Goal: Task Accomplishment & Management: Manage account settings

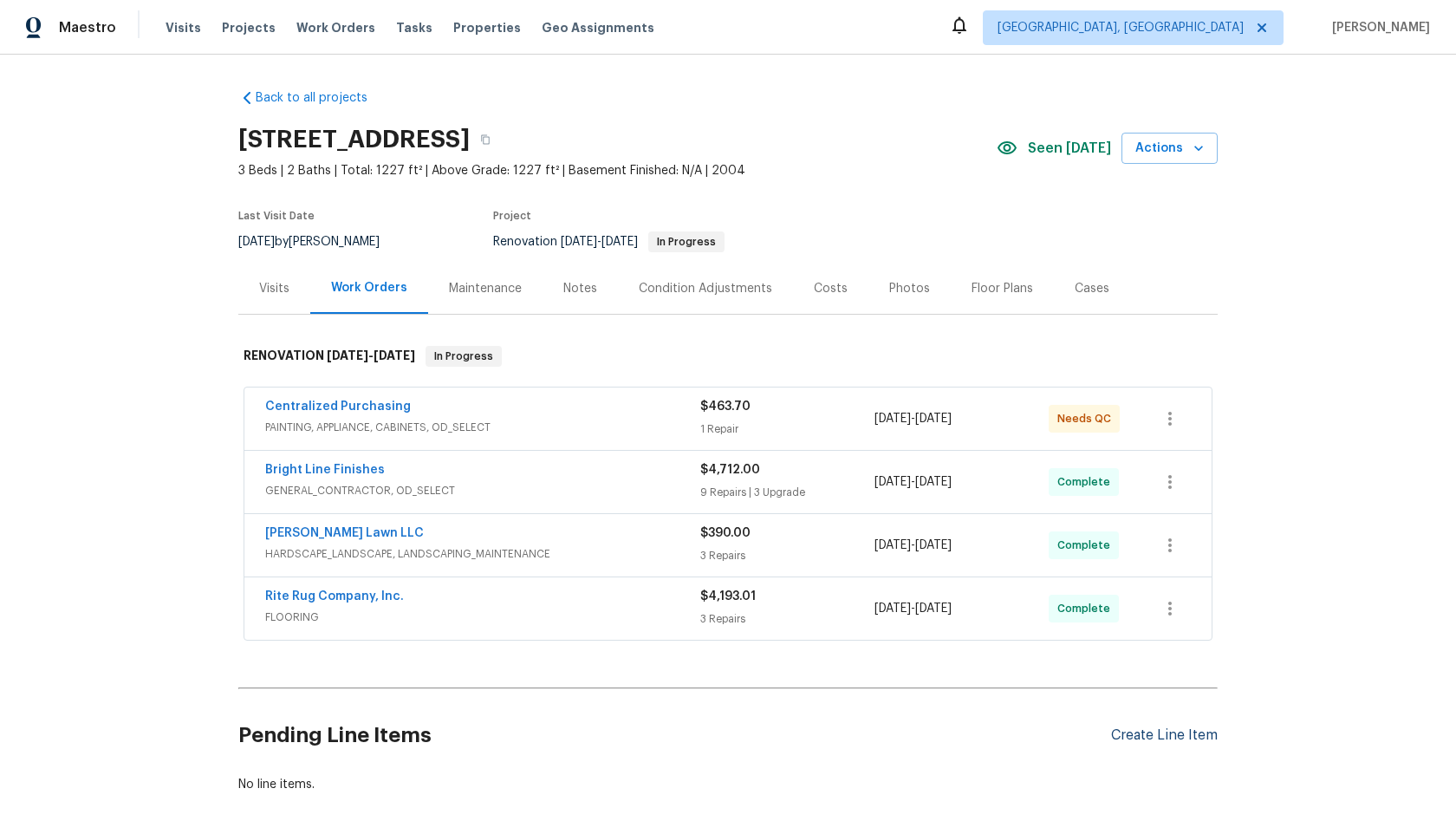
click at [1158, 729] on div "Create Line Item" at bounding box center [1165, 735] width 106 height 16
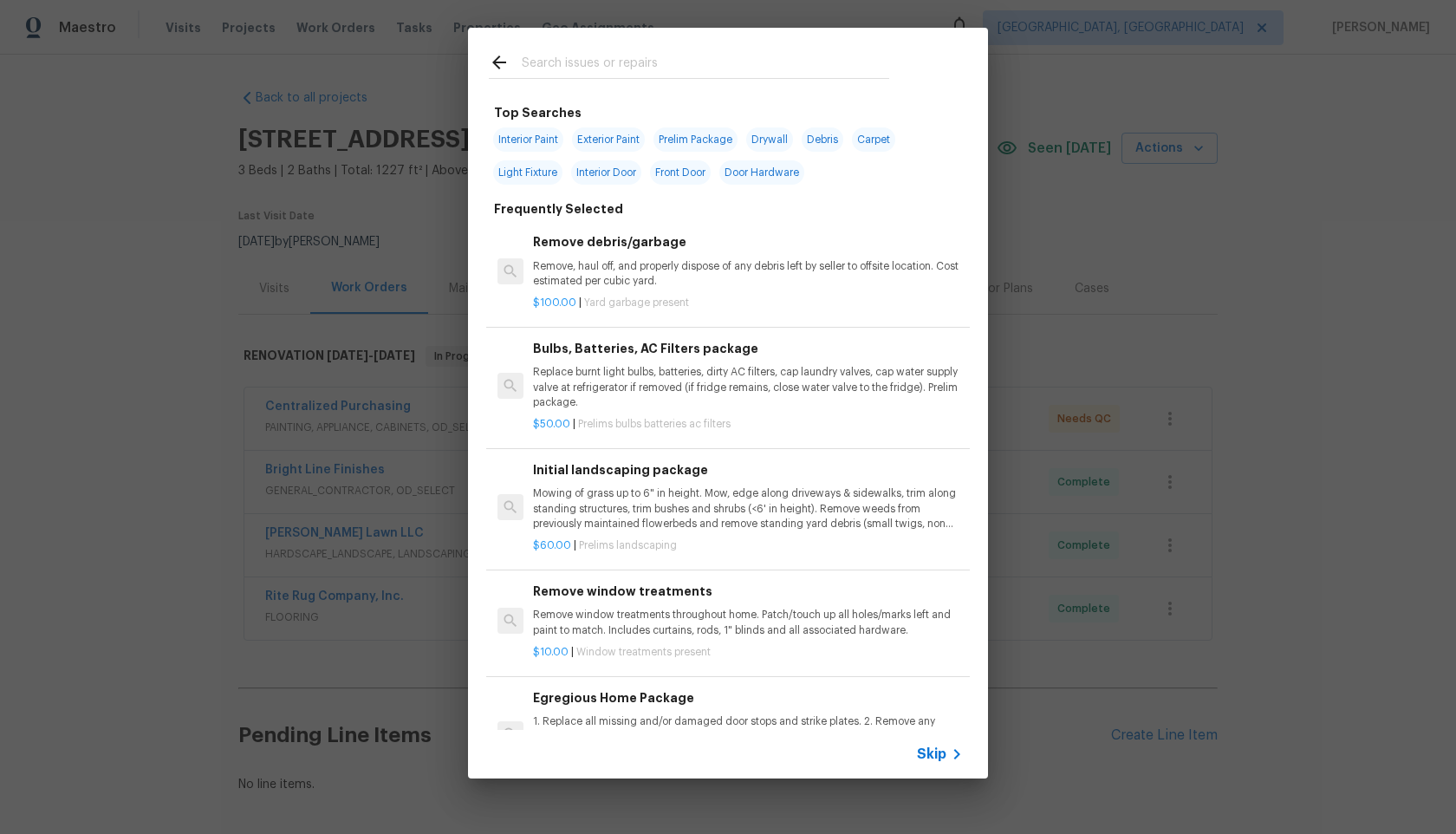
click at [933, 749] on span "Skip" at bounding box center [932, 753] width 29 height 17
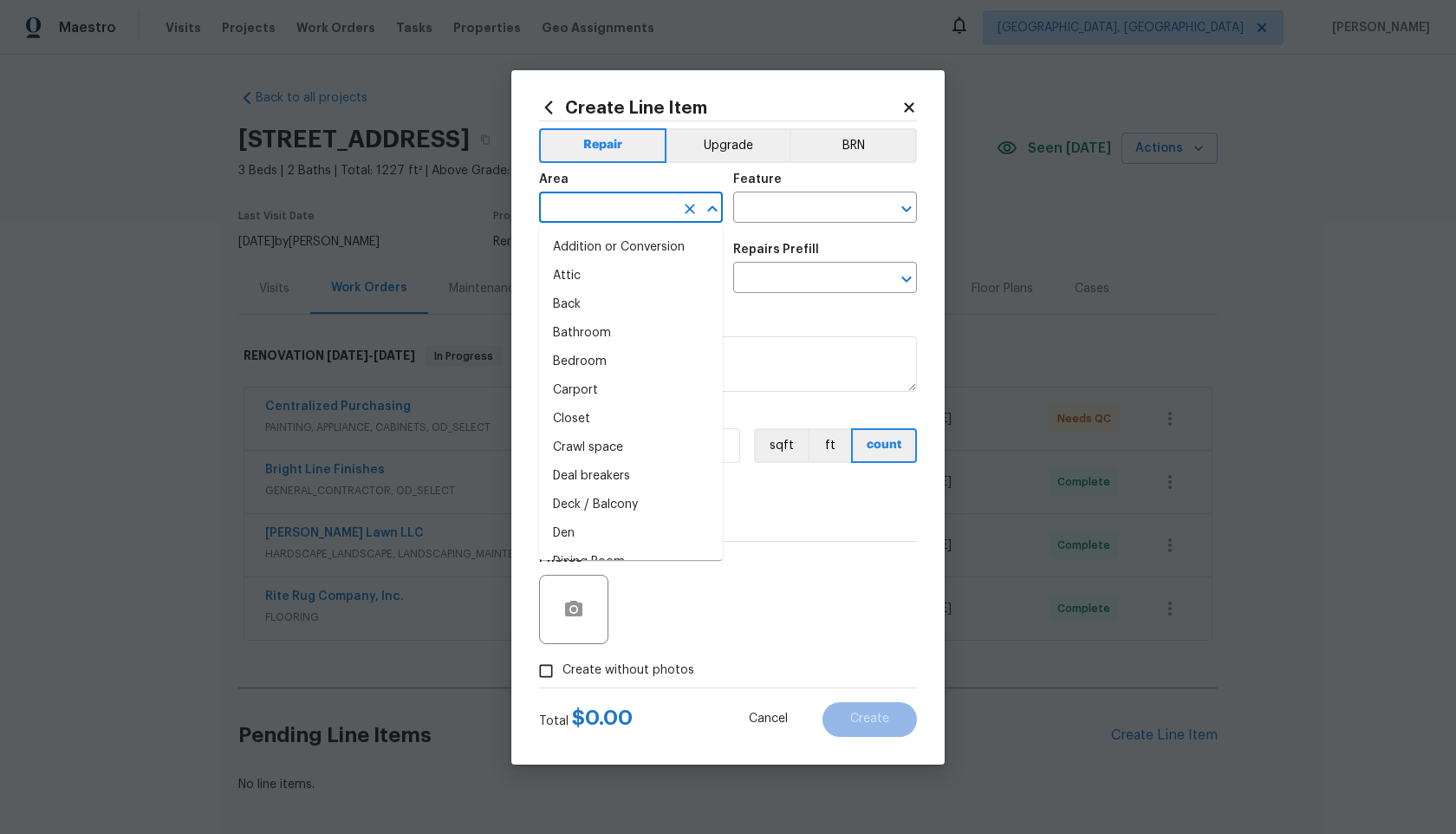
click at [598, 205] on input "text" at bounding box center [607, 209] width 136 height 27
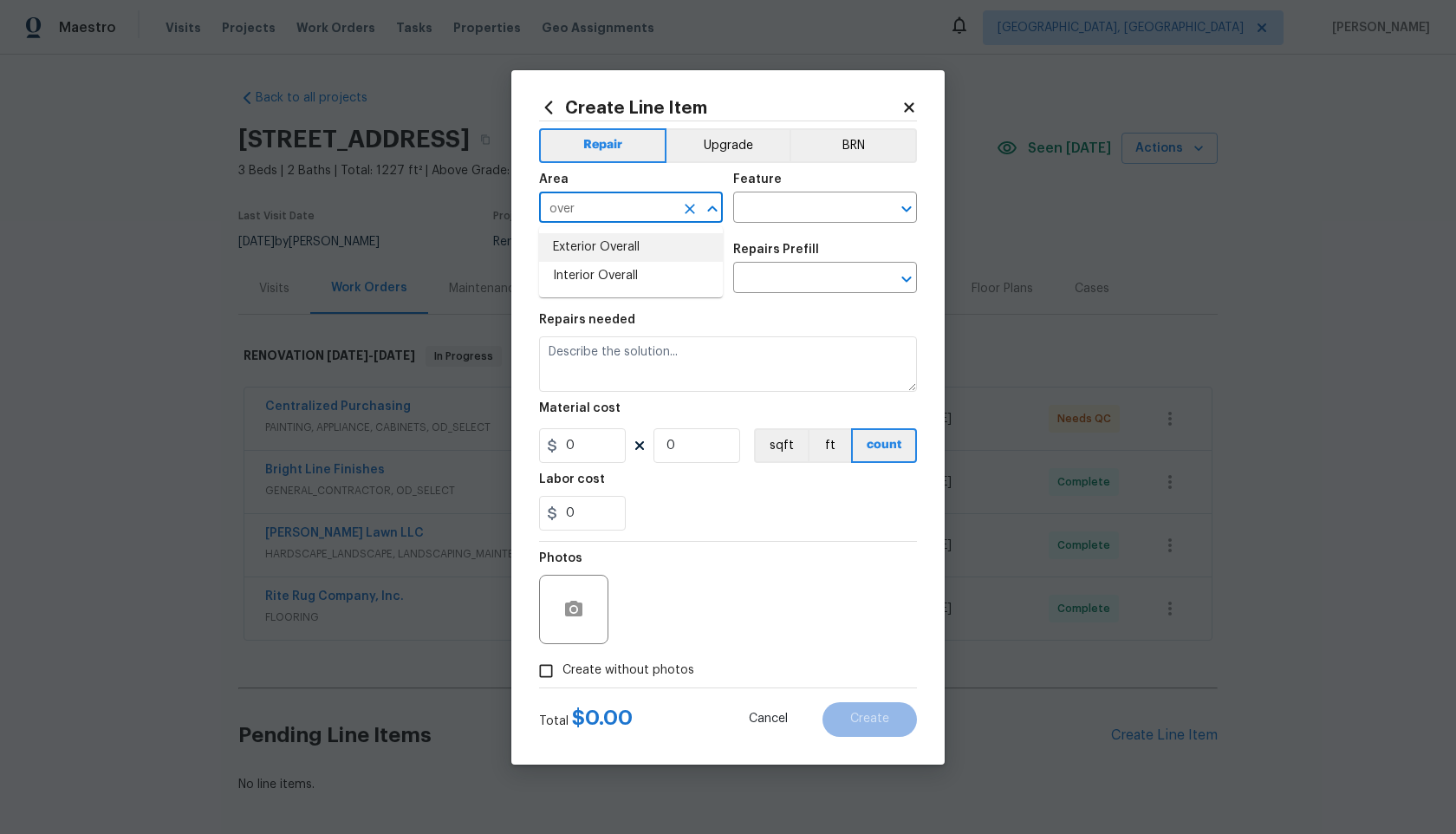
click at [596, 265] on li "Interior Overall" at bounding box center [631, 276] width 184 height 28
type input "Interior Overall"
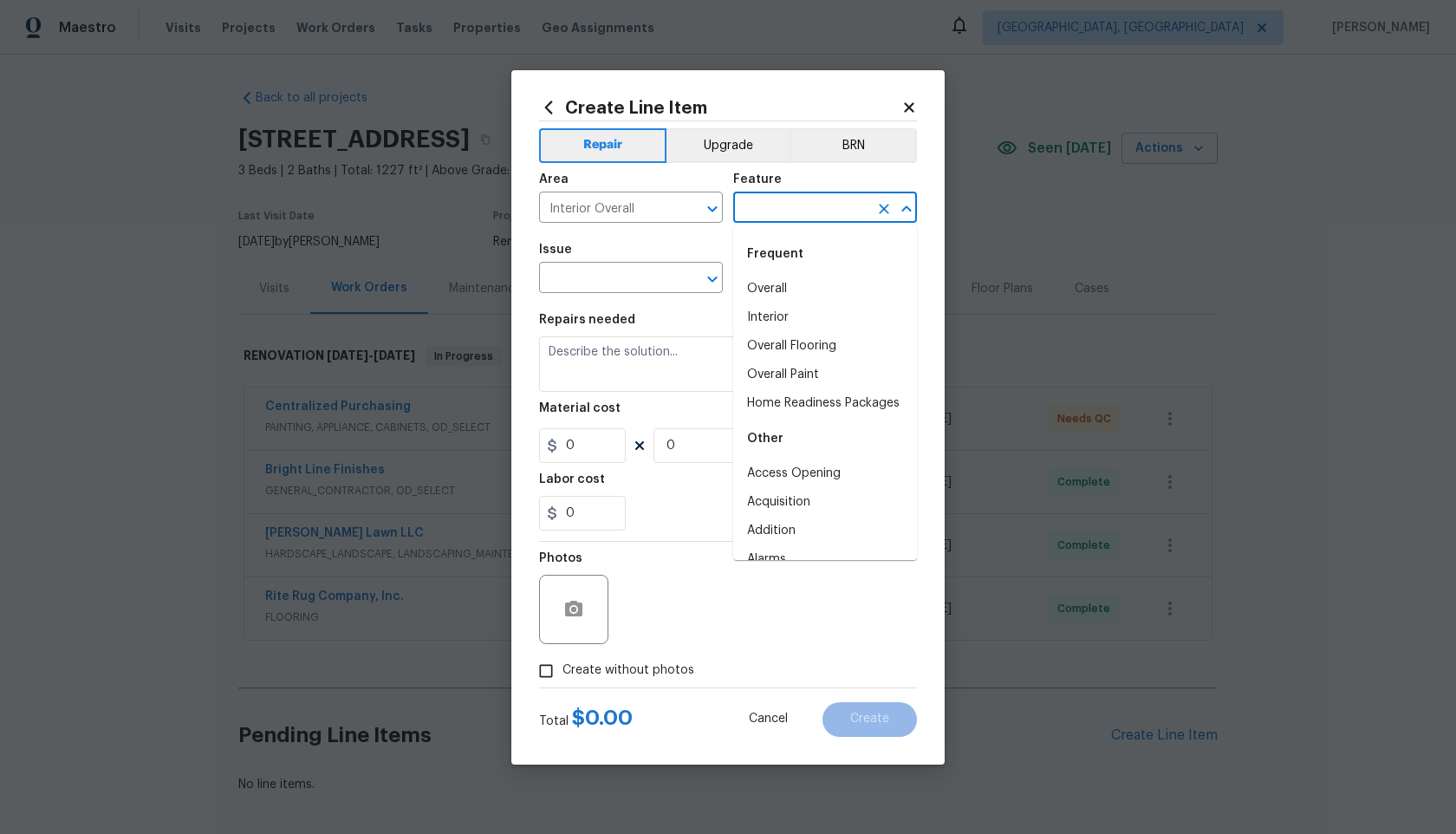
click at [782, 211] on input "text" at bounding box center [801, 209] width 136 height 27
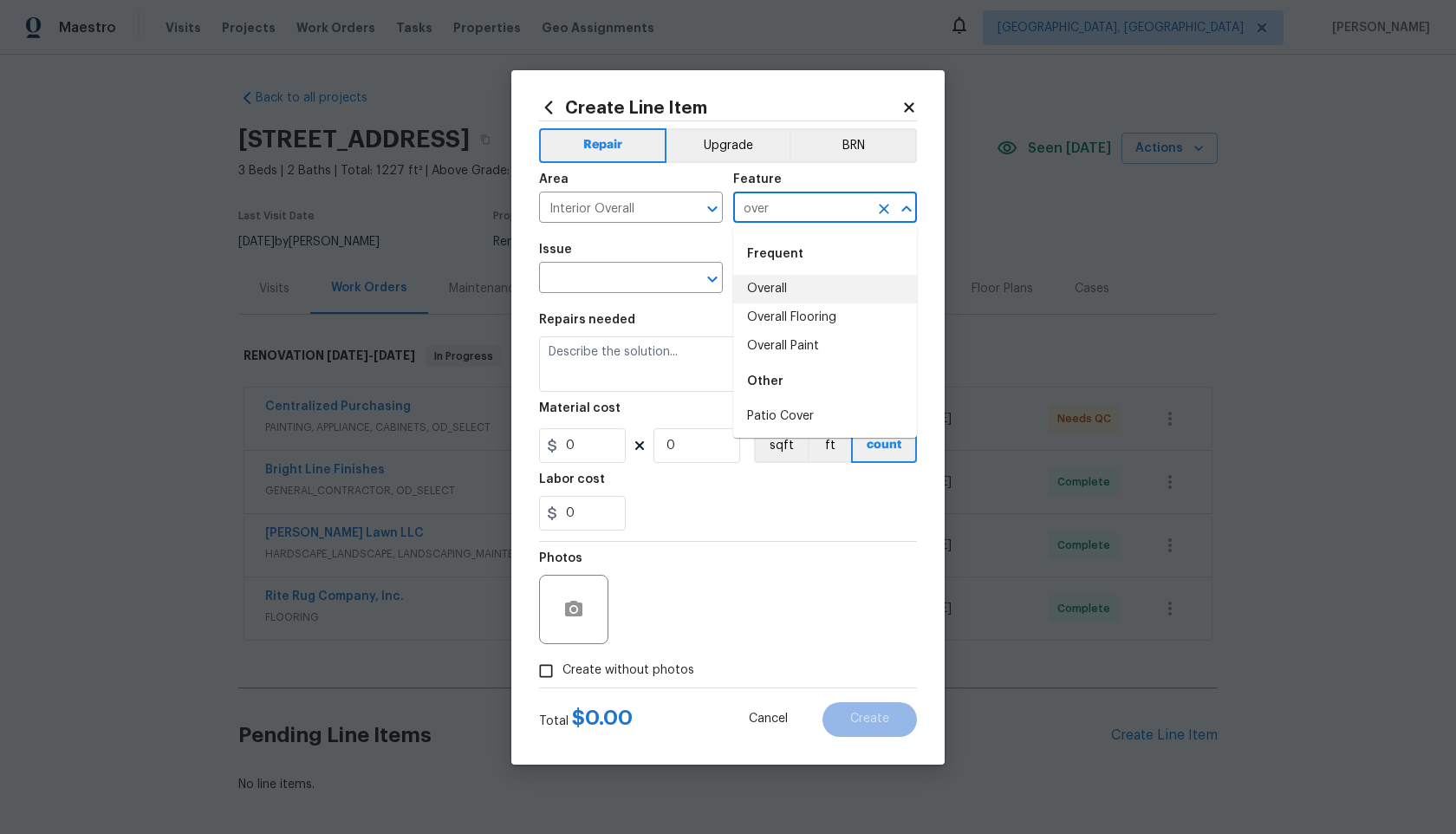
click at [780, 276] on li "Overall" at bounding box center [825, 288] width 184 height 28
type input "Overall"
click at [610, 276] on input "text" at bounding box center [607, 279] width 136 height 27
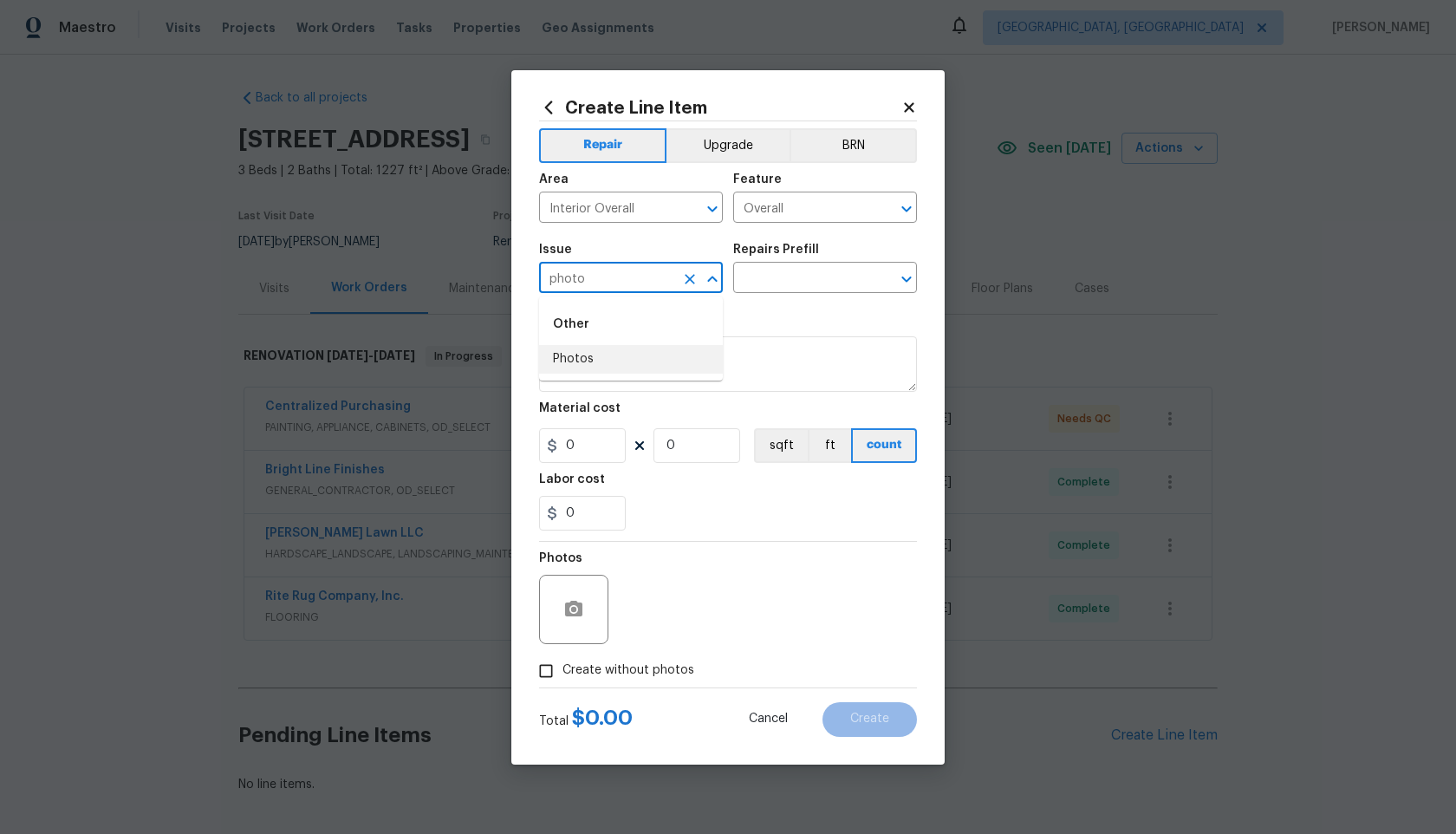
click at [601, 354] on li "Photos" at bounding box center [631, 359] width 184 height 28
type input "Photos"
click at [783, 290] on input "text" at bounding box center [801, 279] width 136 height 27
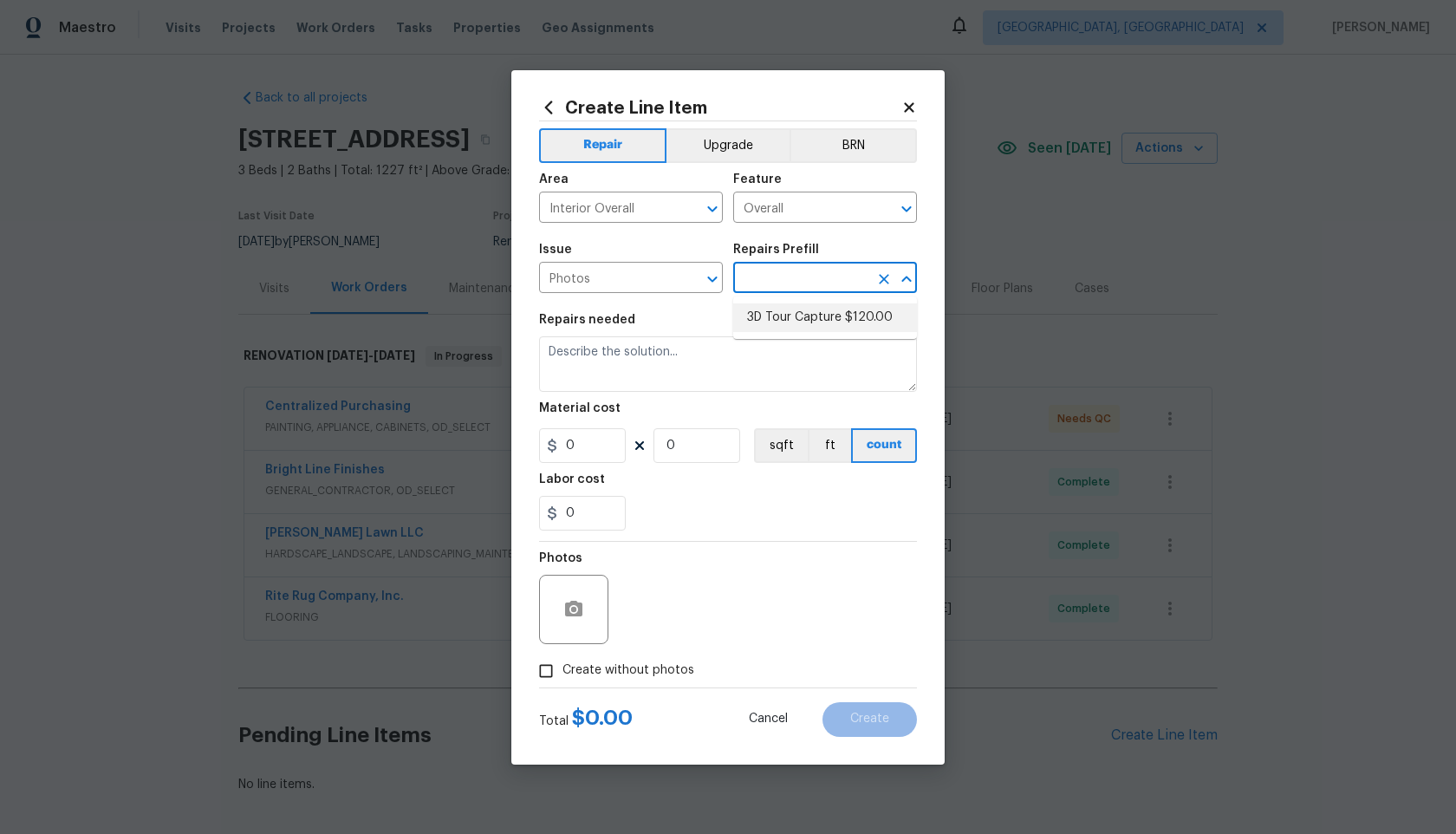
click at [783, 324] on li "3D Tour Capture $120.00" at bounding box center [825, 317] width 184 height 28
type input "3D Tour Capture $120.00"
type textarea "Capture 3D tour of home"
type input "1"
type input "120"
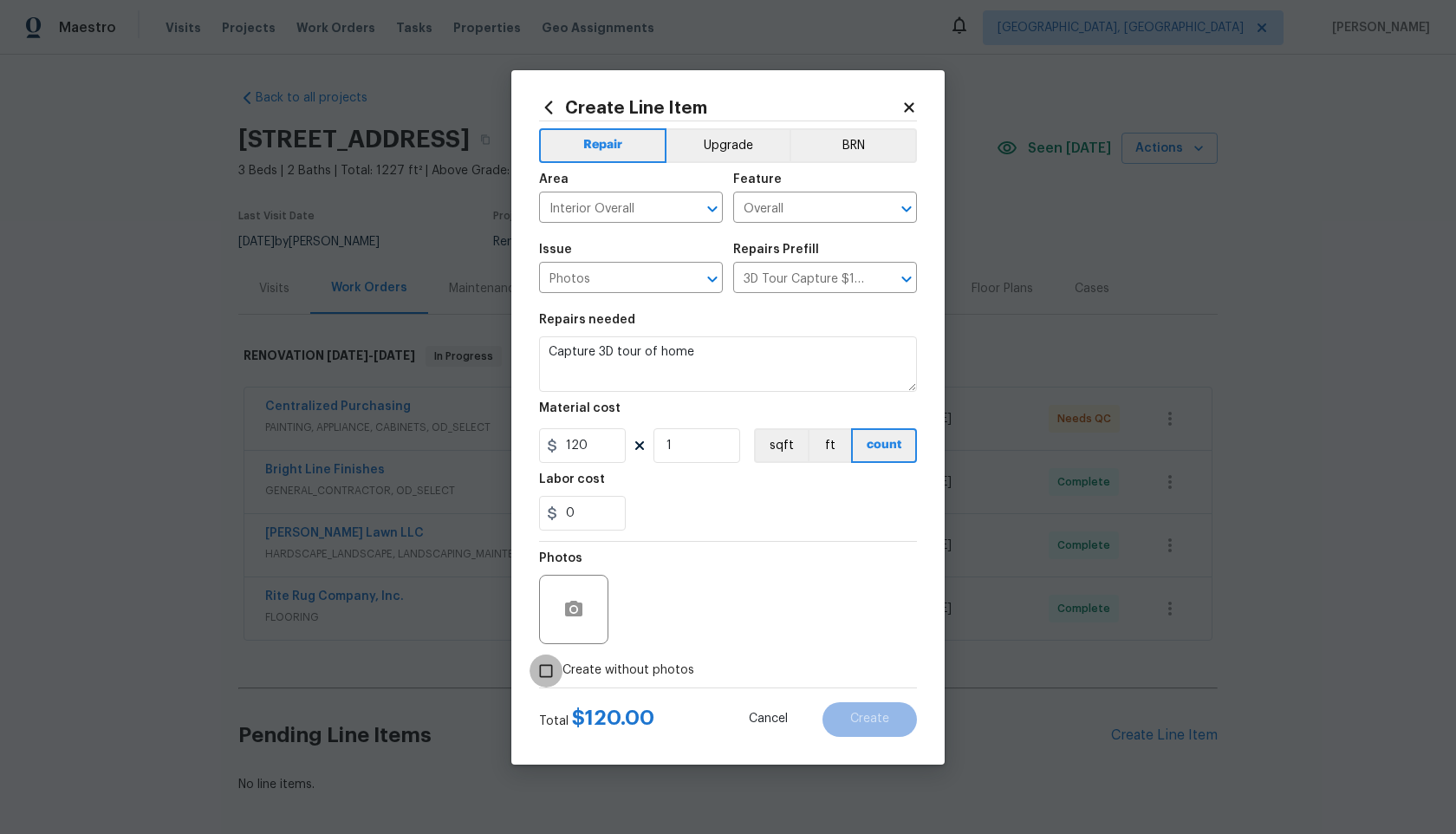
click at [547, 667] on input "Create without photos" at bounding box center [546, 671] width 33 height 33
checkbox input "true"
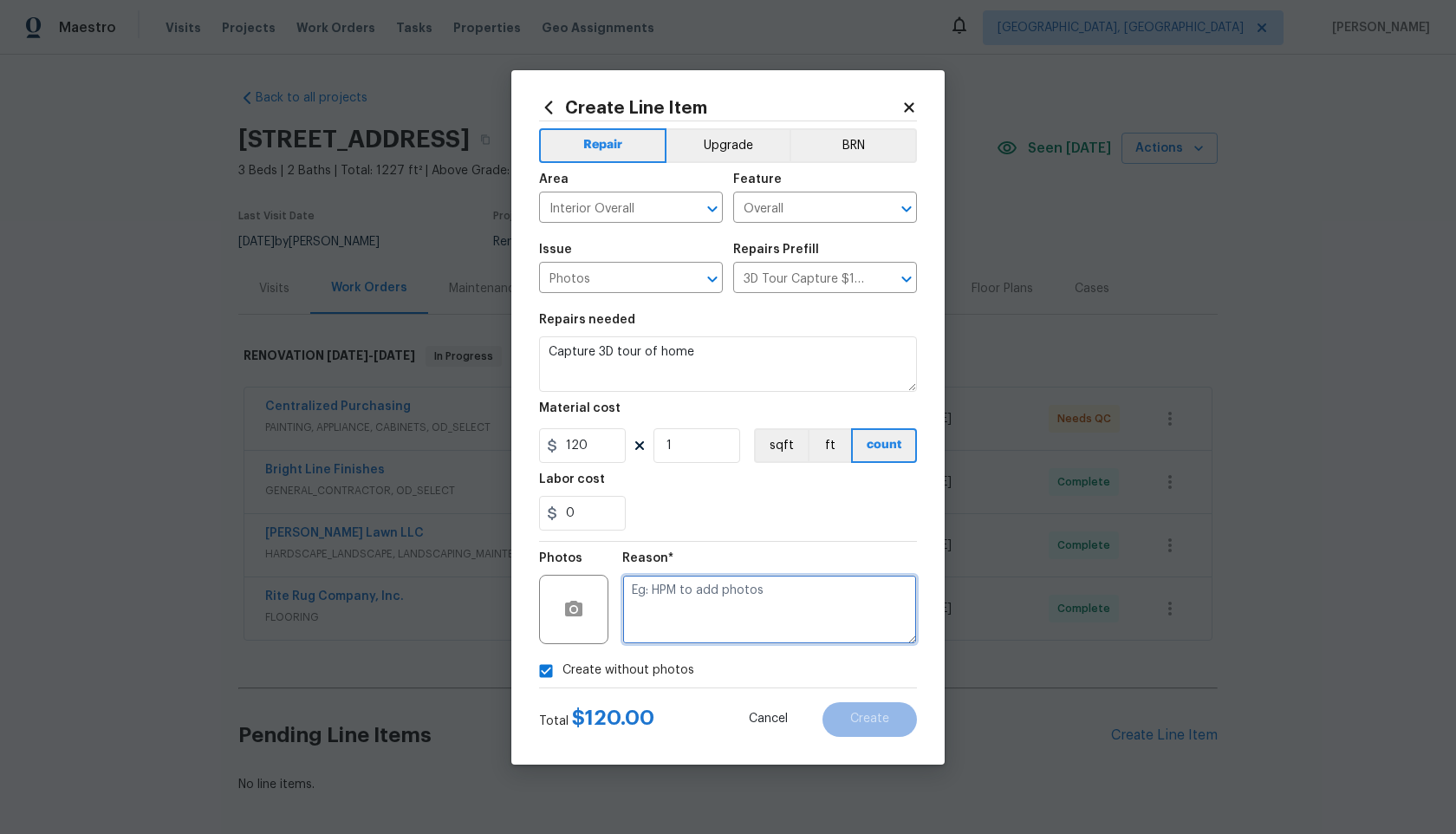
click at [676, 617] on textarea at bounding box center [770, 610] width 295 height 70
type textarea "."
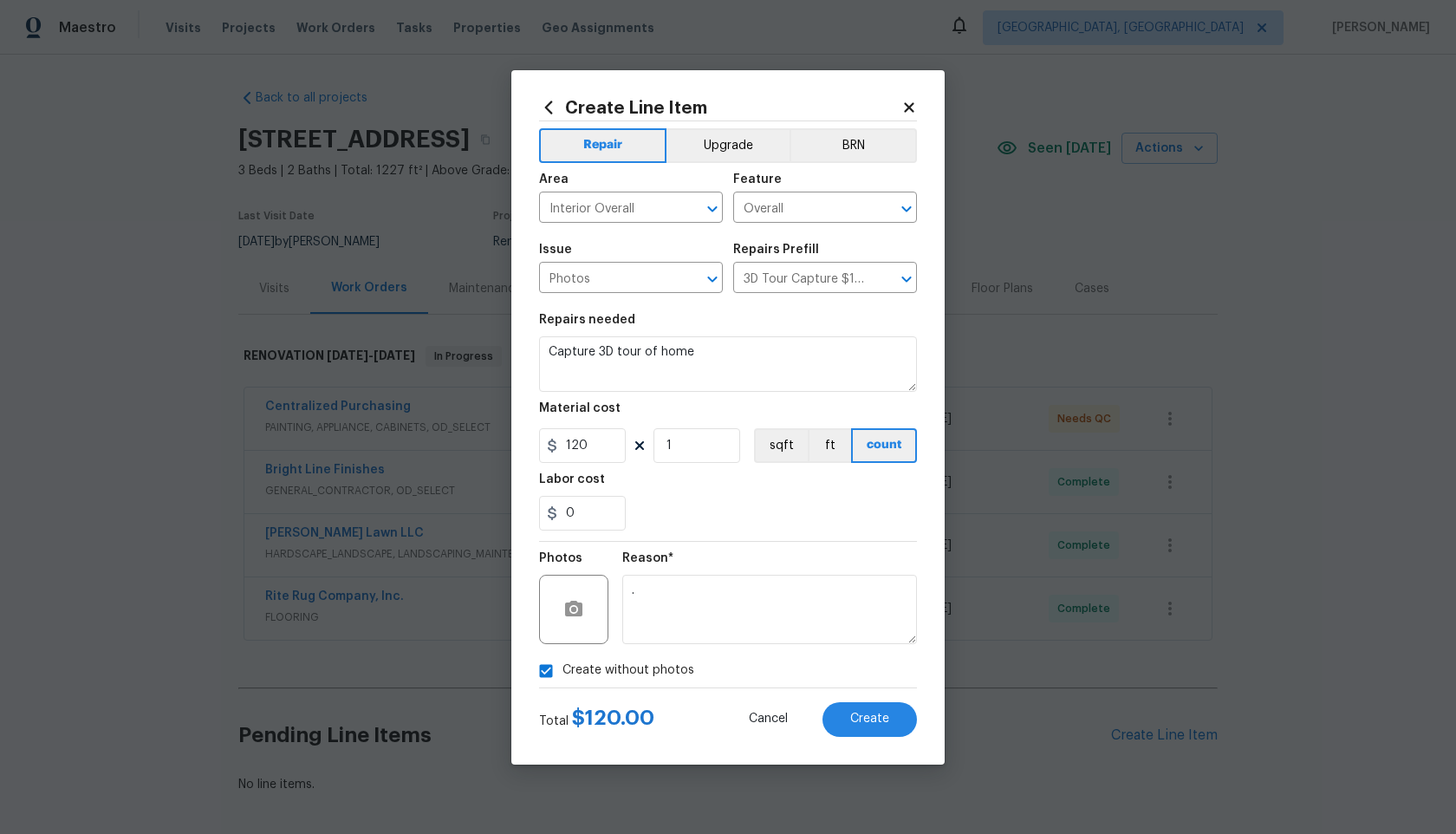
click at [864, 737] on div "Create Line Item Repair Upgrade BRN Area Interior Overall ​ Feature Overall ​ I…" at bounding box center [728, 417] width 433 height 694
click at [872, 727] on button "Create" at bounding box center [869, 720] width 94 height 35
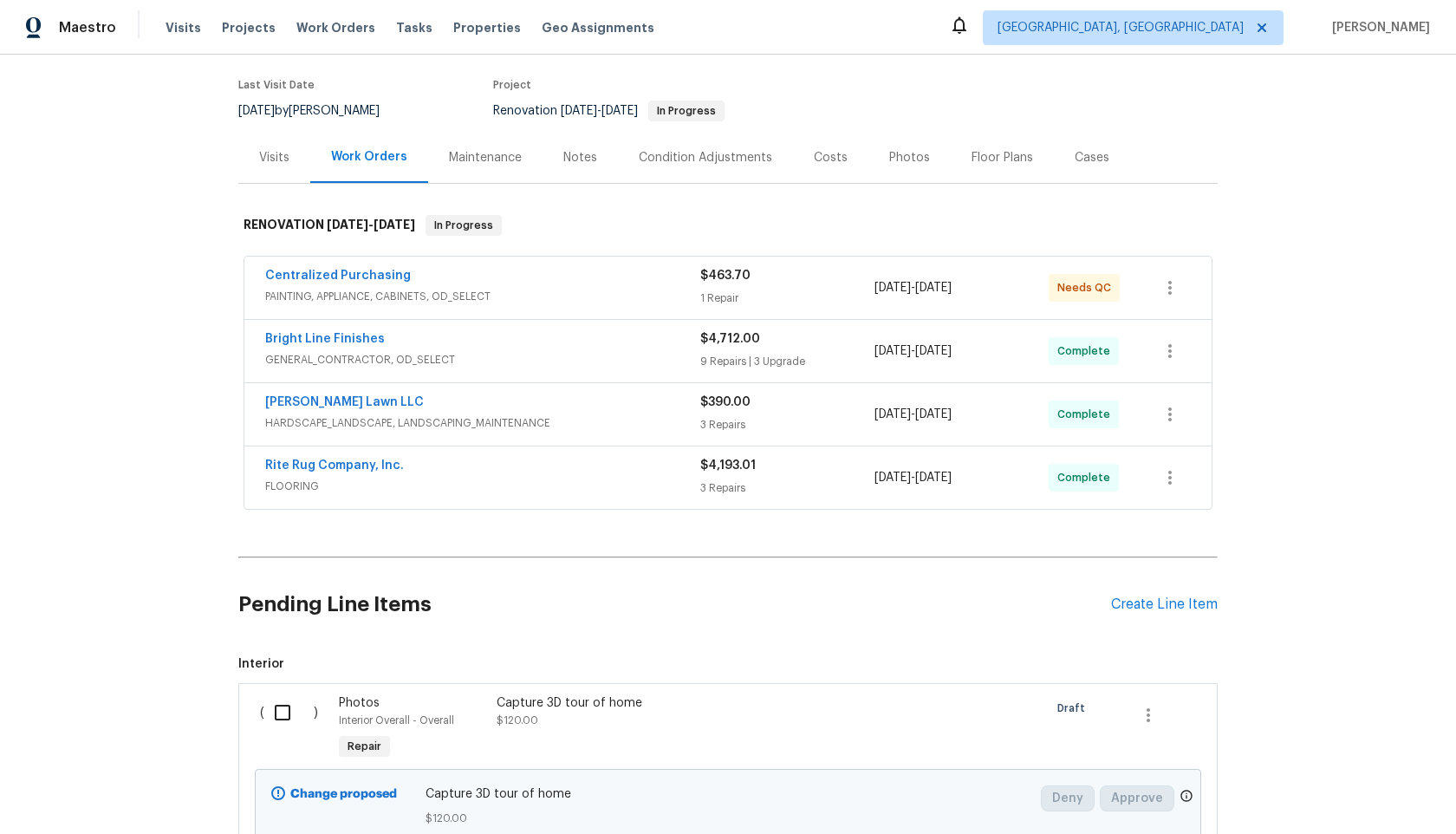
scroll to position [275, 0]
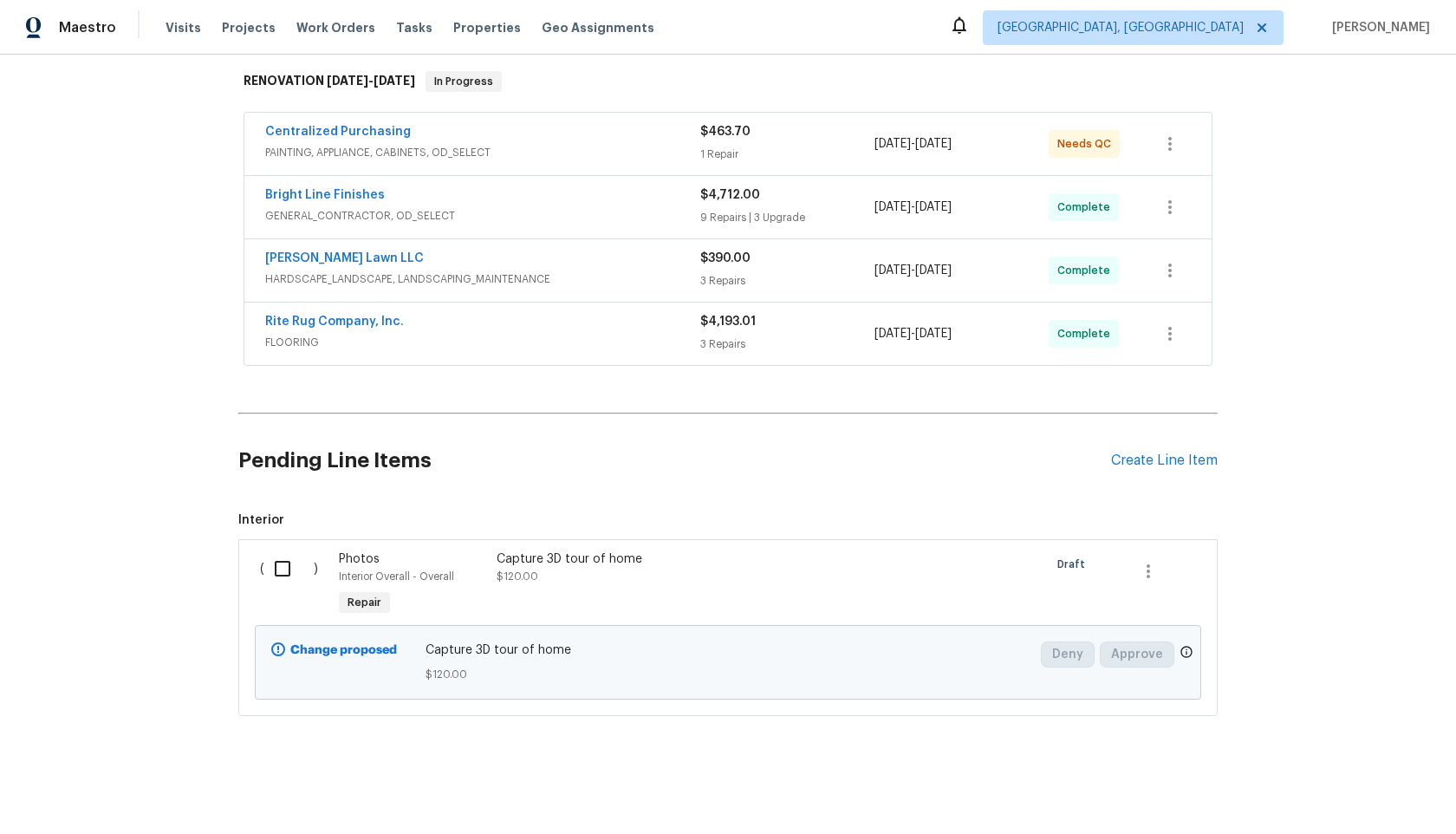
click at [281, 561] on input "checkbox" at bounding box center [289, 569] width 49 height 37
checkbox input "true"
click at [1331, 790] on span "Create Work Order" at bounding box center [1357, 791] width 115 height 22
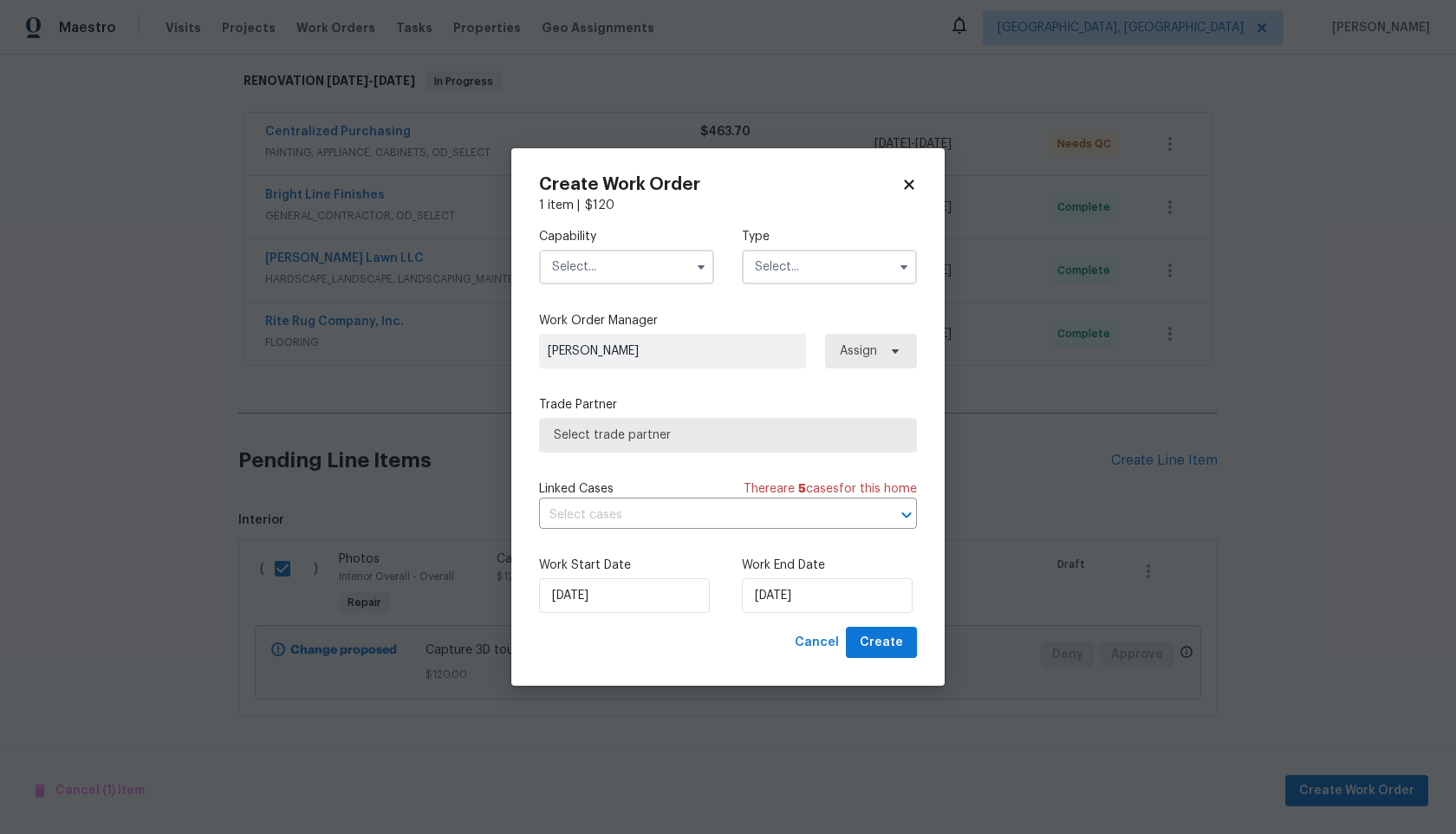
click at [626, 262] on input "text" at bounding box center [626, 267] width 175 height 35
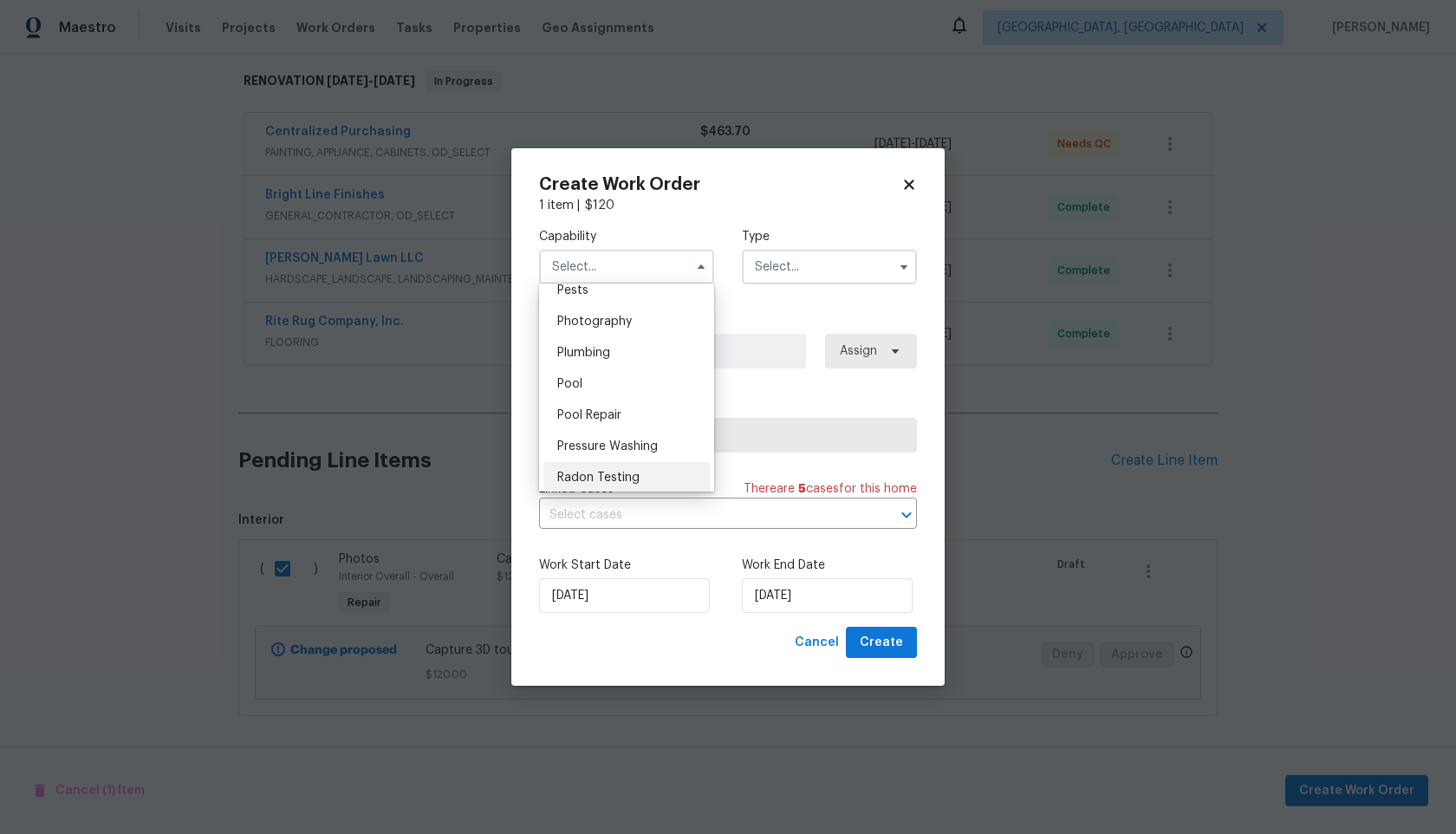
scroll to position [1490, 0]
click at [626, 336] on span "Photography" at bounding box center [594, 330] width 74 height 12
type input "Photography"
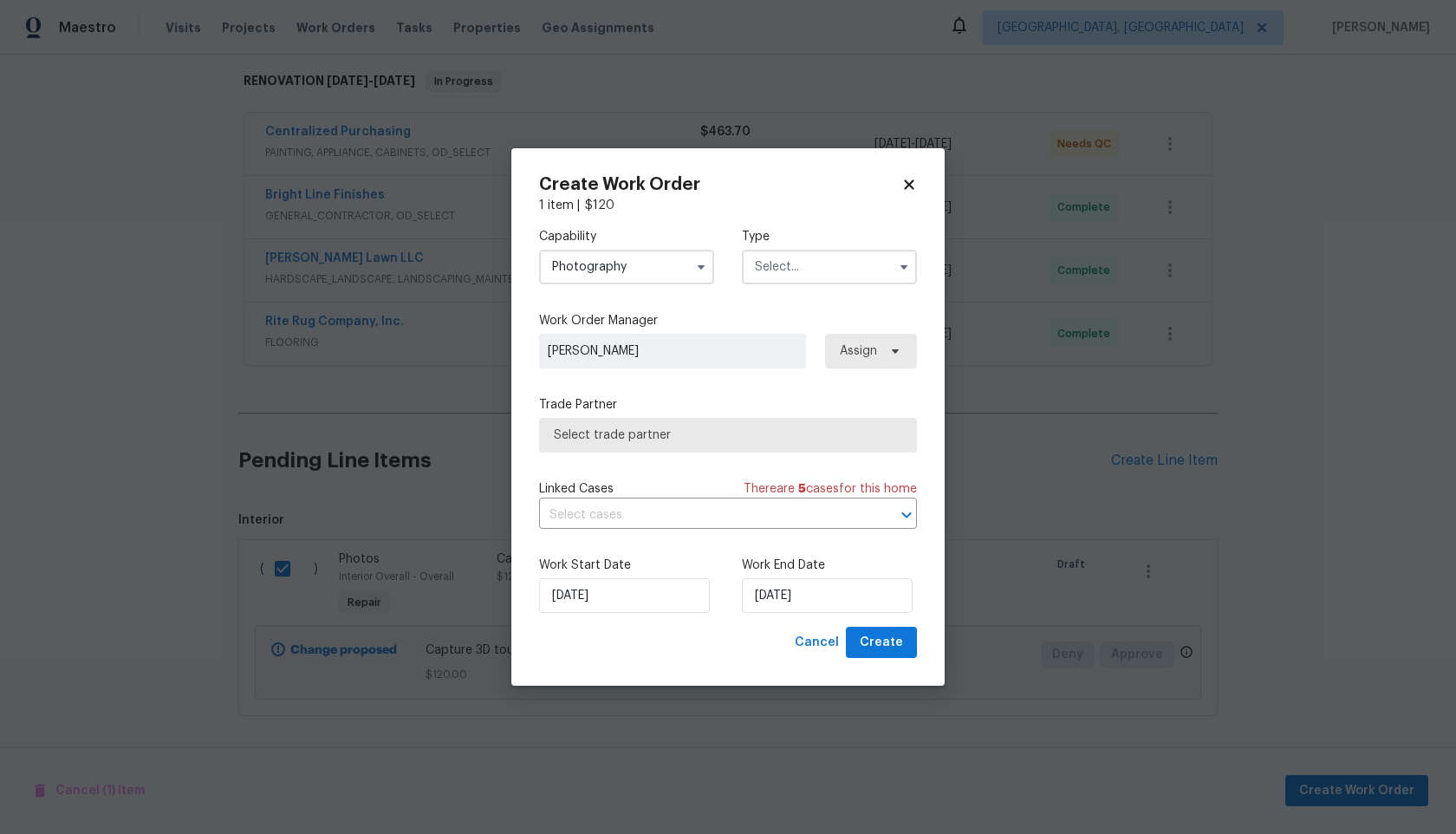
click at [809, 272] on input "text" at bounding box center [829, 267] width 175 height 35
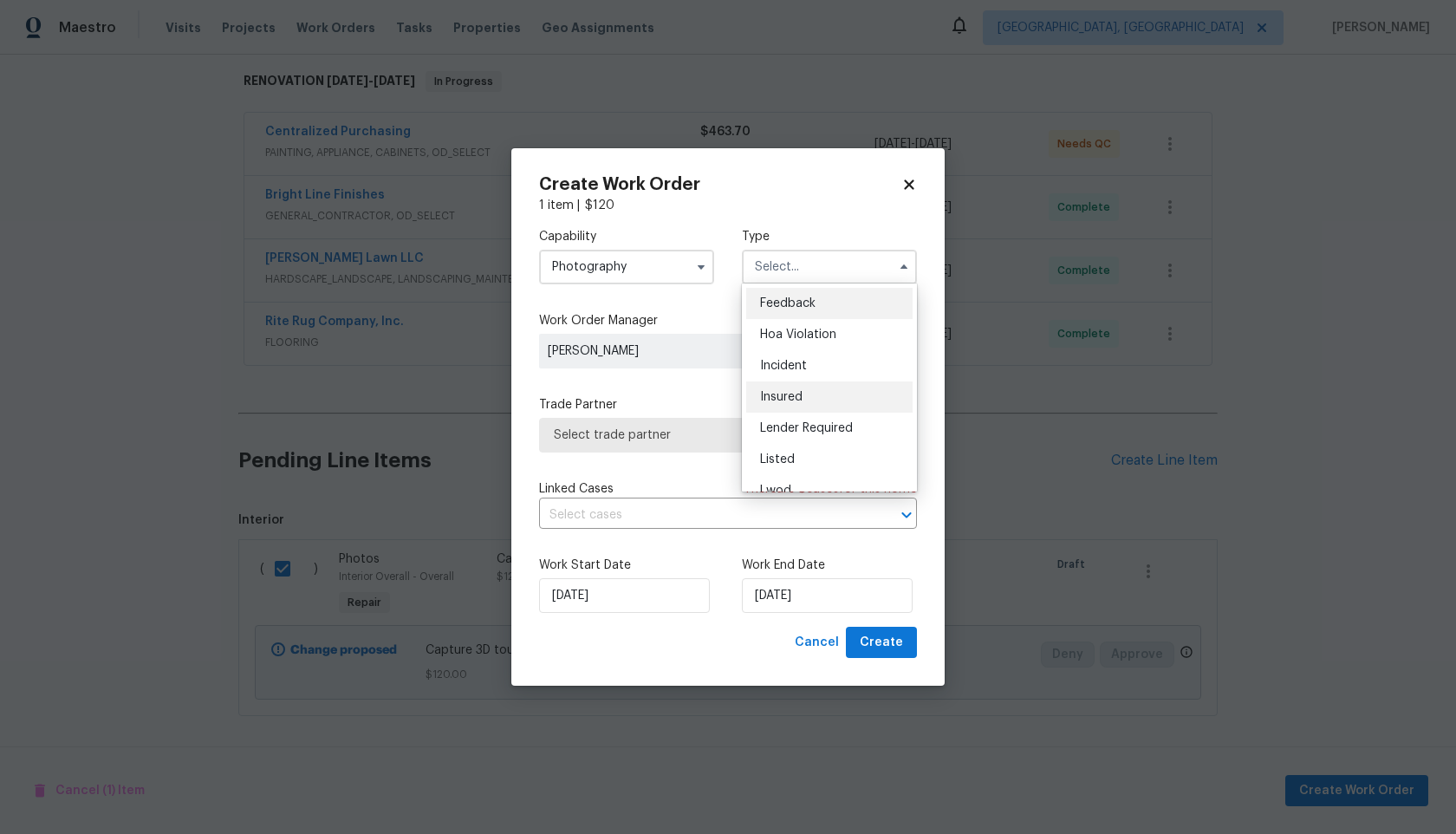
scroll to position [206, 0]
click at [798, 317] on div "Other" at bounding box center [830, 316] width 167 height 31
type input "Other"
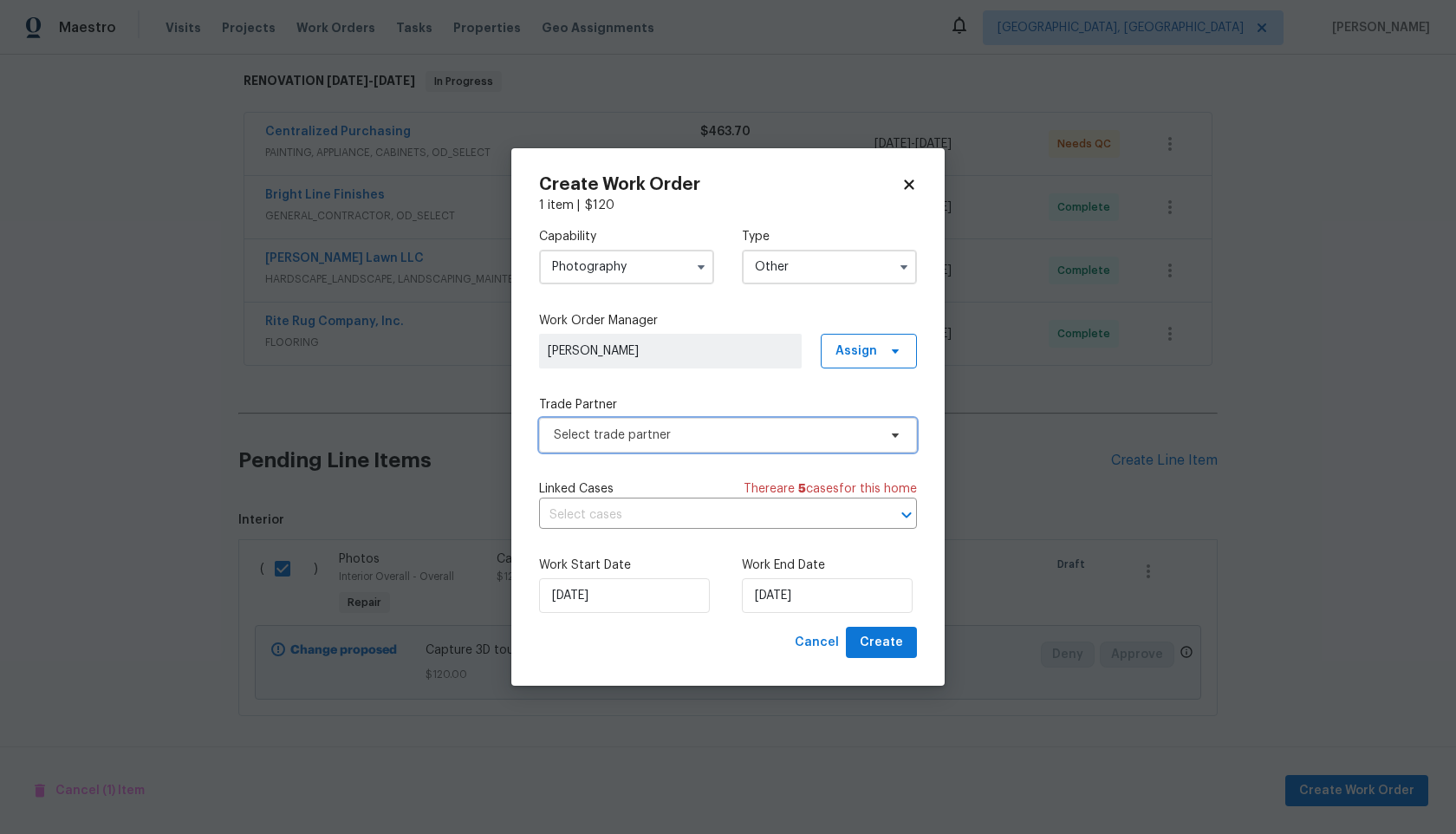
click at [672, 438] on span "Select trade partner" at bounding box center [715, 435] width 323 height 17
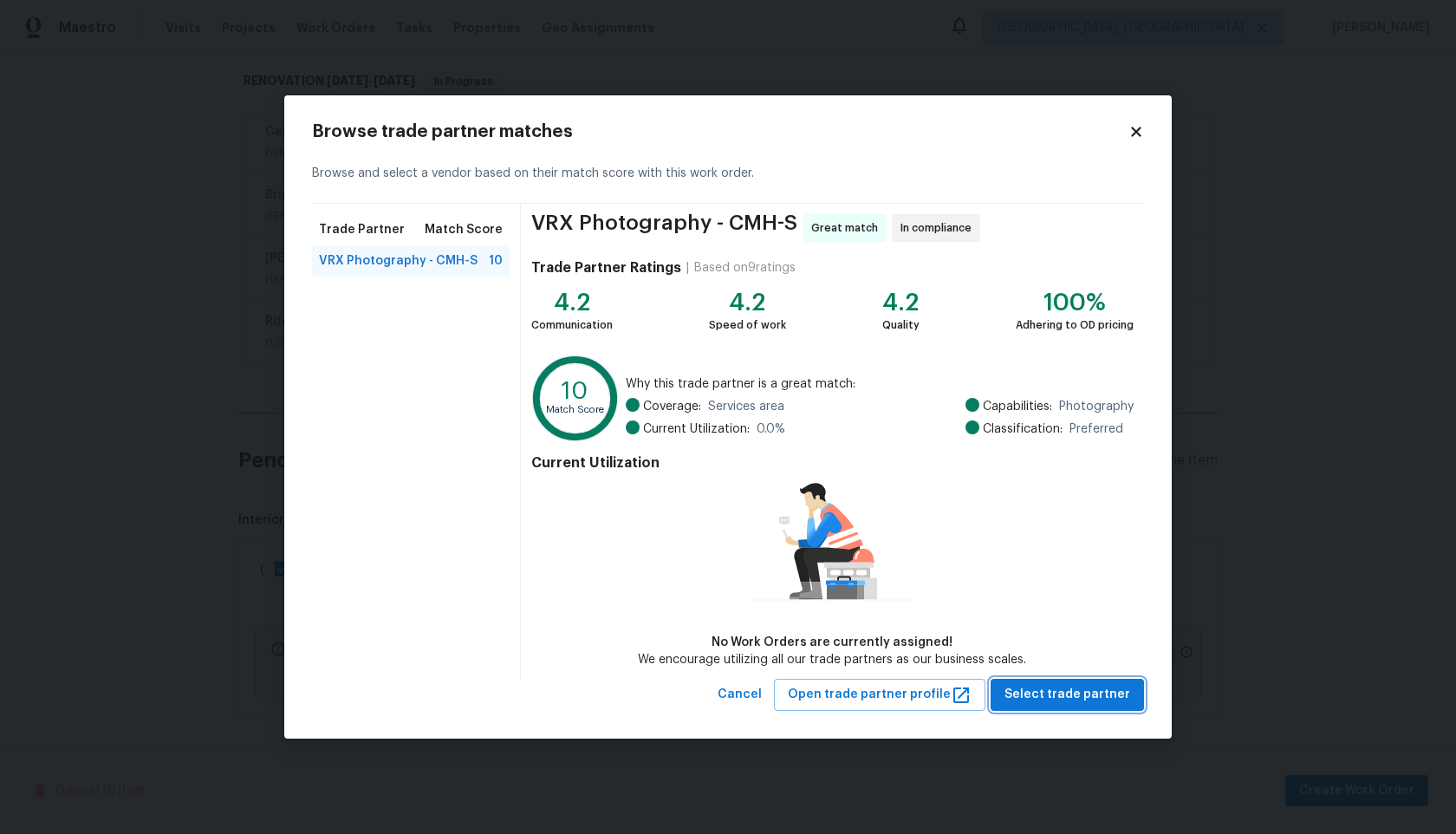
click at [1114, 699] on span "Select trade partner" at bounding box center [1067, 695] width 125 height 22
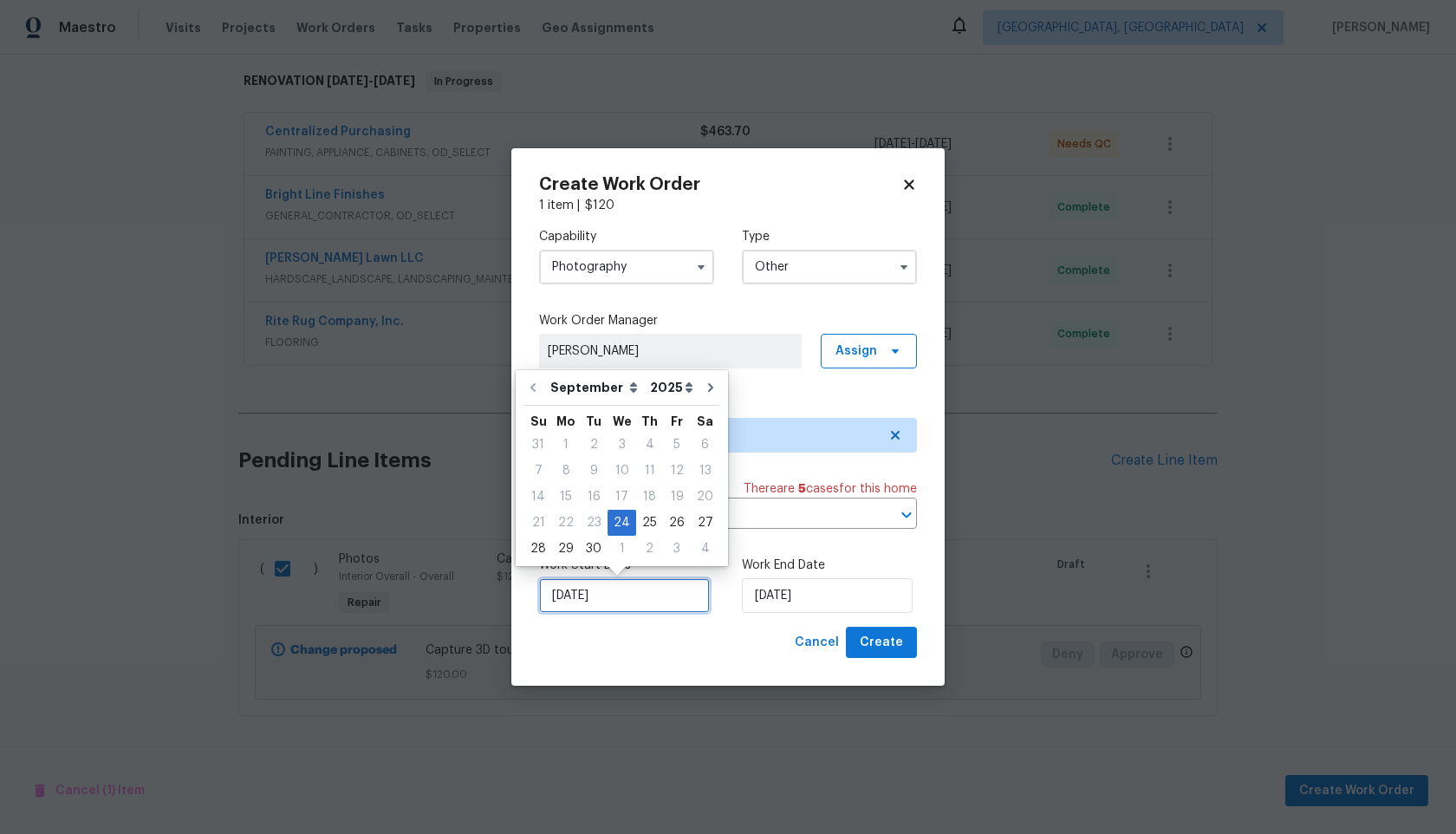
click at [650, 593] on input "[DATE]" at bounding box center [625, 595] width 171 height 35
click at [829, 601] on input "[DATE]" at bounding box center [827, 595] width 171 height 35
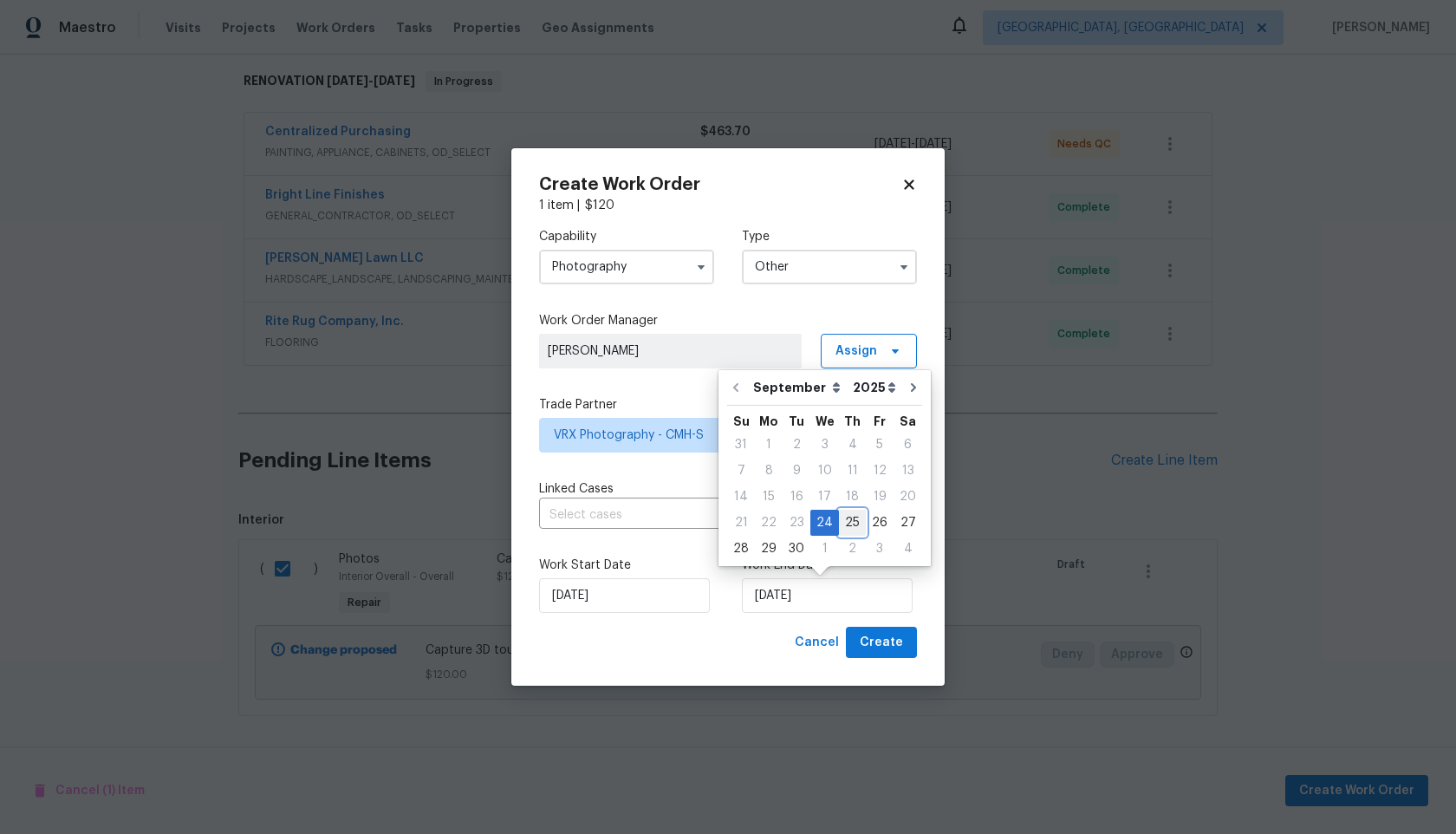
click at [846, 522] on div "25" at bounding box center [852, 523] width 27 height 25
type input "[DATE]"
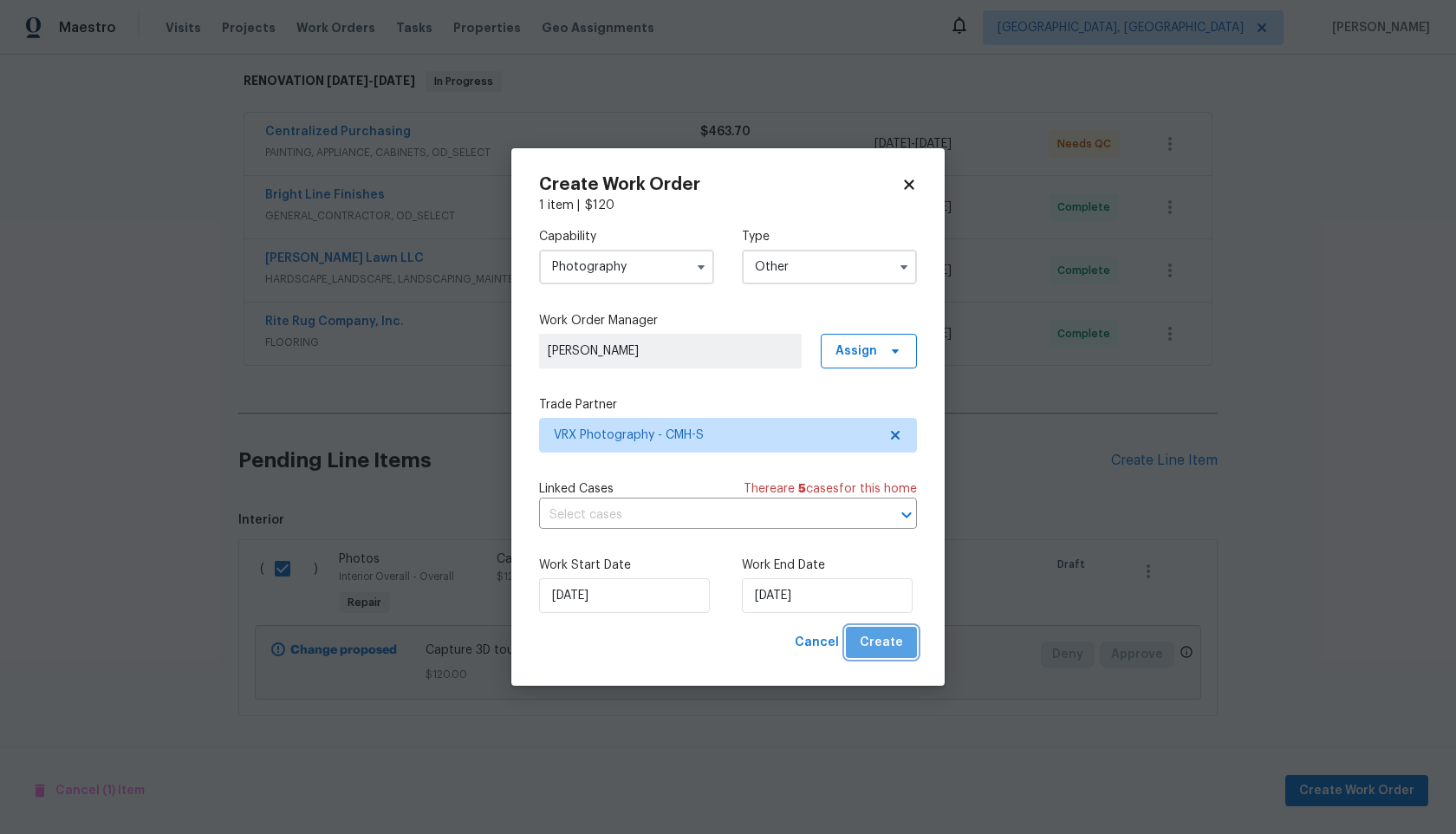
click at [896, 646] on span "Create" at bounding box center [881, 643] width 43 height 22
checkbox input "false"
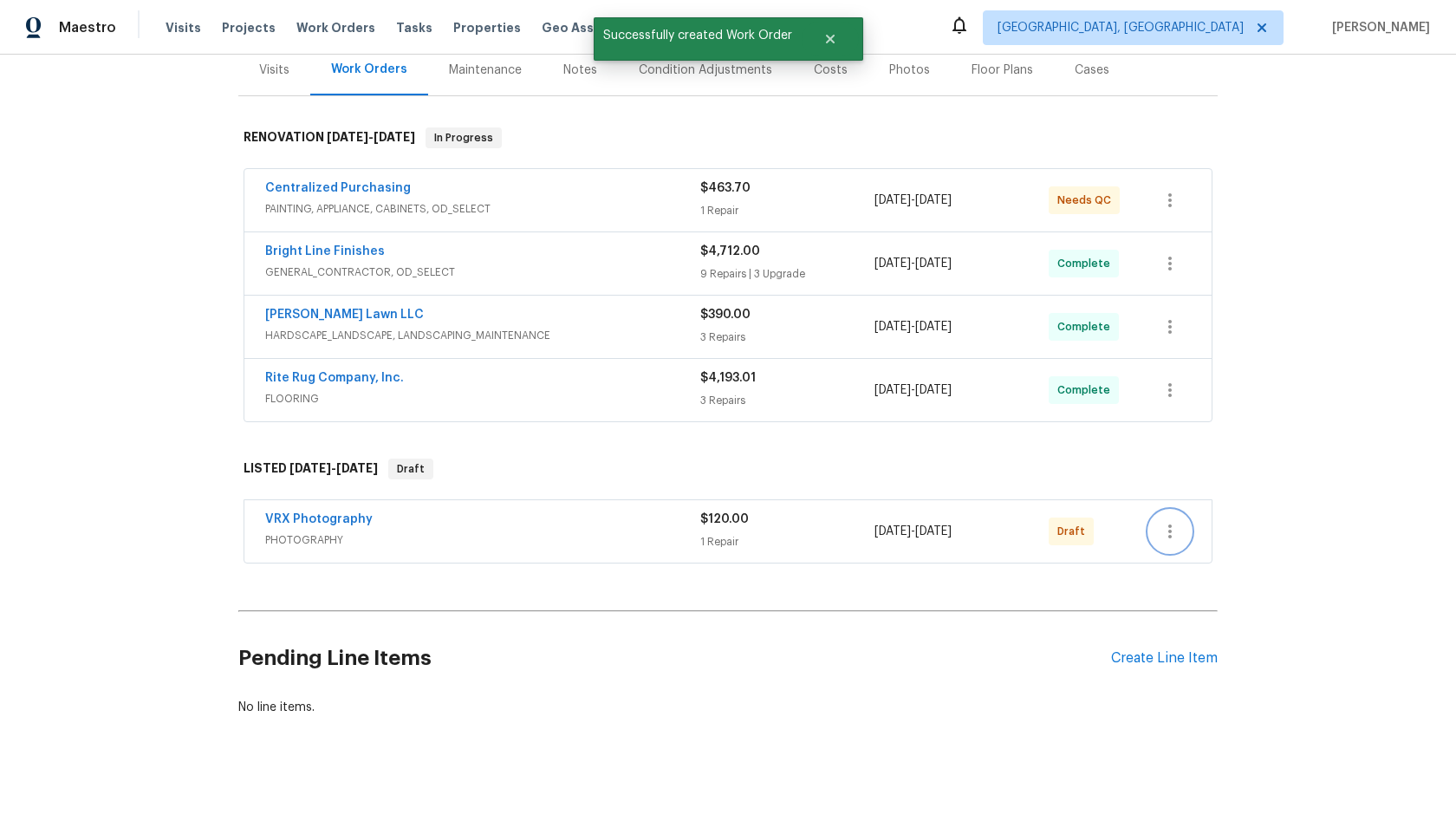
click at [1161, 534] on icon "button" at bounding box center [1170, 531] width 21 height 21
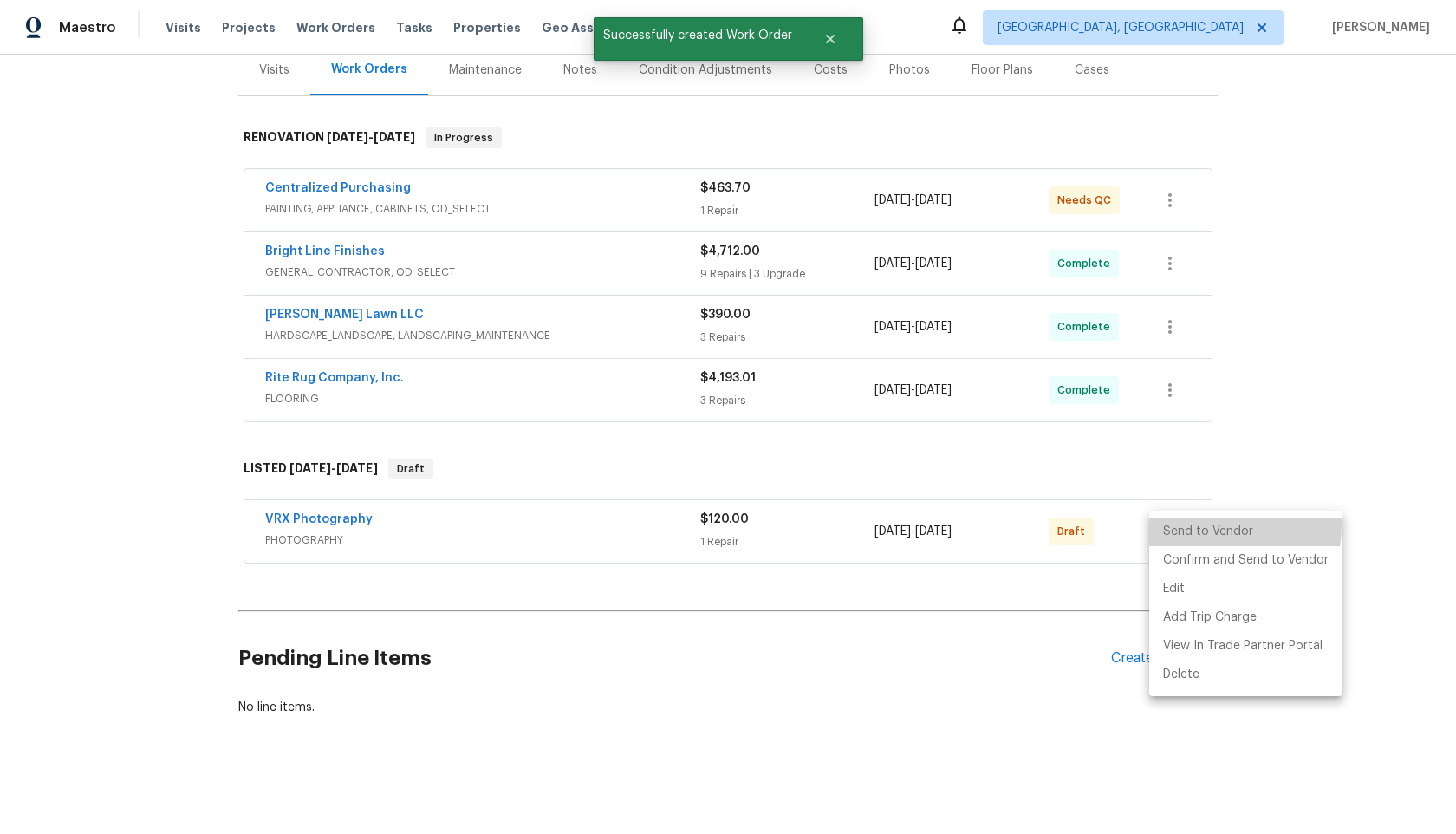
click at [1175, 524] on li "Send to Vendor" at bounding box center [1245, 531] width 193 height 28
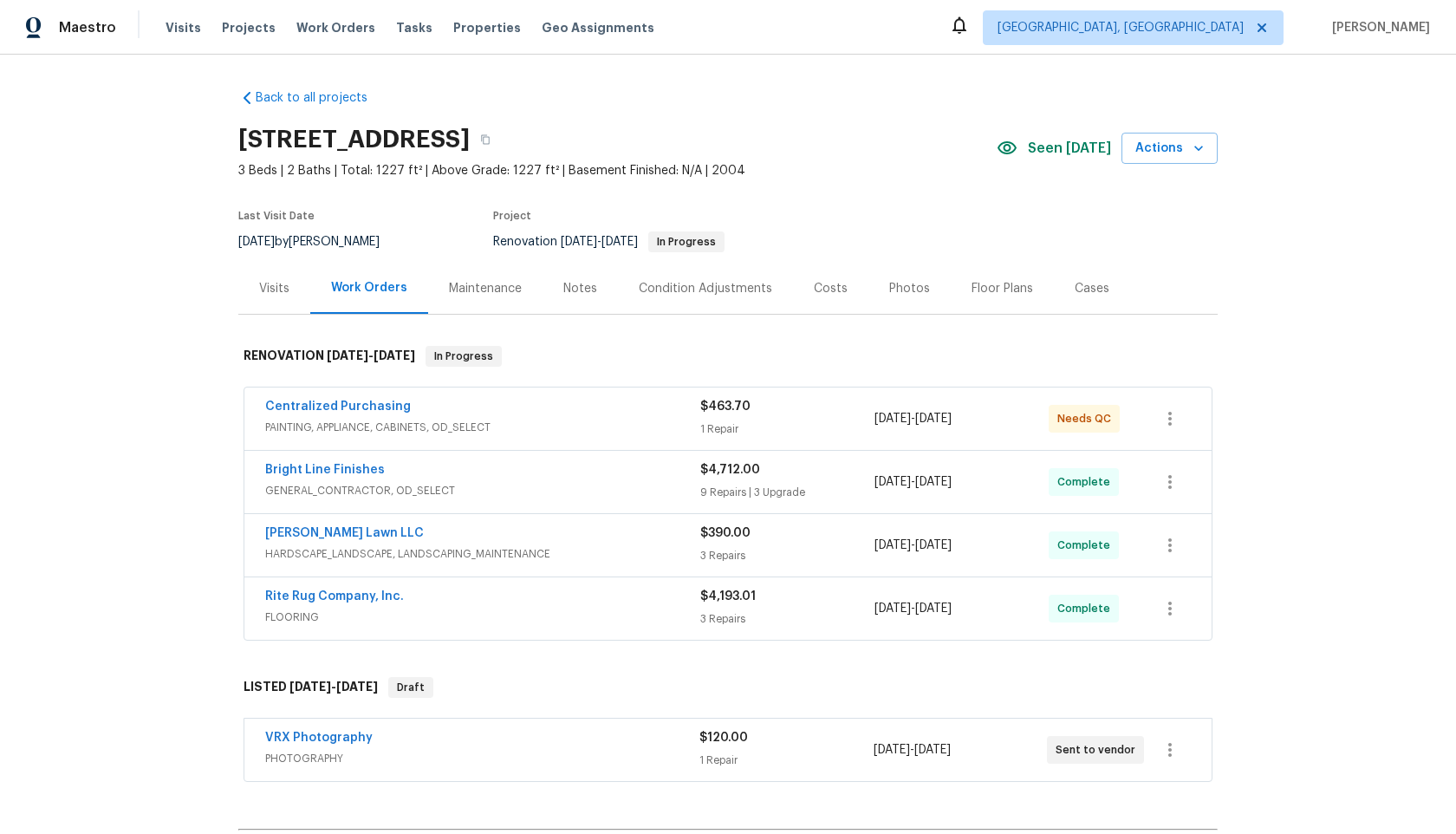
scroll to position [19, 0]
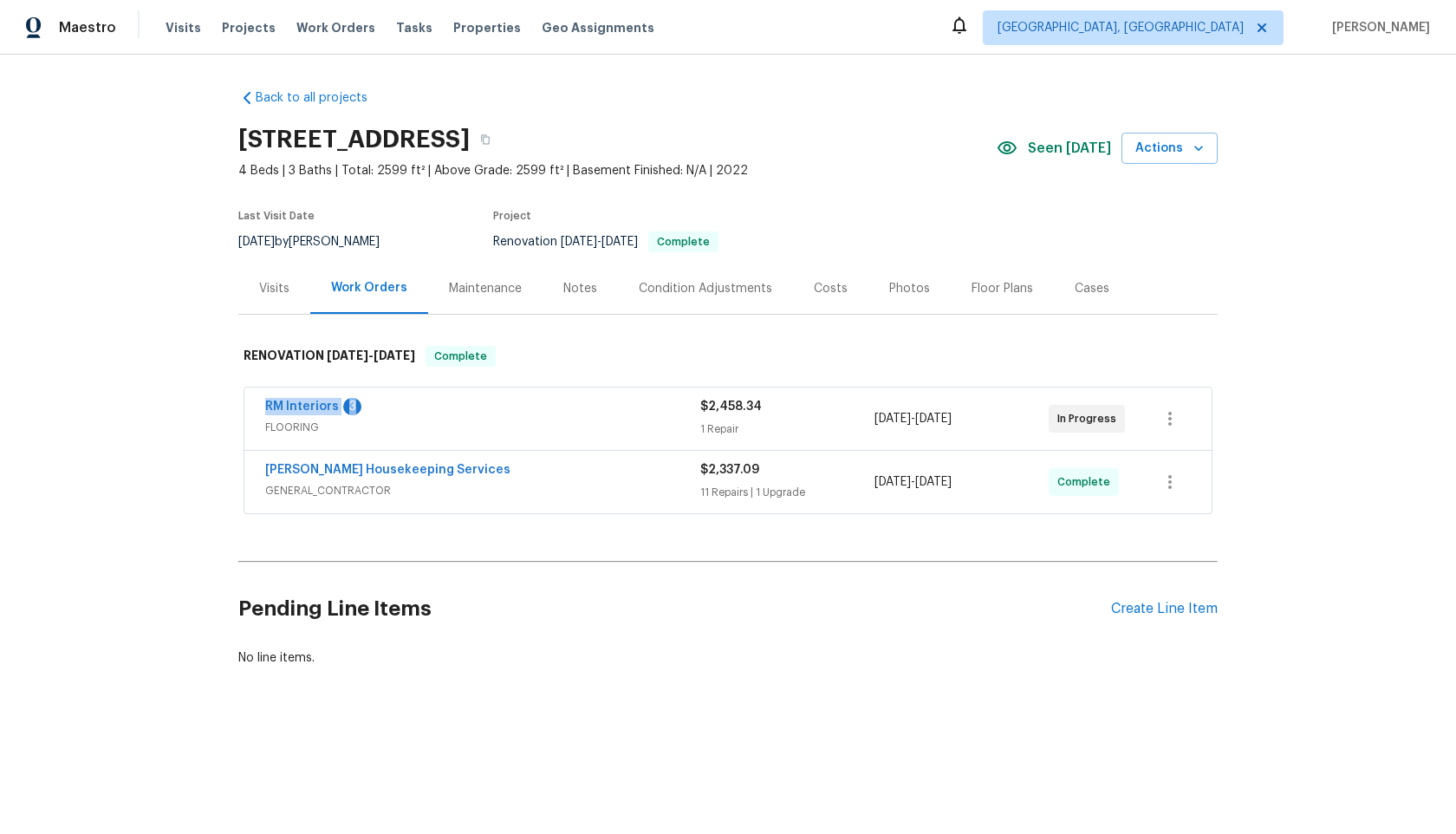
copy div "RM Interiors 3"
drag, startPoint x: 373, startPoint y: 408, endPoint x: 204, endPoint y: 407, distance: 169.0
click at [204, 407] on div "Back to all projects 5504 Mars Ln, Austin, TX 78724 4 Beds | 3 Baths | Total: 2…" at bounding box center [728, 419] width 1456 height 730
click at [491, 142] on icon "button" at bounding box center [484, 139] width 10 height 10
click at [1144, 615] on div "Create Line Item" at bounding box center [1165, 609] width 106 height 16
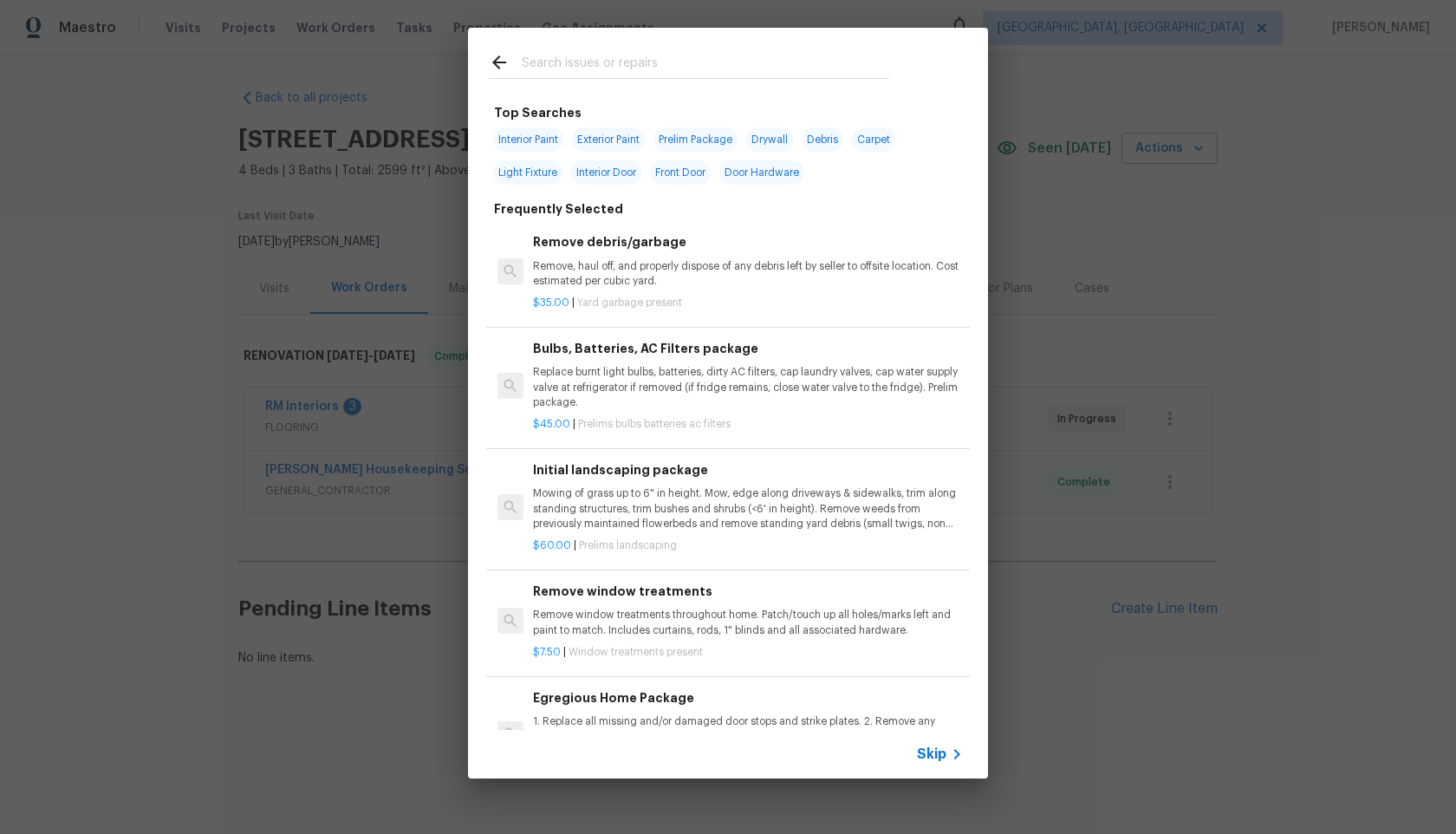
click at [936, 758] on span "Skip" at bounding box center [932, 753] width 29 height 17
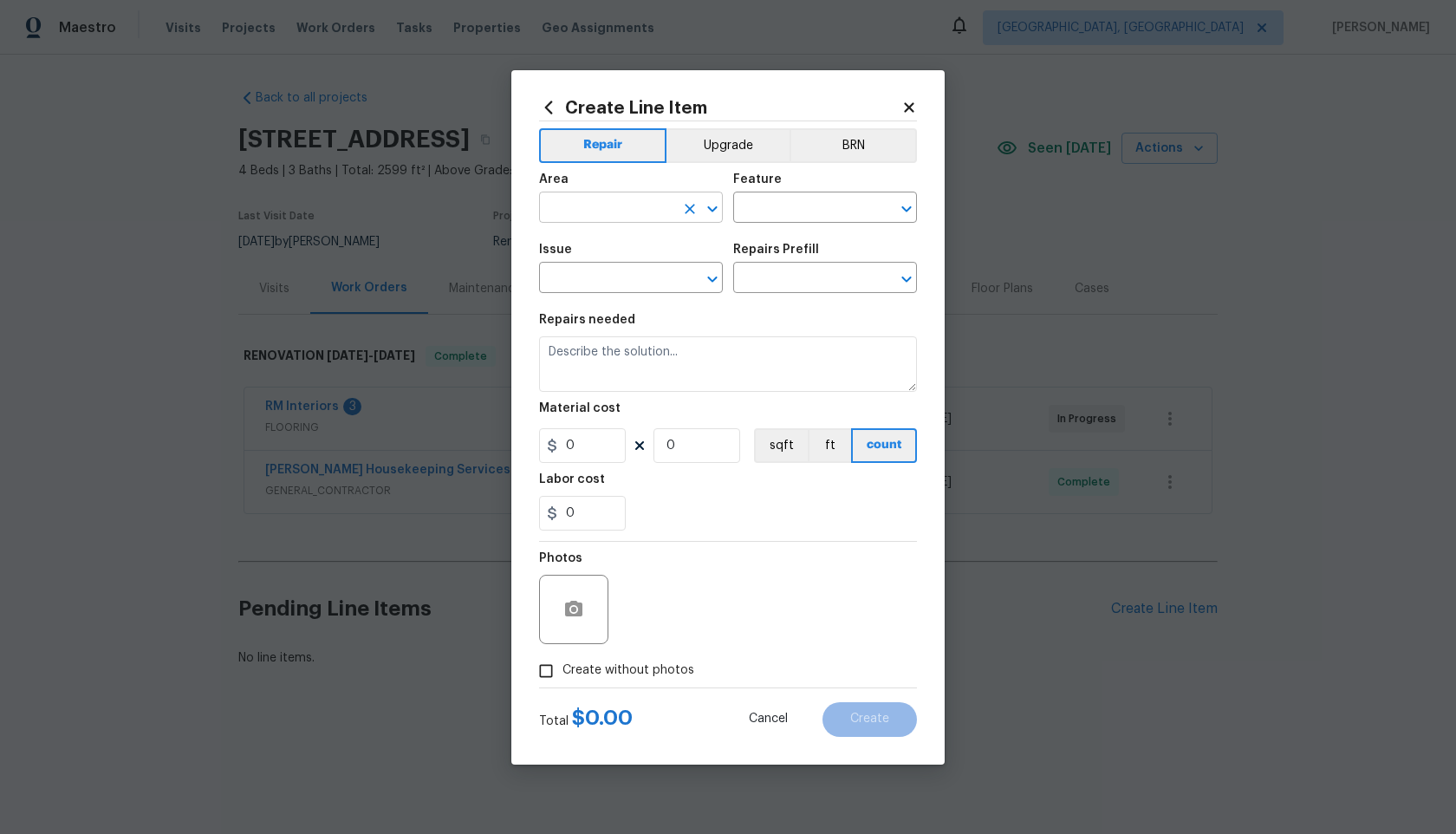
click at [616, 215] on input "text" at bounding box center [607, 209] width 136 height 27
click at [610, 278] on li "Interior Overall" at bounding box center [631, 276] width 184 height 28
type input "Interior Overall"
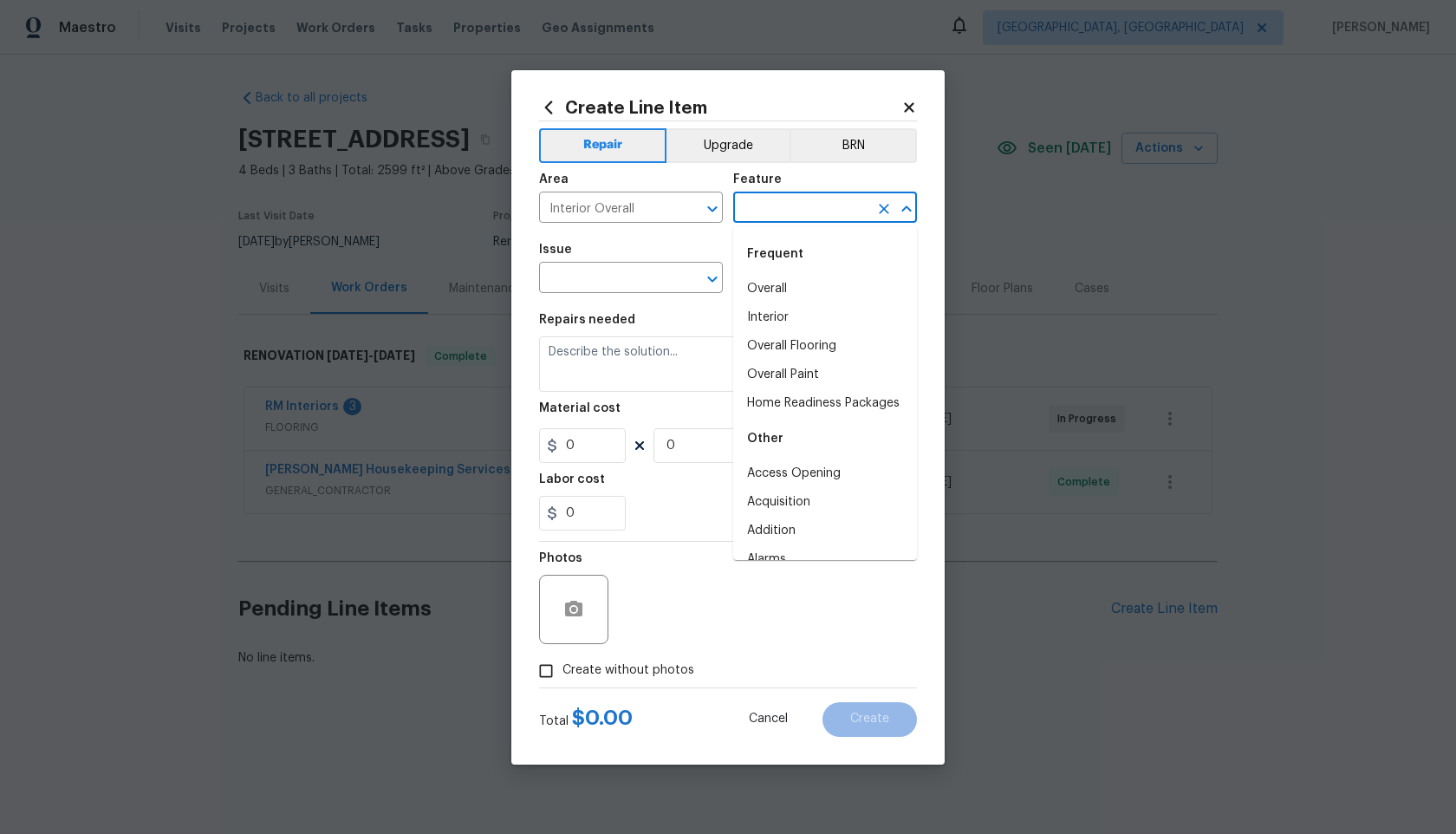
click at [779, 197] on input "text" at bounding box center [801, 209] width 136 height 27
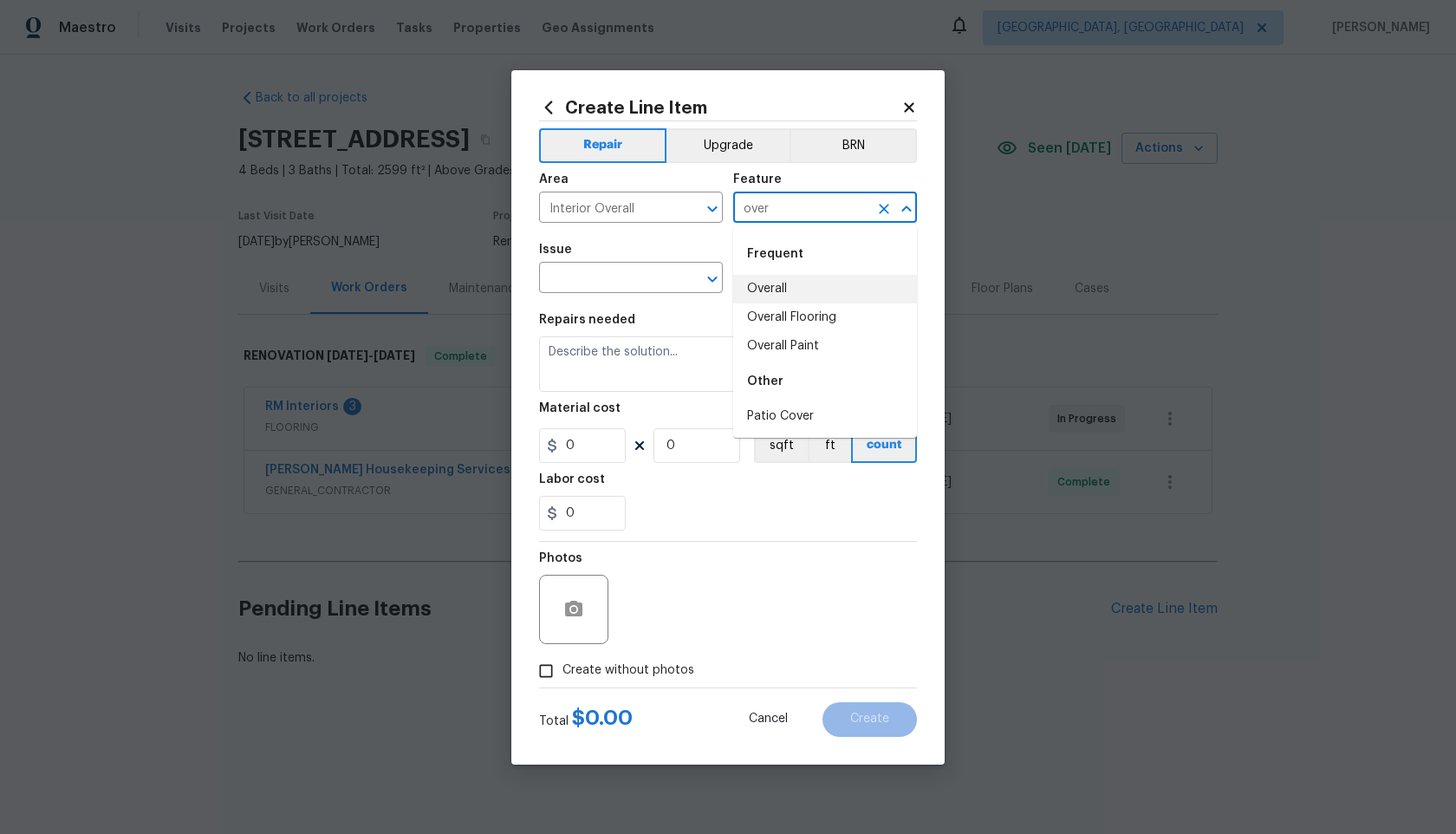
click at [773, 290] on li "Overall" at bounding box center [825, 288] width 184 height 28
type input "Overall"
click at [628, 282] on input "text" at bounding box center [607, 279] width 136 height 27
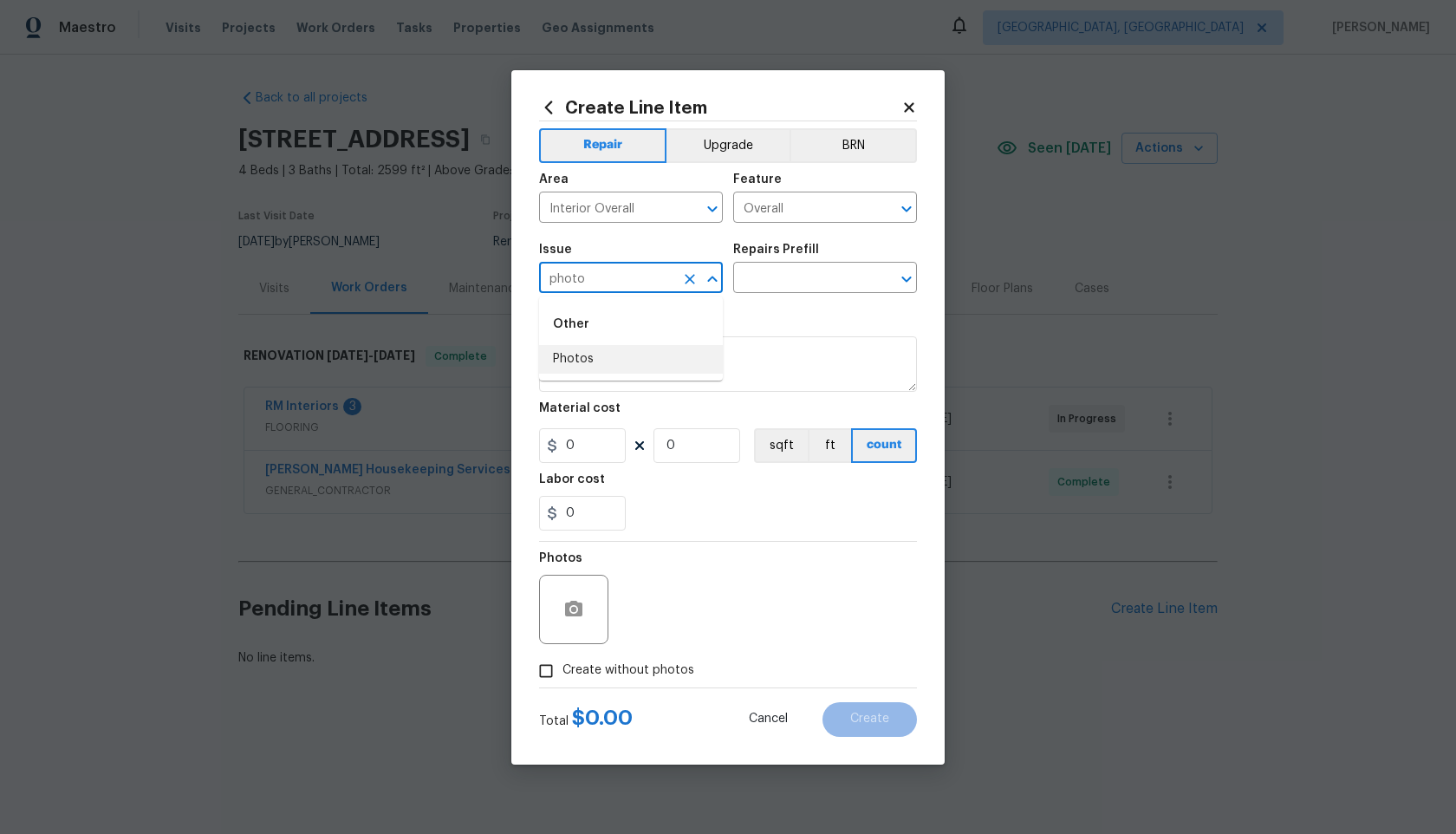
click at [603, 360] on li "Photos" at bounding box center [631, 359] width 184 height 28
type input "Photos"
click at [777, 263] on div "Repairs Prefill" at bounding box center [825, 255] width 184 height 23
click at [777, 276] on input "text" at bounding box center [801, 279] width 136 height 27
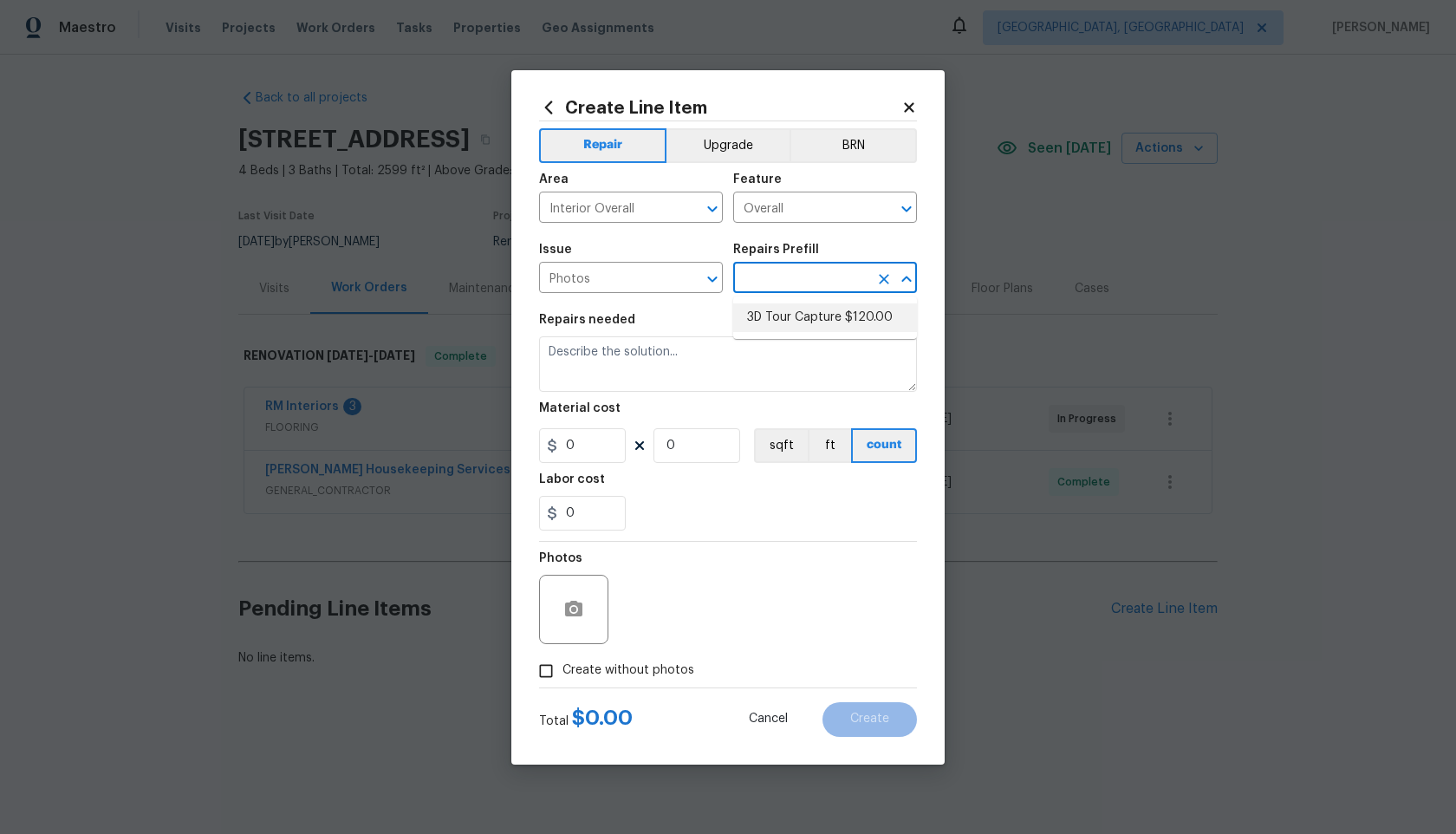
click at [778, 309] on li "3D Tour Capture $120.00" at bounding box center [825, 317] width 184 height 28
type input "3D Tour Capture $120.00"
type textarea "Capture 3D tour of home"
type input "1"
type input "120"
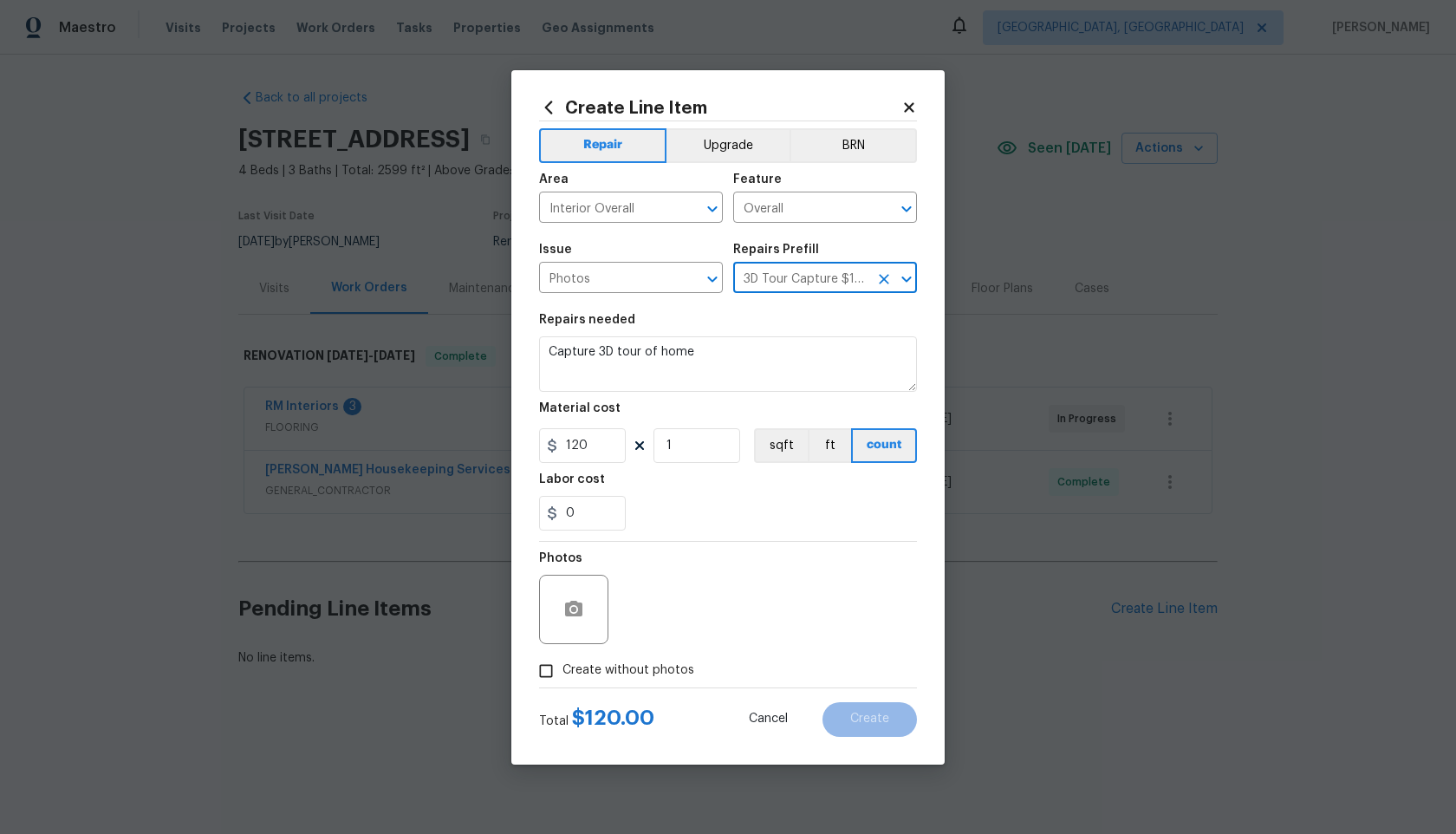
click at [544, 662] on input "Create without photos" at bounding box center [546, 671] width 33 height 33
checkbox input "true"
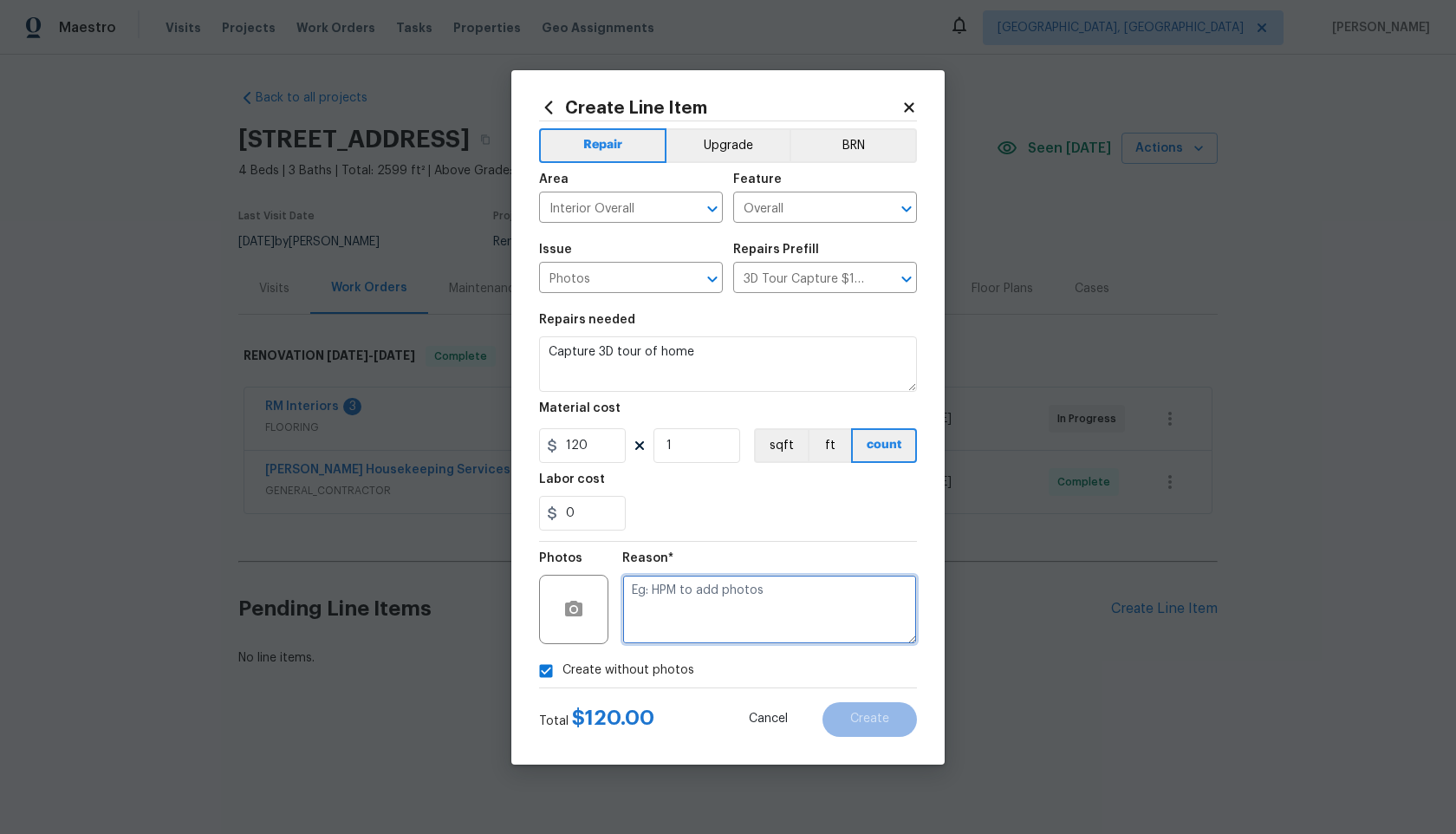
click at [743, 609] on textarea at bounding box center [770, 610] width 295 height 70
type textarea "."
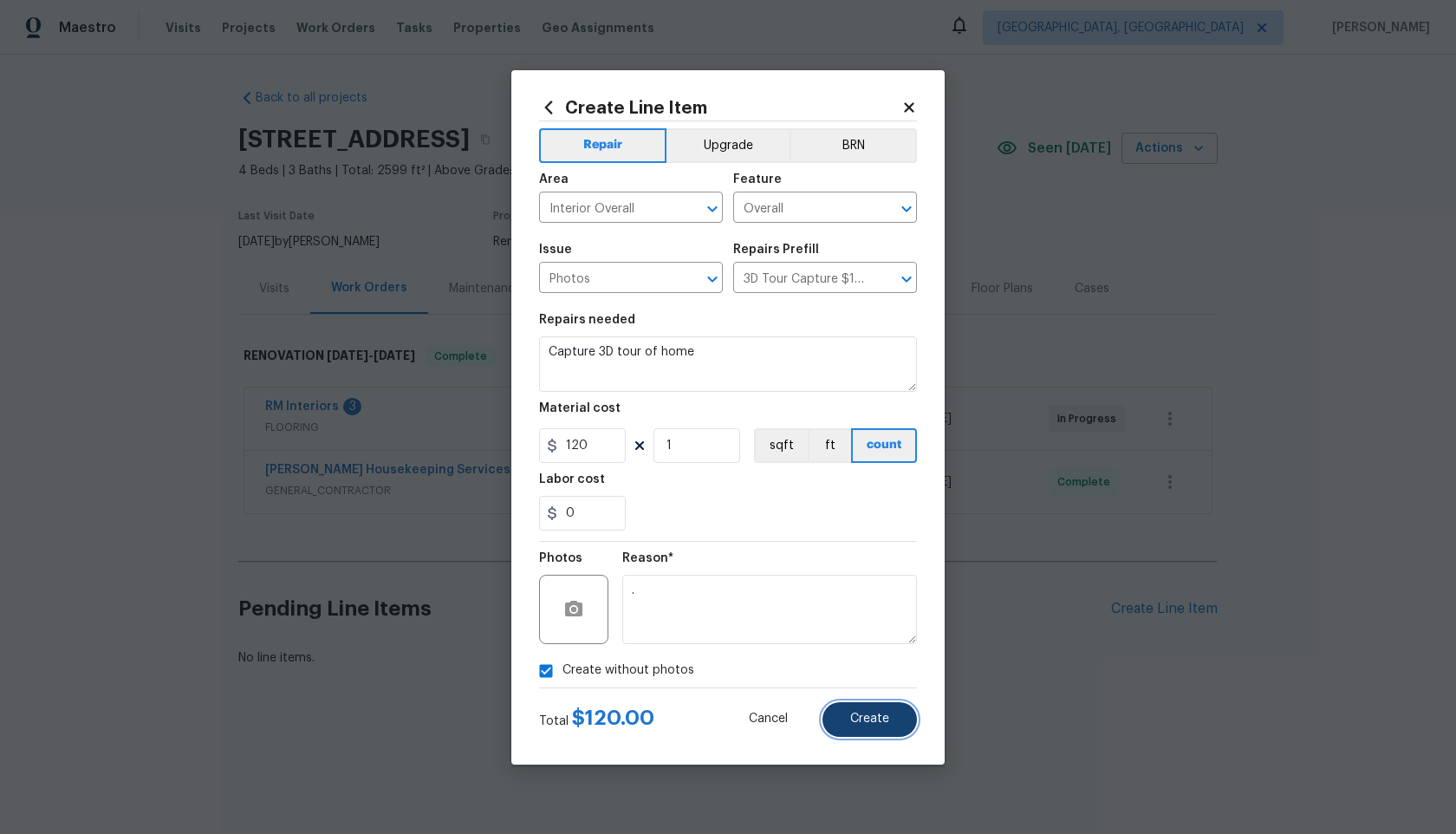
click at [890, 716] on button "Create" at bounding box center [869, 720] width 94 height 35
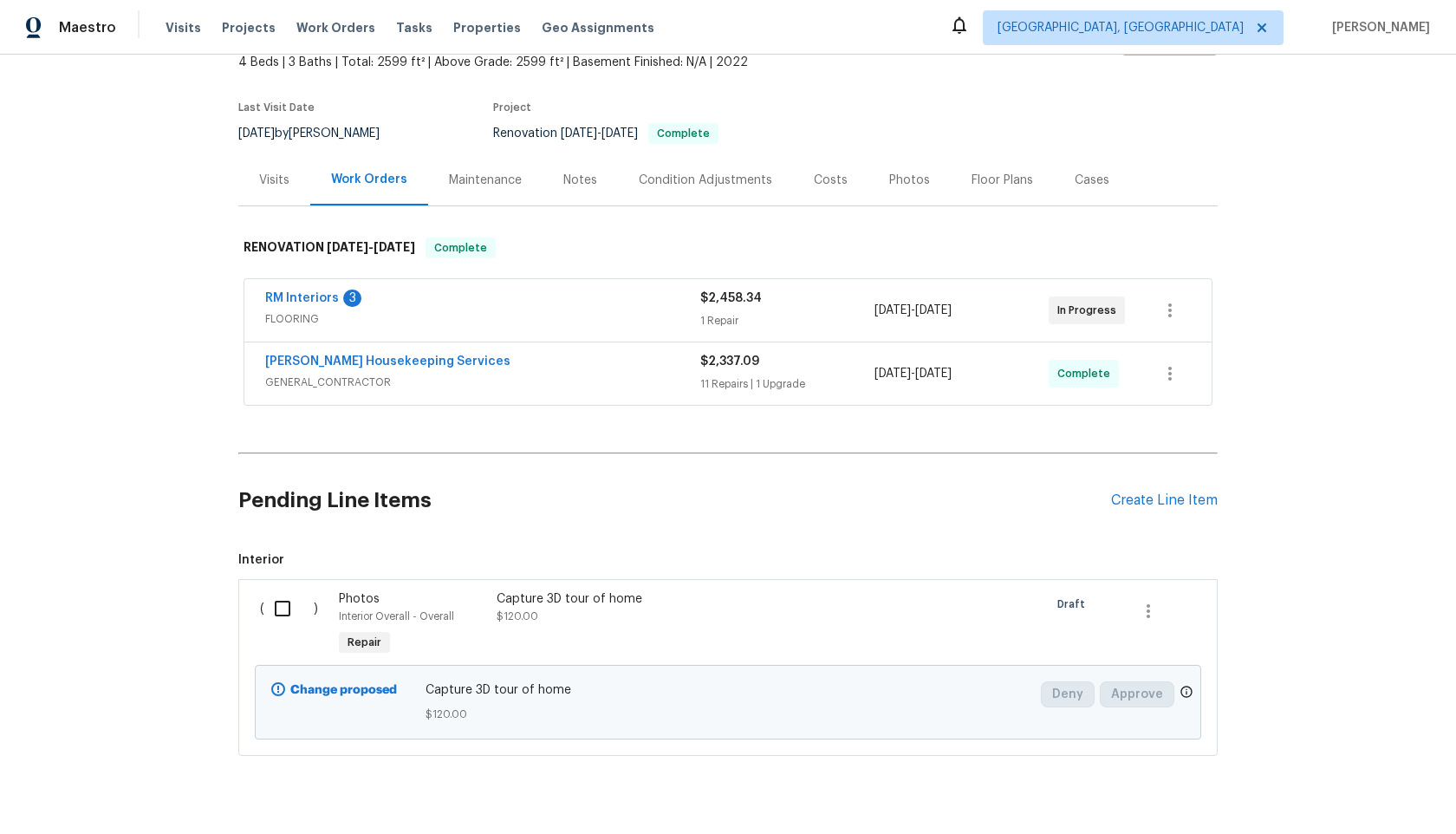
scroll to position [148, 0]
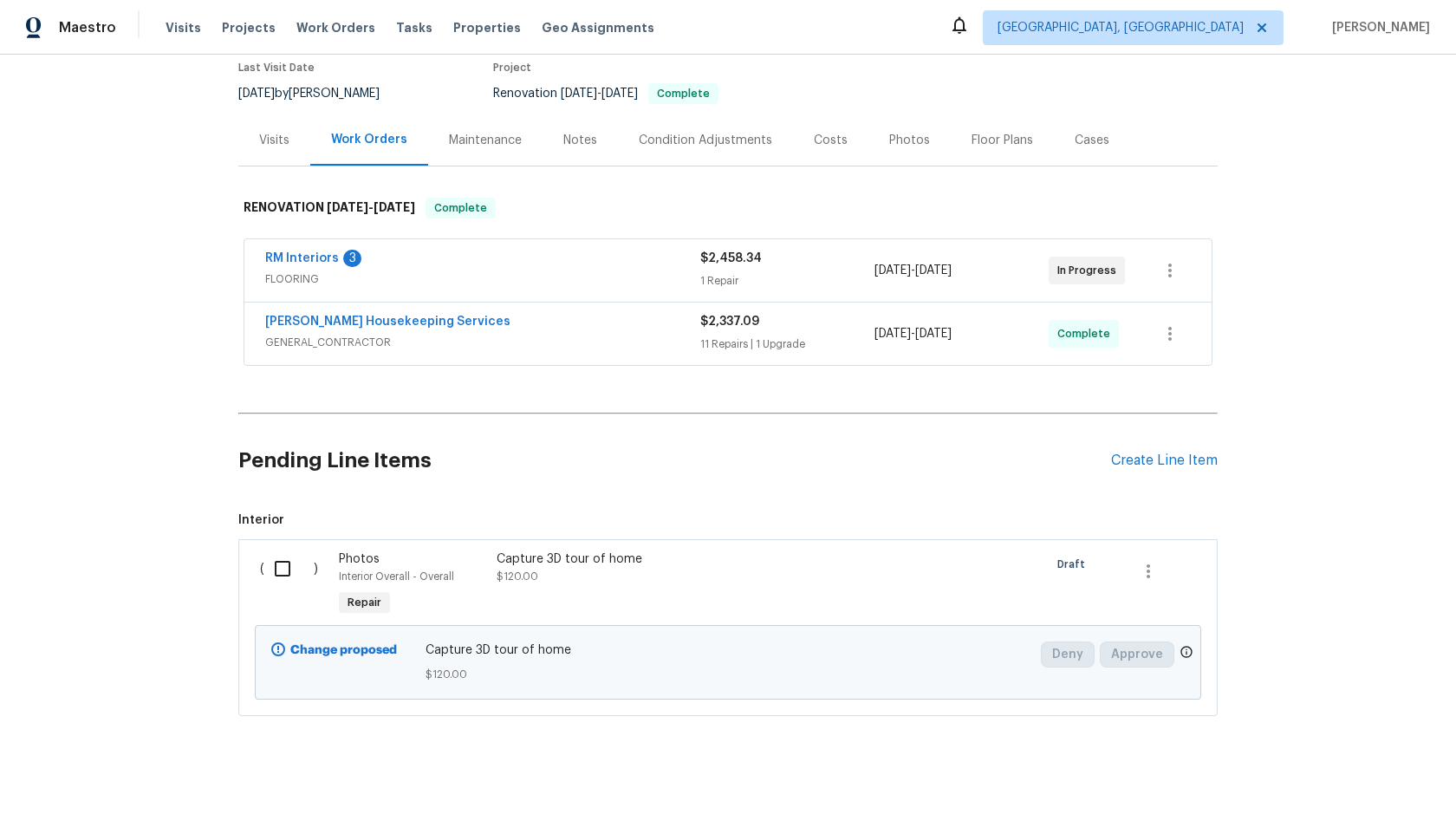
click at [285, 569] on input "checkbox" at bounding box center [289, 569] width 49 height 37
checkbox input "true"
click at [1138, 572] on icon "button" at bounding box center [1148, 571] width 21 height 21
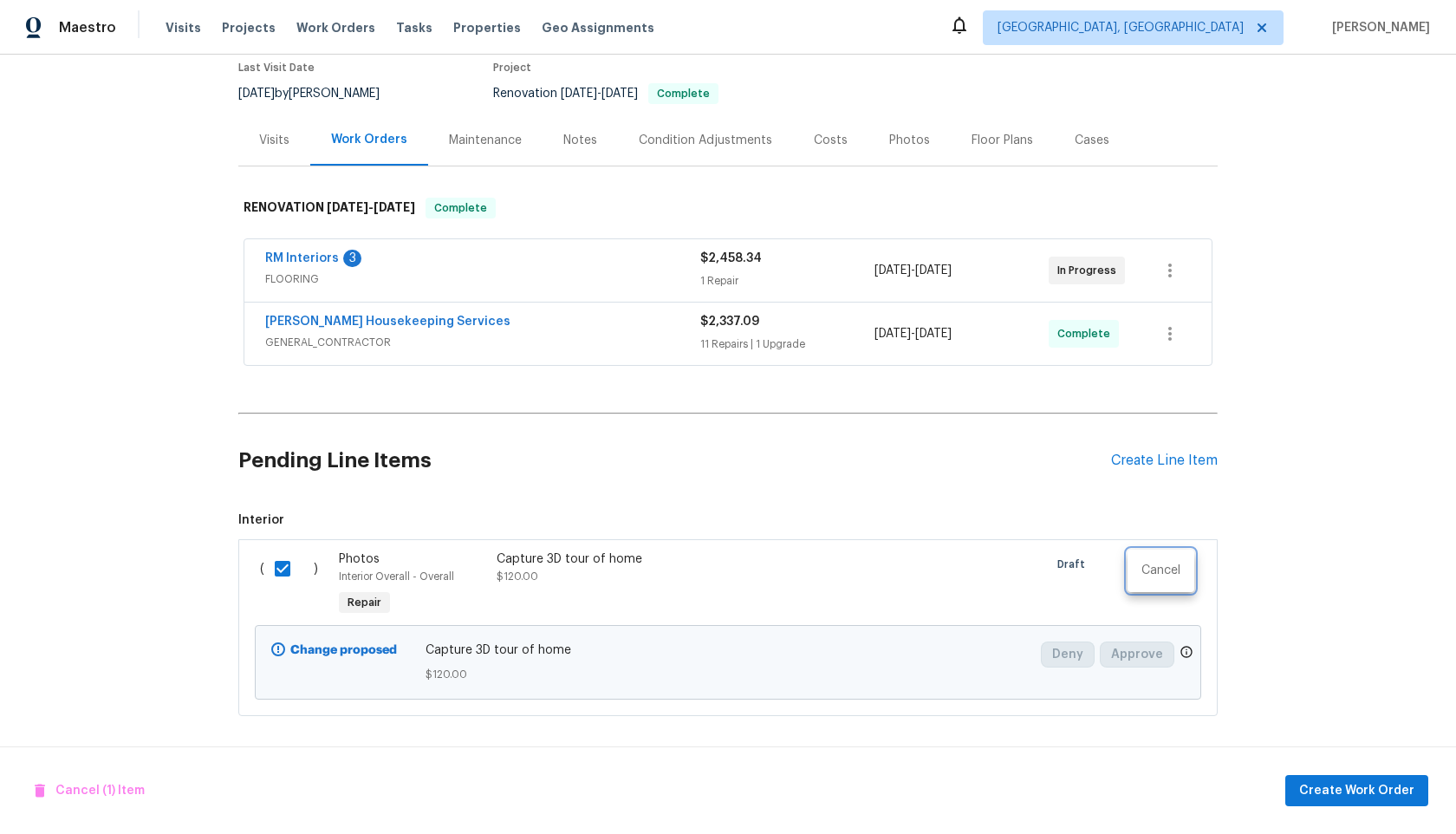
drag, startPoint x: 1093, startPoint y: 467, endPoint x: 1101, endPoint y: 482, distance: 17.0
click at [1093, 467] on div at bounding box center [728, 417] width 1456 height 834
click at [1345, 793] on span "Create Work Order" at bounding box center [1357, 791] width 115 height 22
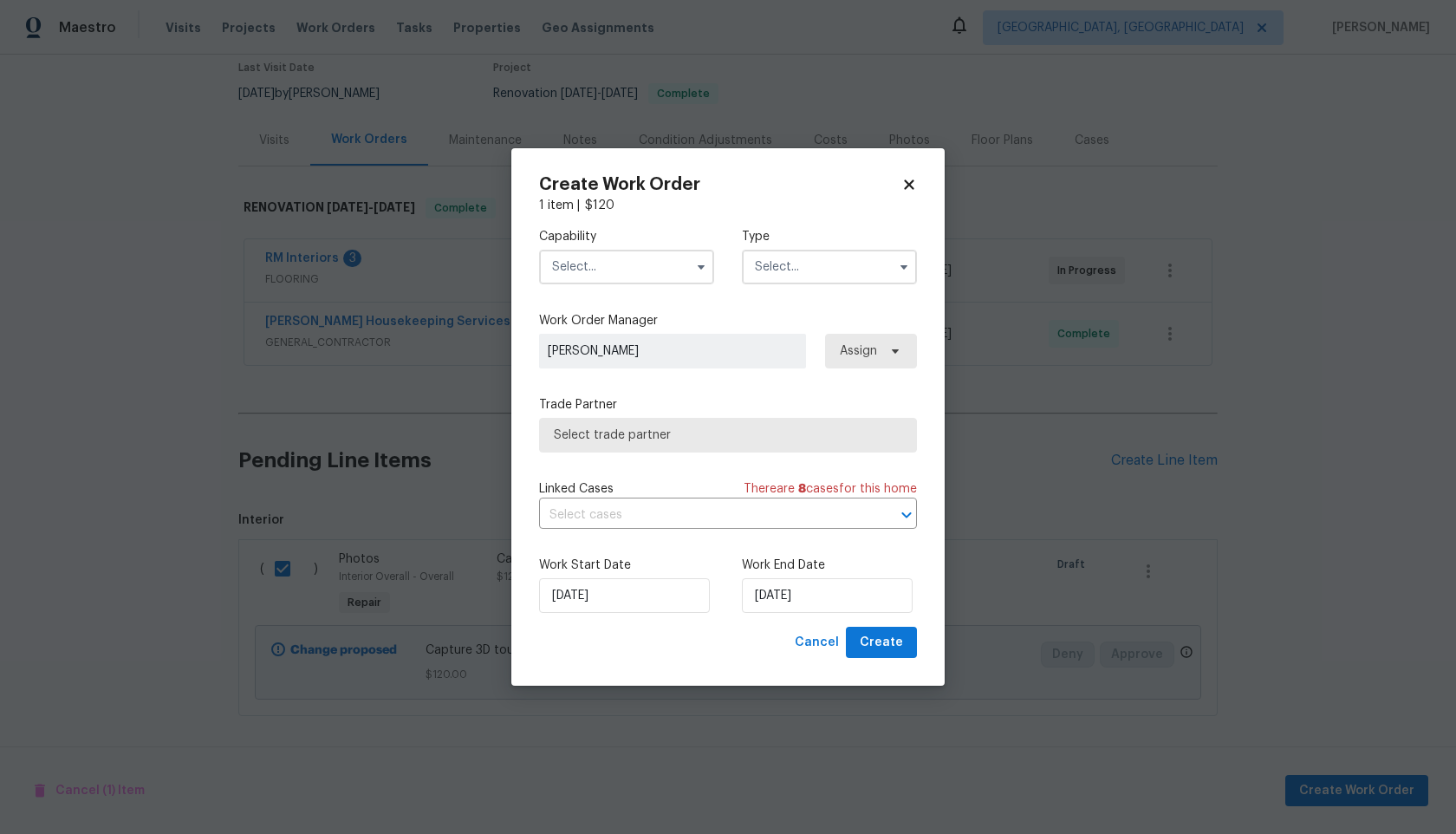
click at [627, 261] on input "text" at bounding box center [626, 267] width 175 height 35
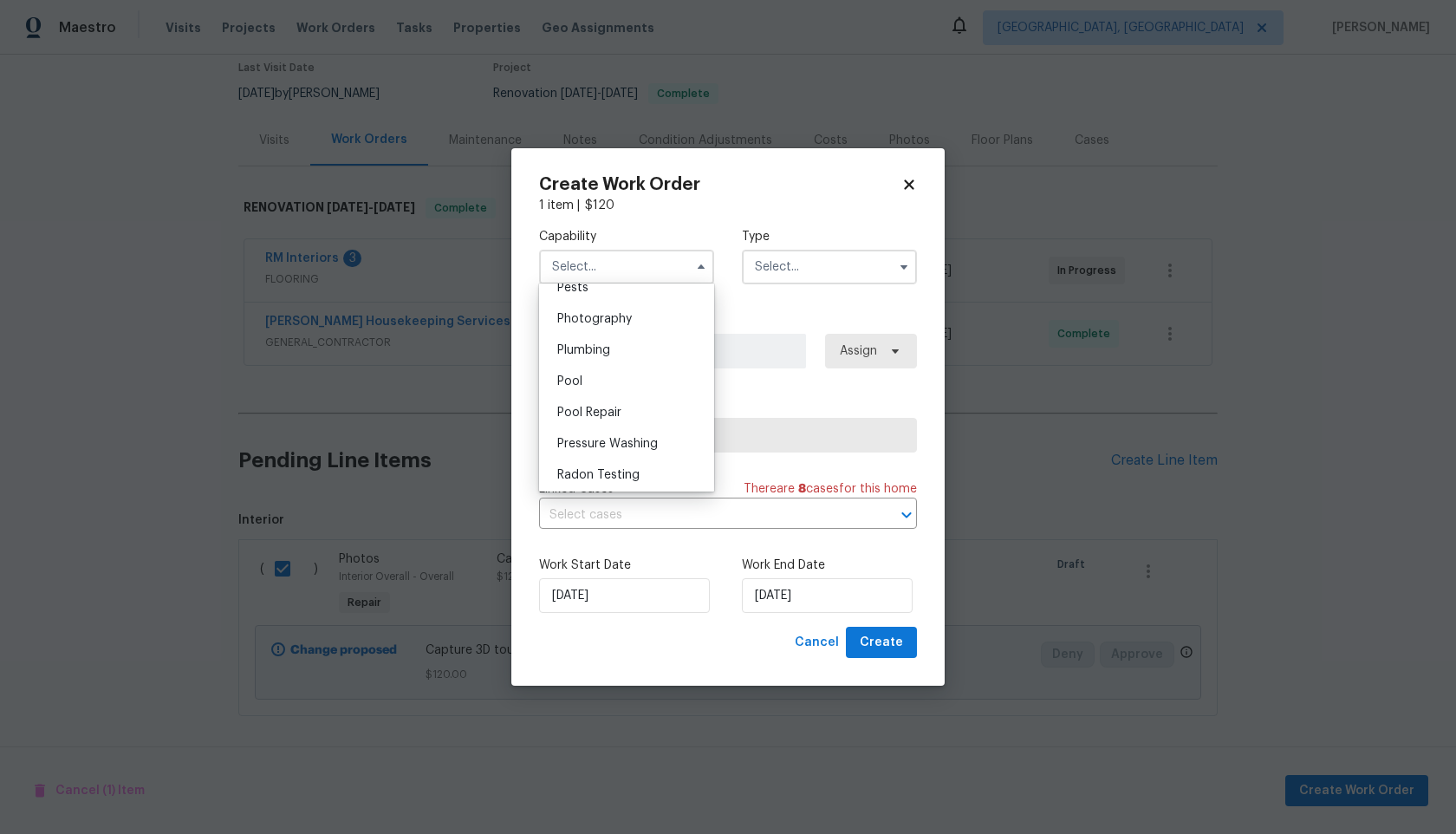
scroll to position [1495, 0]
click at [598, 321] on span "Photography" at bounding box center [594, 326] width 74 height 12
type input "Photography"
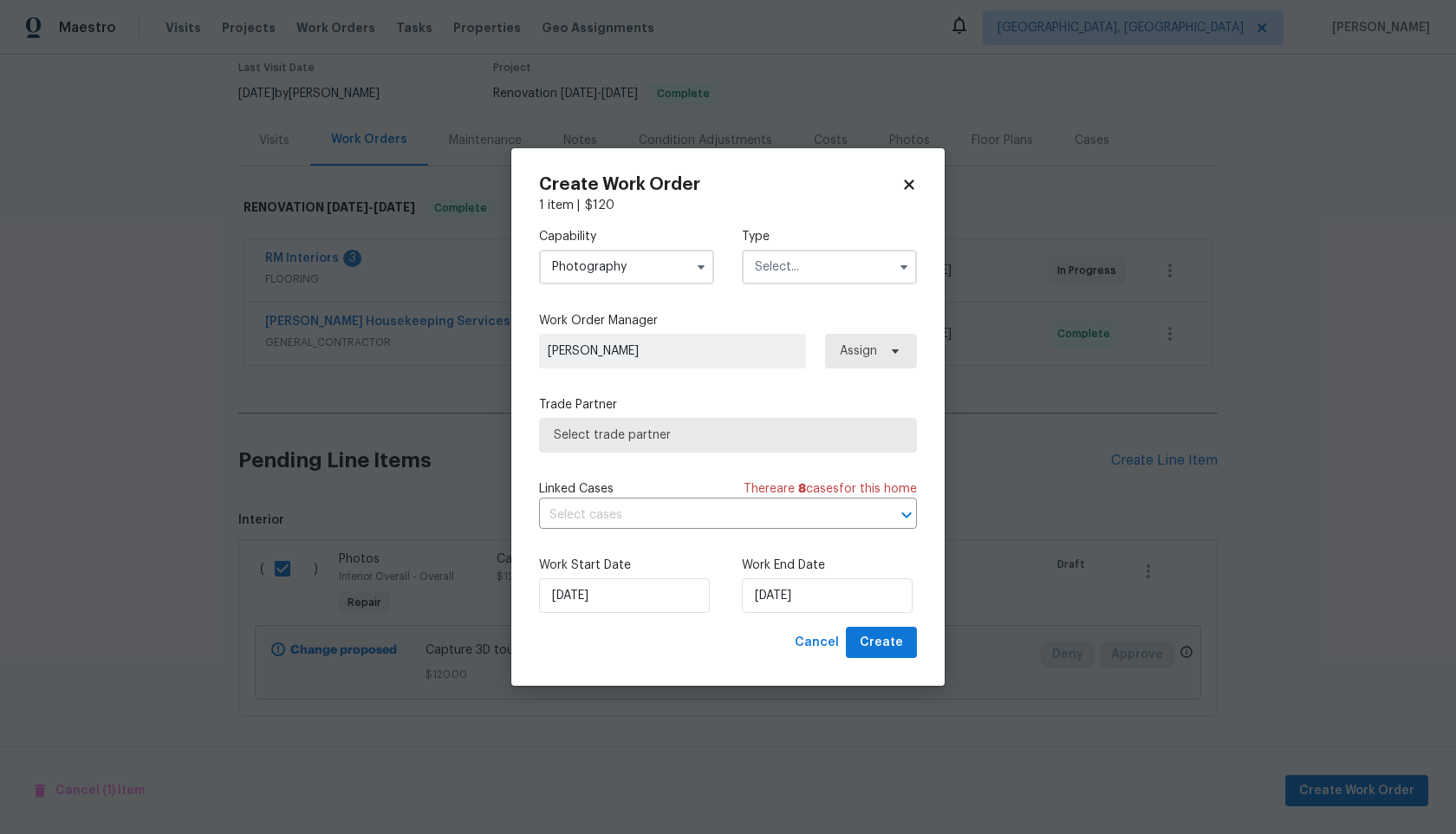
click at [754, 250] on input "text" at bounding box center [829, 267] width 175 height 35
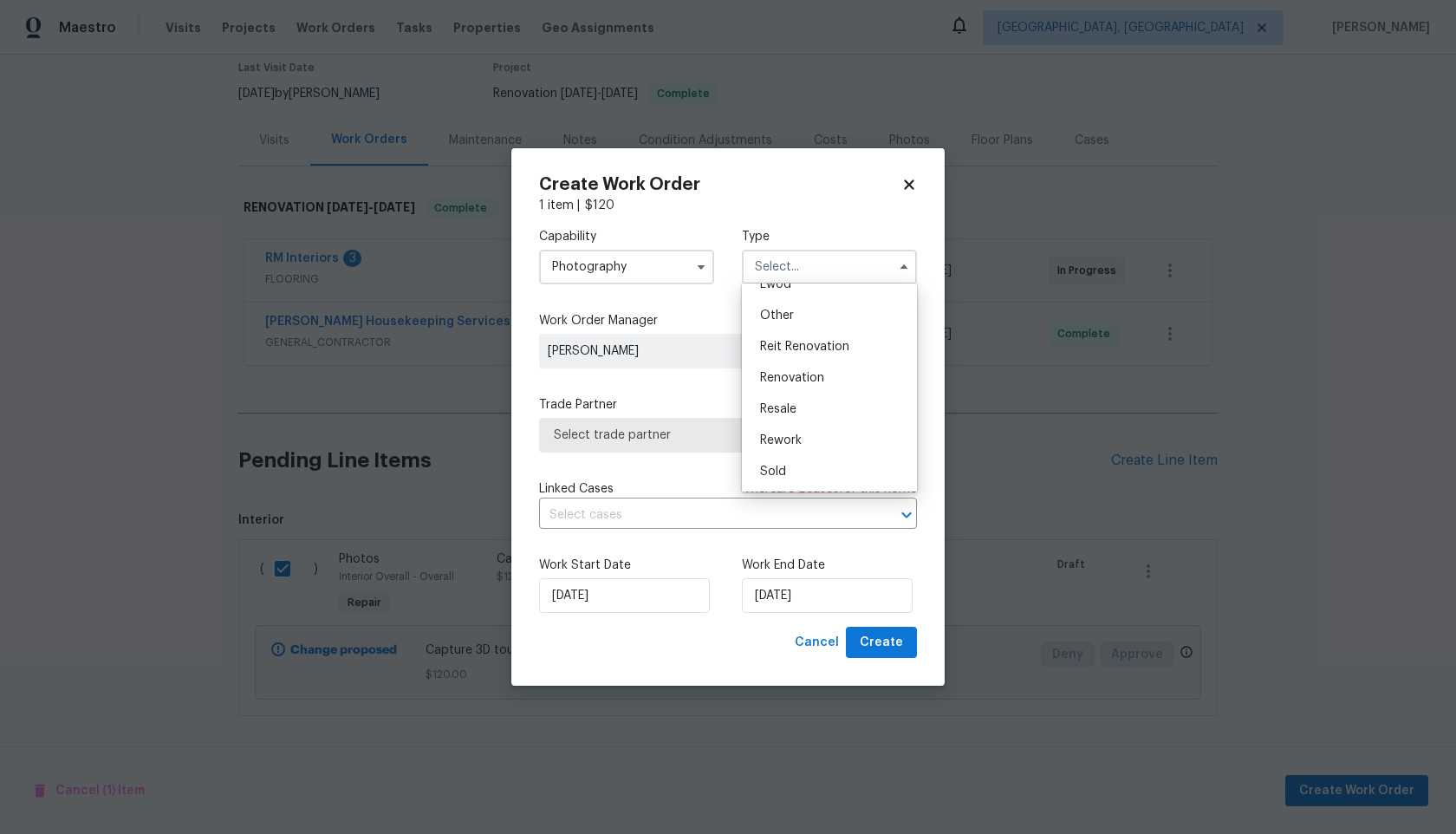
scroll to position [163, 0]
click at [786, 355] on span "Other" at bounding box center [777, 358] width 34 height 12
type input "Other"
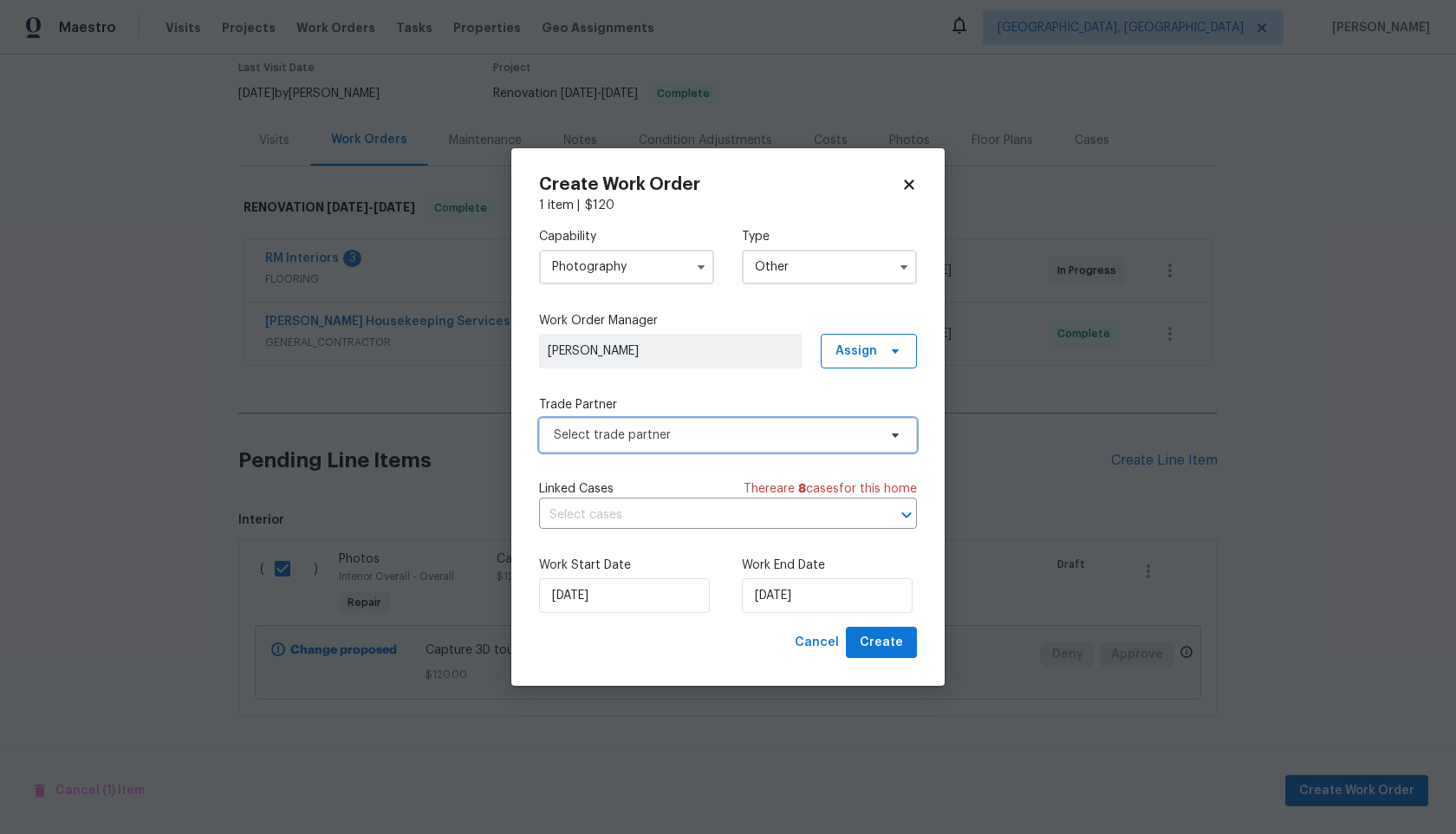
click at [644, 439] on span "Select trade partner" at bounding box center [715, 435] width 323 height 17
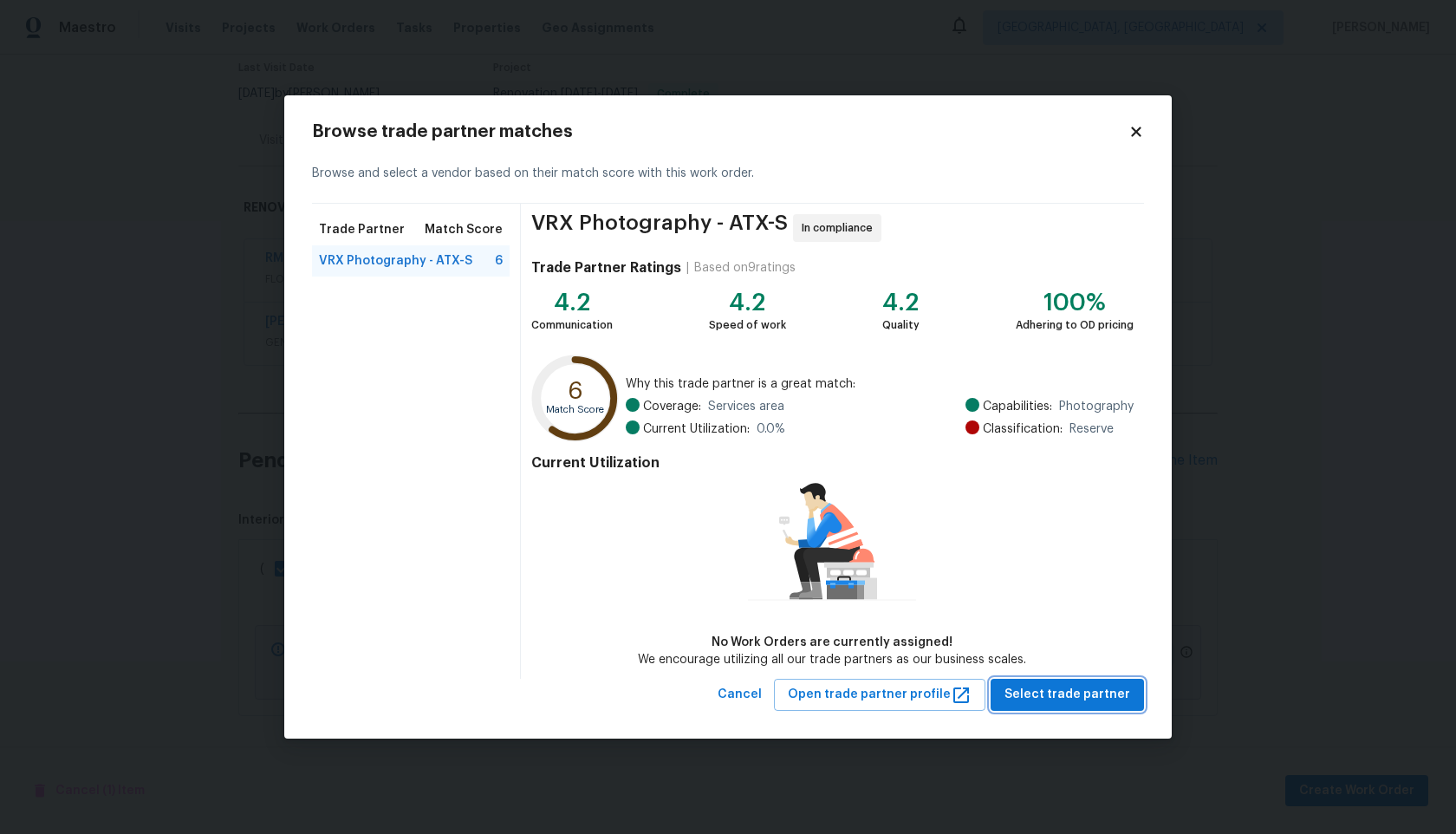
click at [1069, 688] on span "Select trade partner" at bounding box center [1067, 695] width 125 height 22
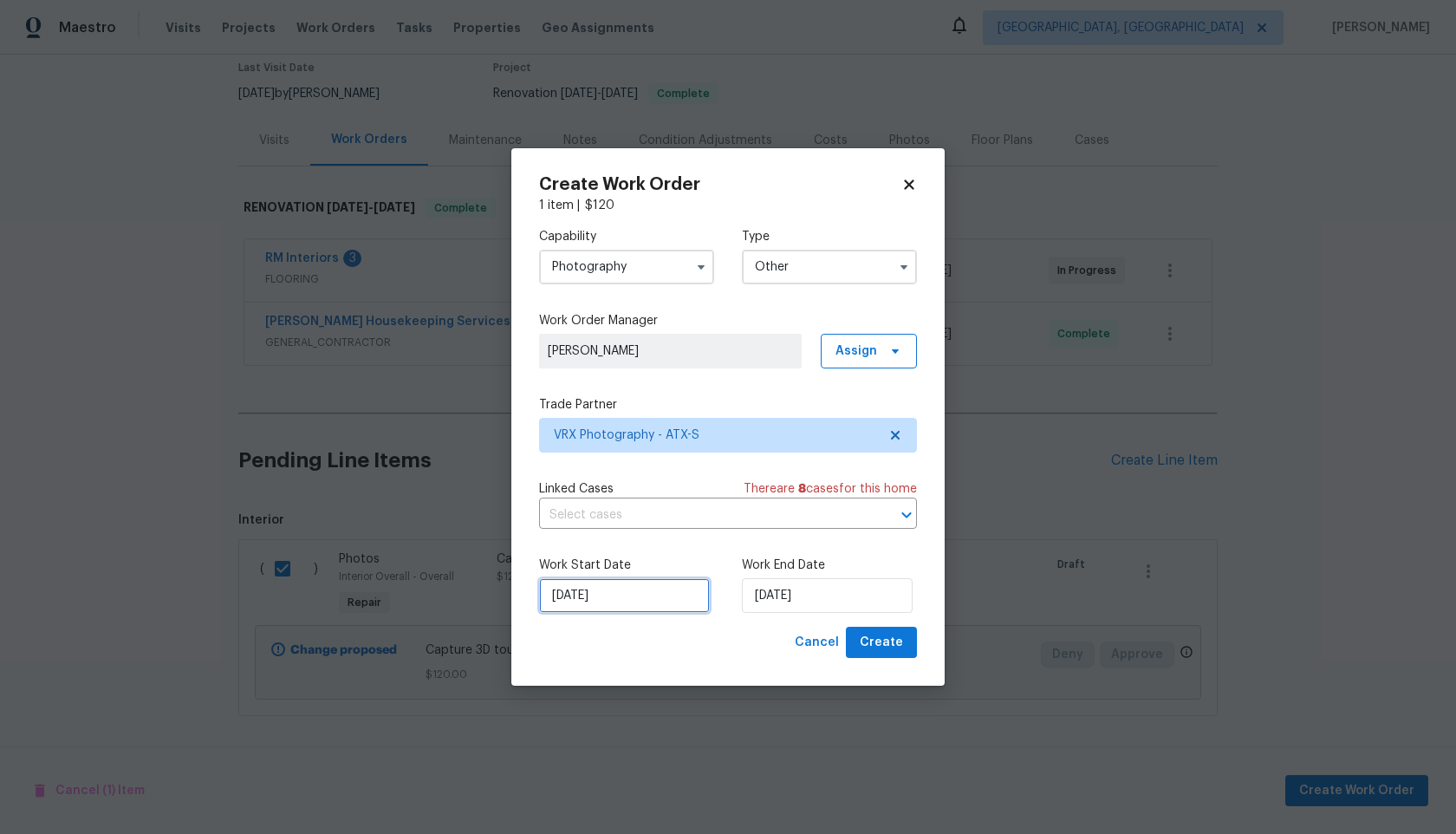
click at [684, 590] on input "24/09/2025" at bounding box center [625, 595] width 171 height 35
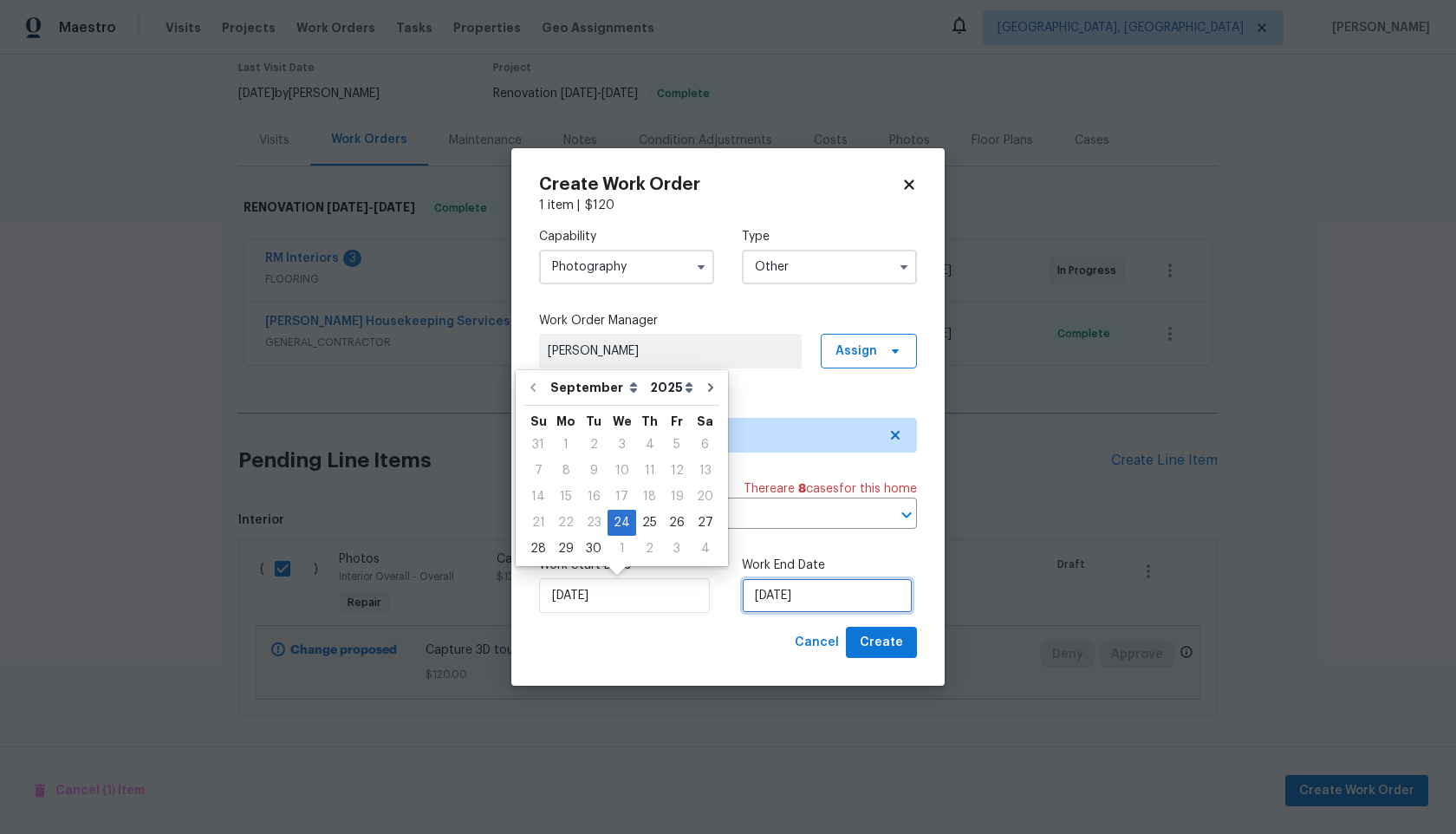
click at [808, 588] on input "24/09/2025" at bounding box center [827, 595] width 171 height 35
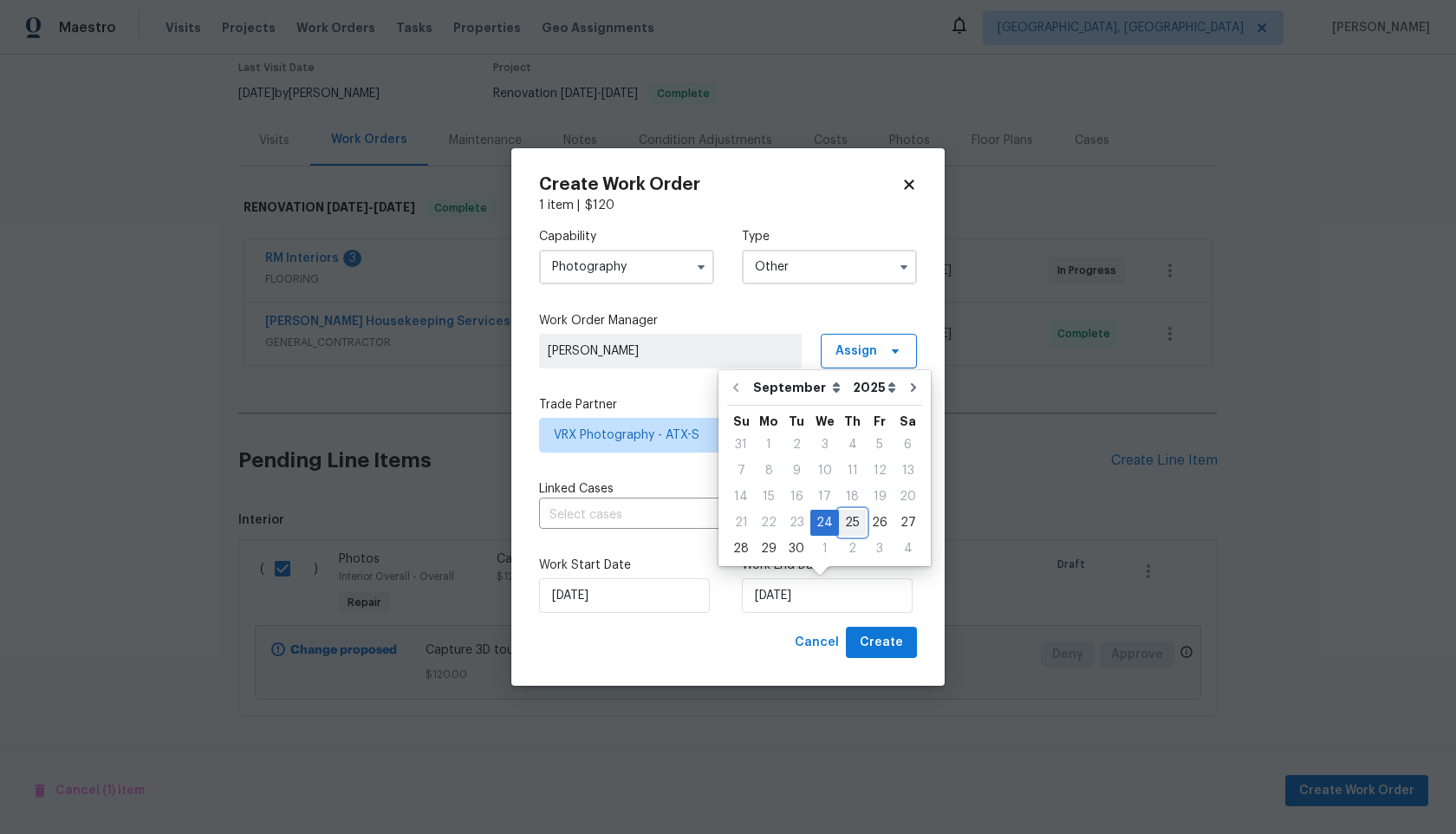
click at [852, 523] on div "25" at bounding box center [852, 523] width 27 height 25
type input "25/09/2025"
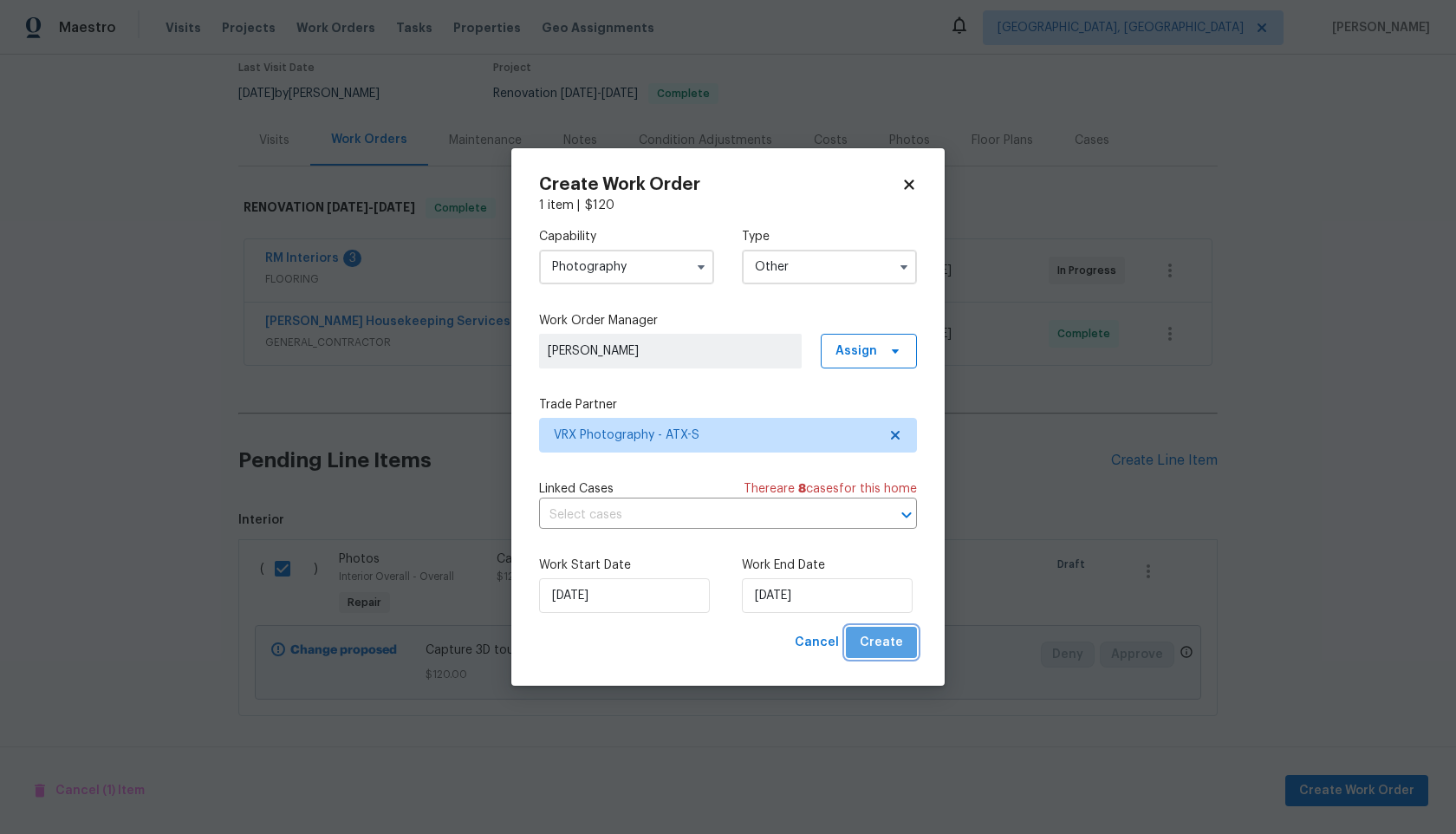
click at [904, 647] on button "Create" at bounding box center [882, 642] width 71 height 32
checkbox input "false"
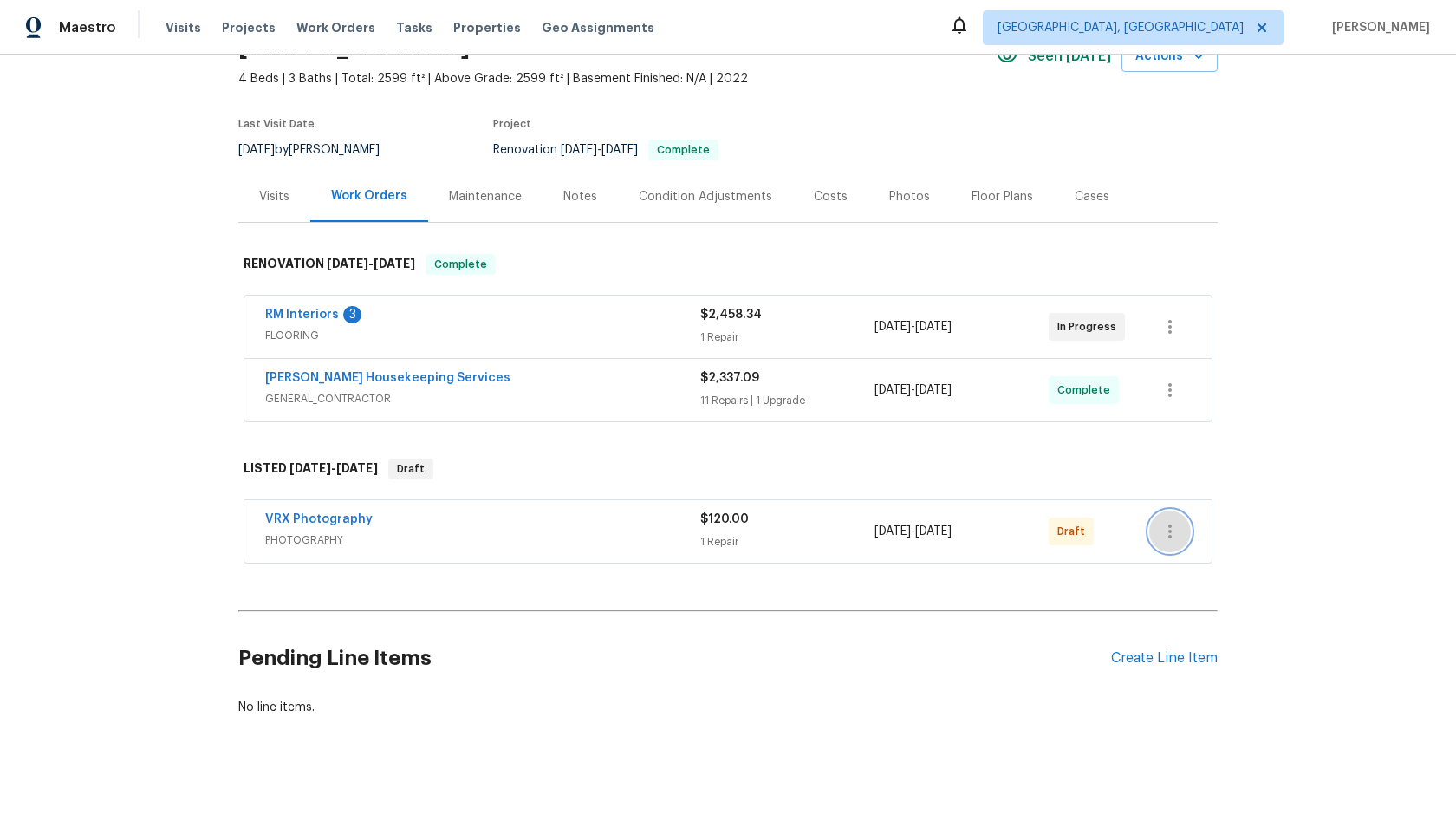
click at [1179, 531] on icon "button" at bounding box center [1170, 531] width 21 height 21
click at [1179, 531] on li "Send to Vendor" at bounding box center [1243, 531] width 187 height 28
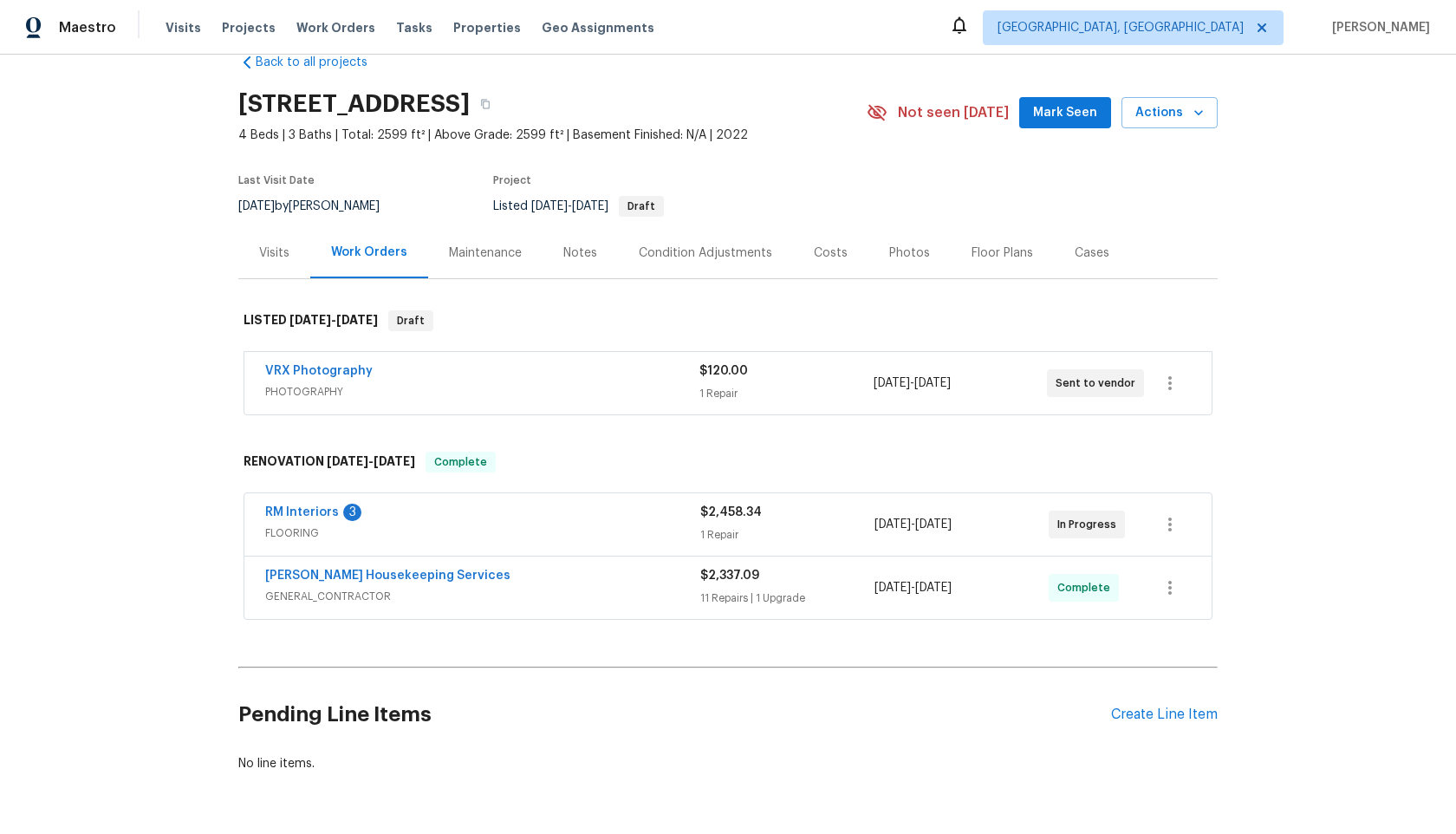
scroll to position [0, 0]
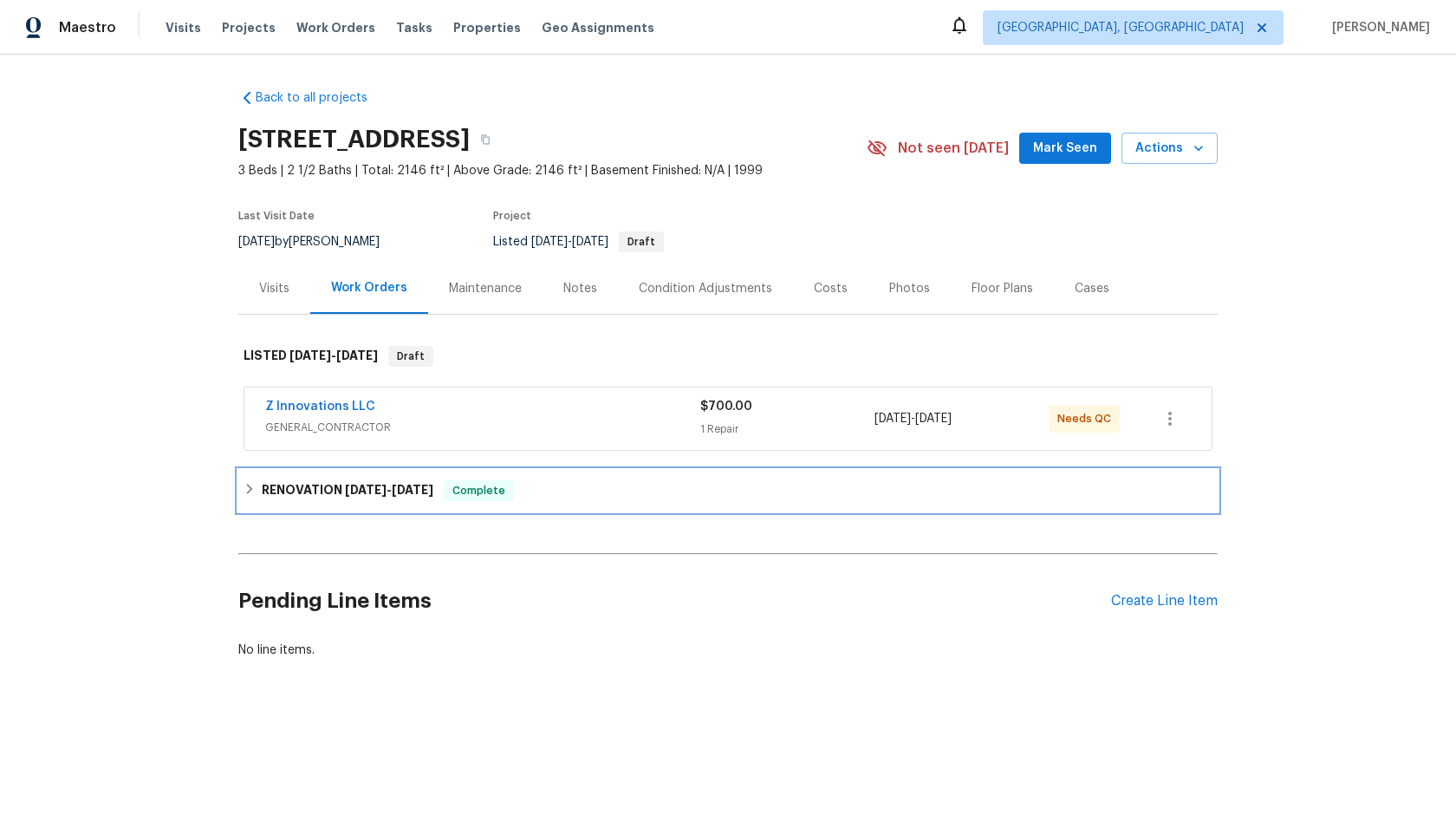
click at [246, 490] on icon at bounding box center [249, 488] width 12 height 12
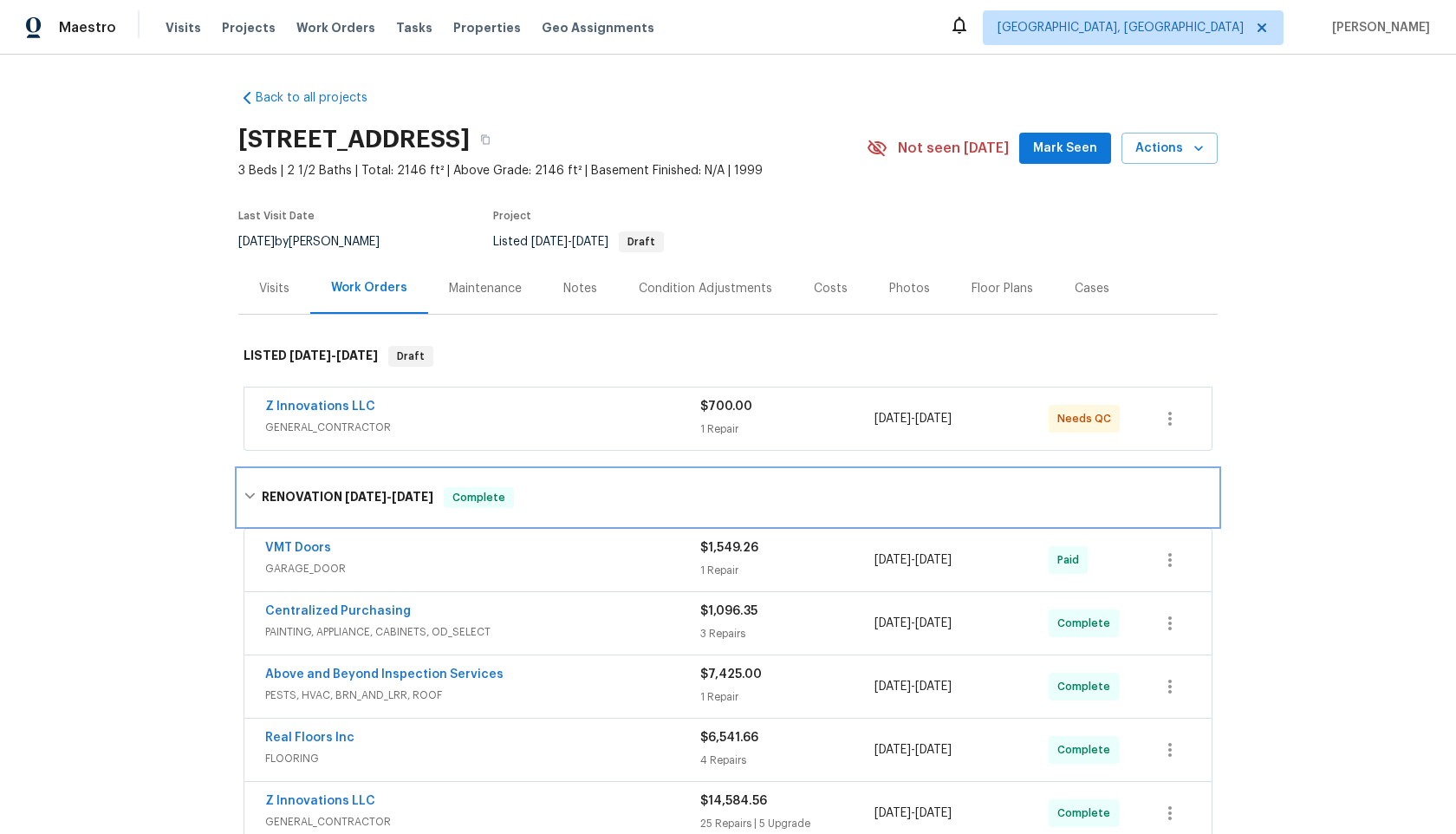
click at [249, 489] on div "RENOVATION [DATE] - [DATE] Complete" at bounding box center [728, 497] width 969 height 21
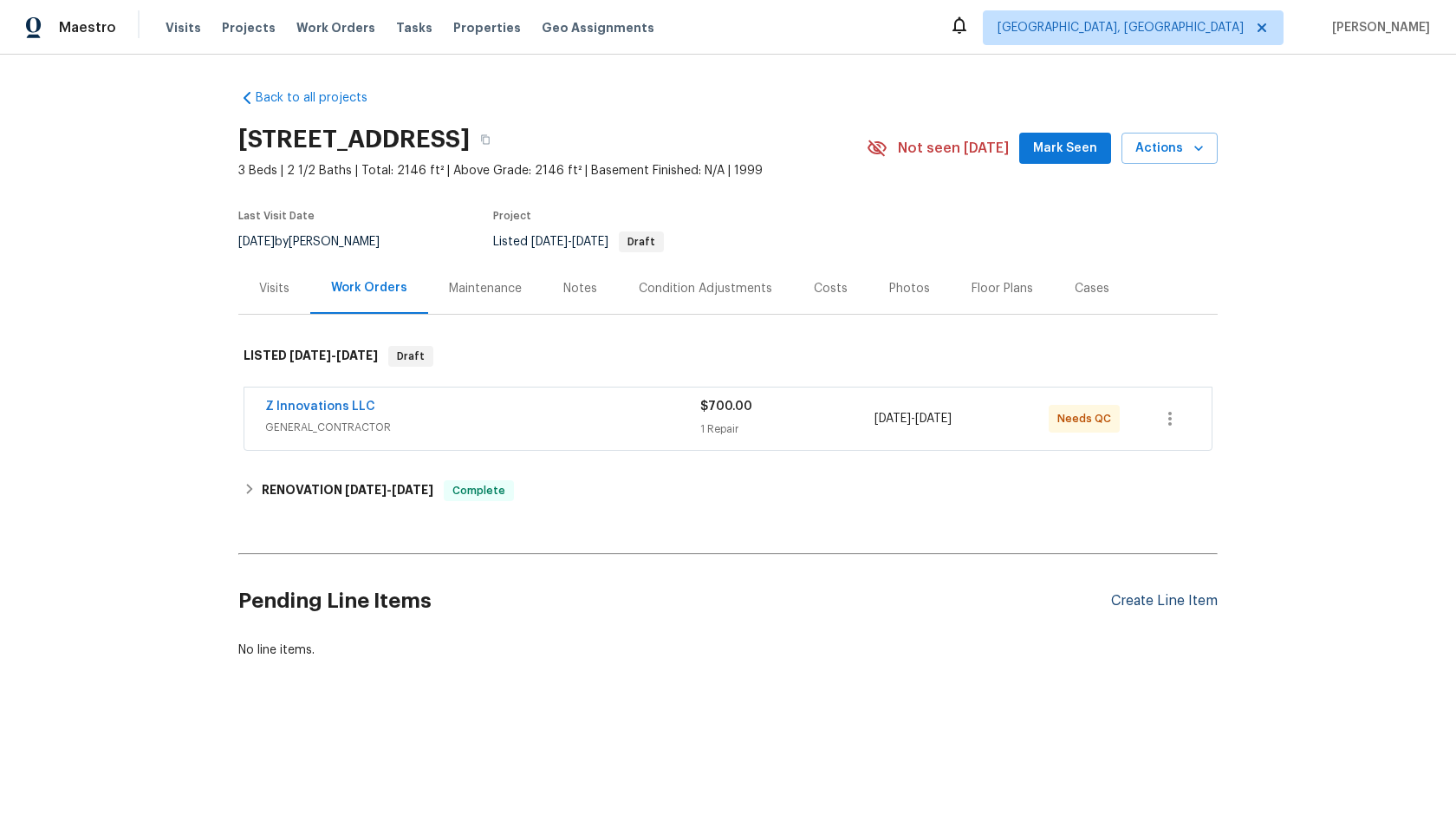
click at [1131, 598] on div "Create Line Item" at bounding box center [1165, 601] width 106 height 16
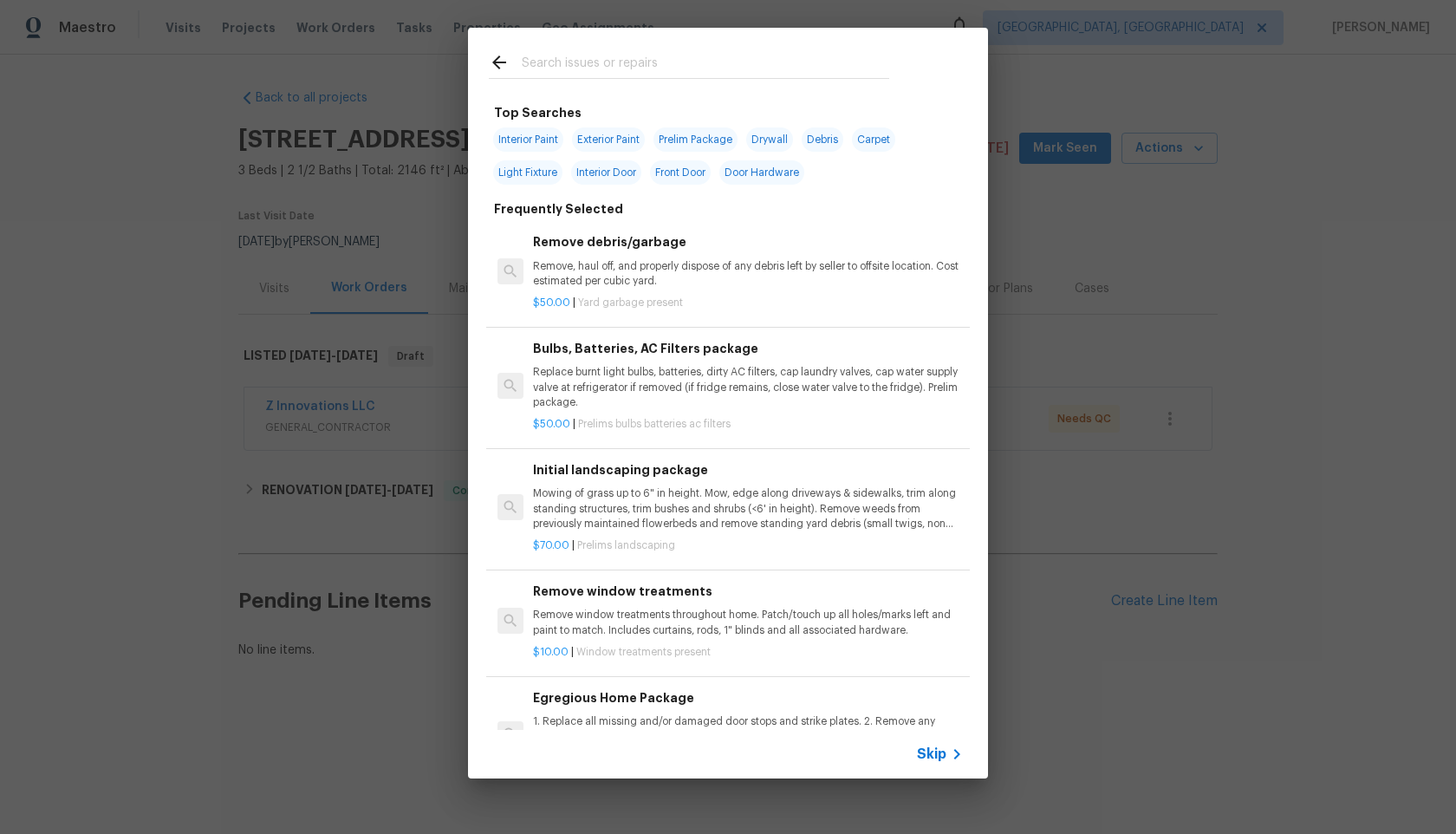
click at [940, 756] on span "Skip" at bounding box center [932, 753] width 29 height 17
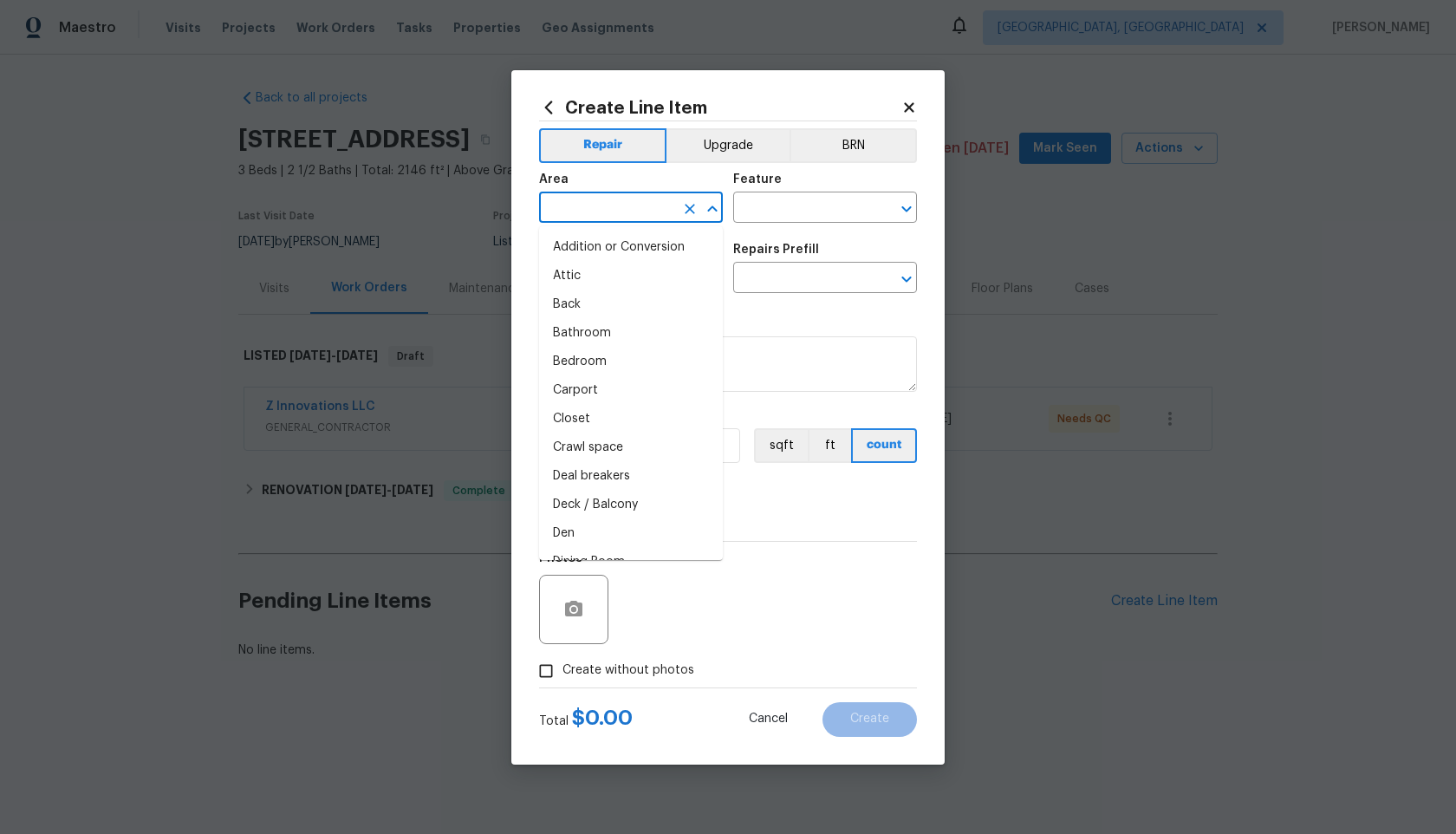
click at [634, 216] on input "text" at bounding box center [607, 209] width 136 height 27
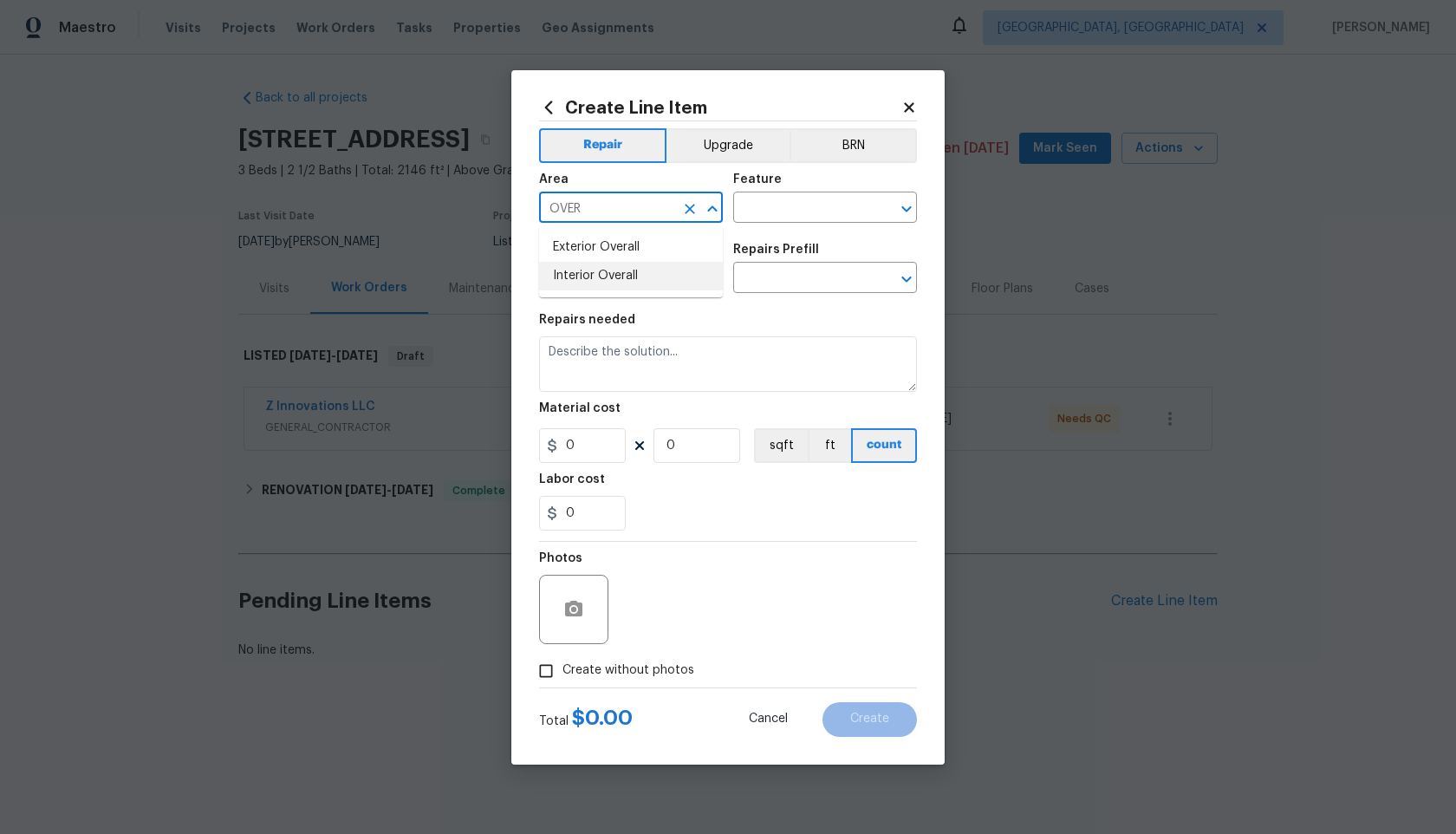
drag, startPoint x: 618, startPoint y: 273, endPoint x: 661, endPoint y: 240, distance: 54.2
click at [618, 273] on li "Interior Overall" at bounding box center [631, 276] width 184 height 28
type input "Interior Overall"
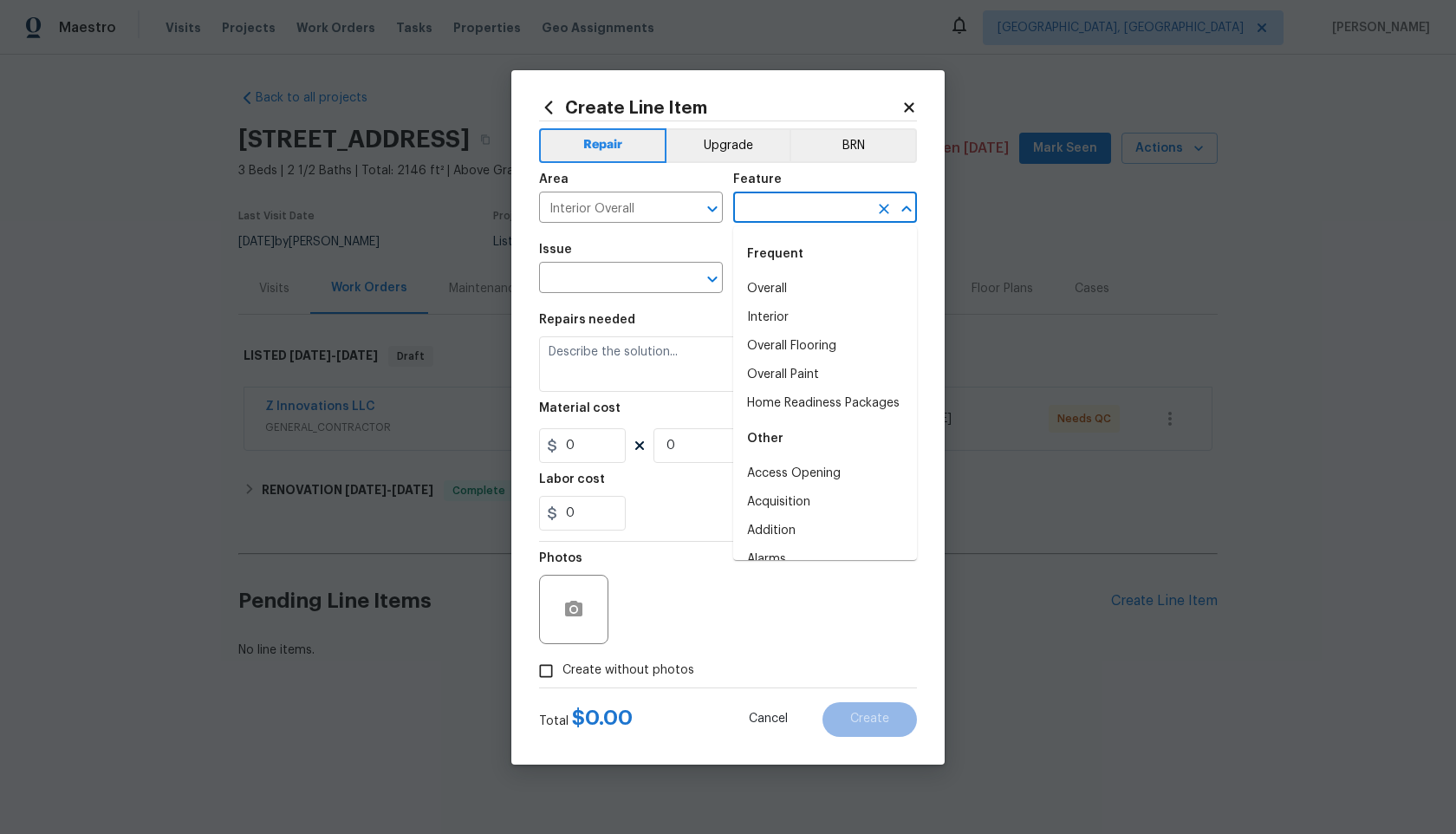
click at [769, 211] on input "text" at bounding box center [801, 209] width 136 height 27
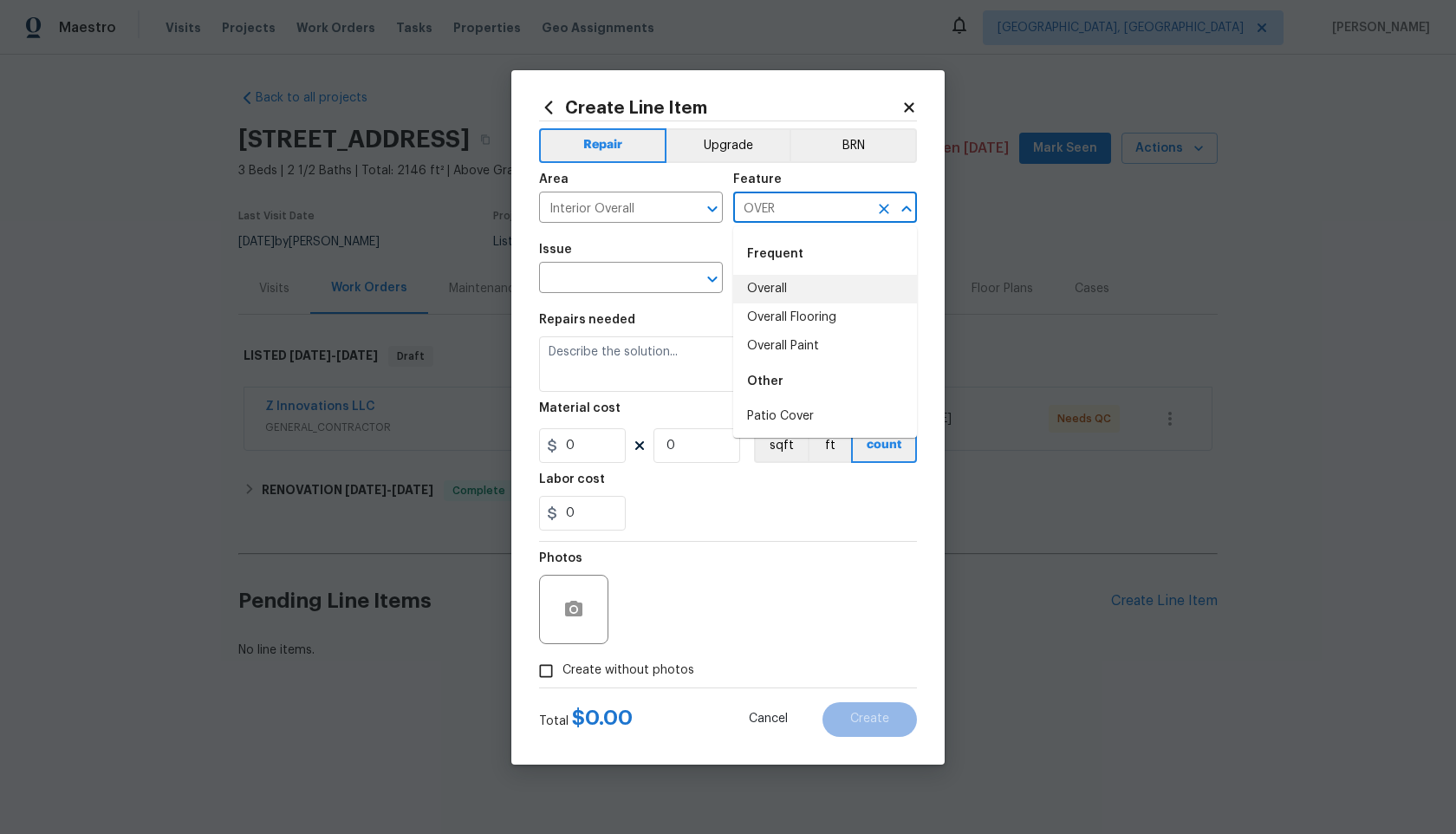
click at [777, 293] on li "Overall" at bounding box center [825, 288] width 184 height 28
type input "Overall"
click at [636, 283] on input "text" at bounding box center [607, 279] width 136 height 27
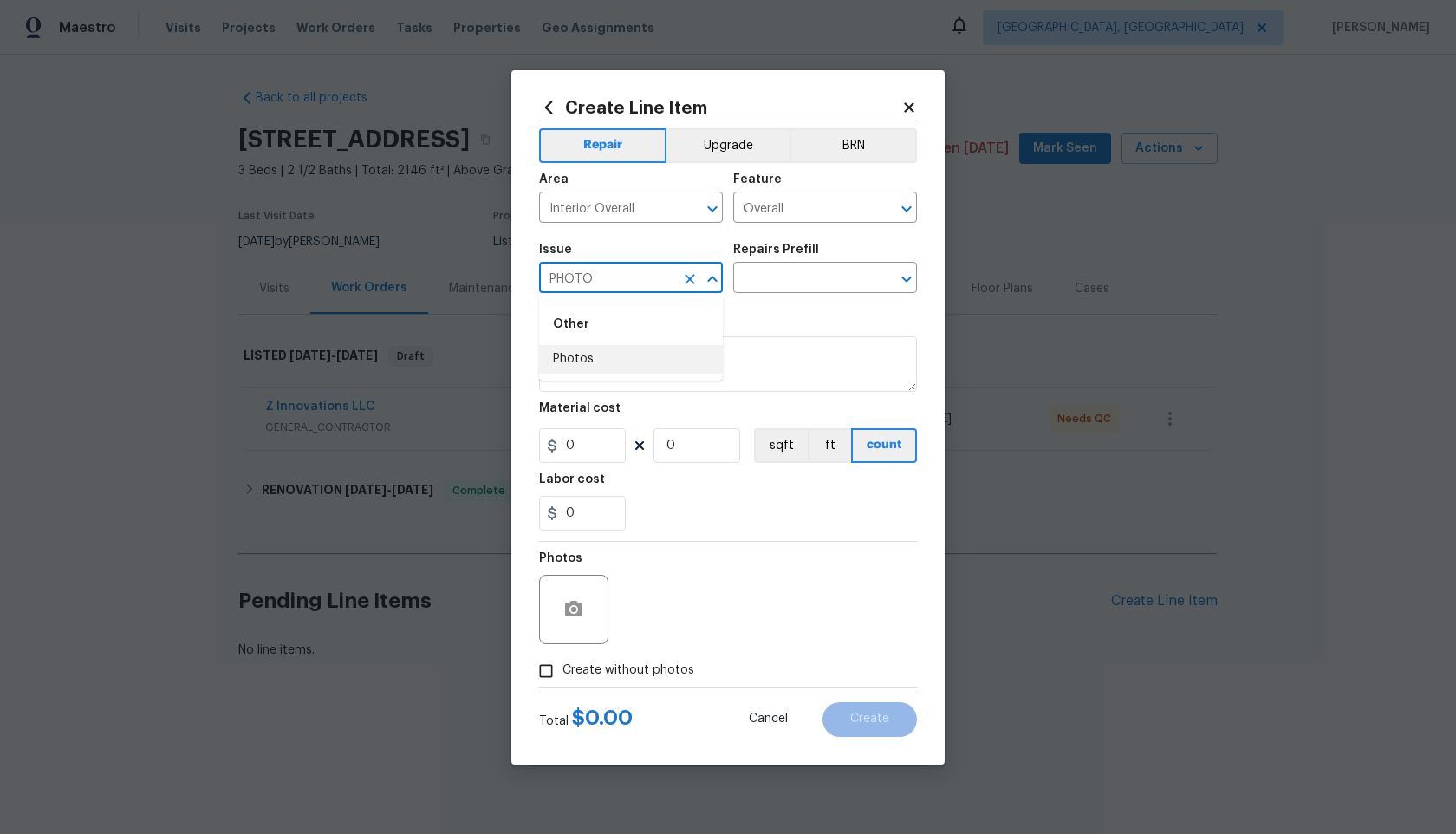
click at [610, 357] on li "Photos" at bounding box center [631, 359] width 184 height 28
type input "Photos"
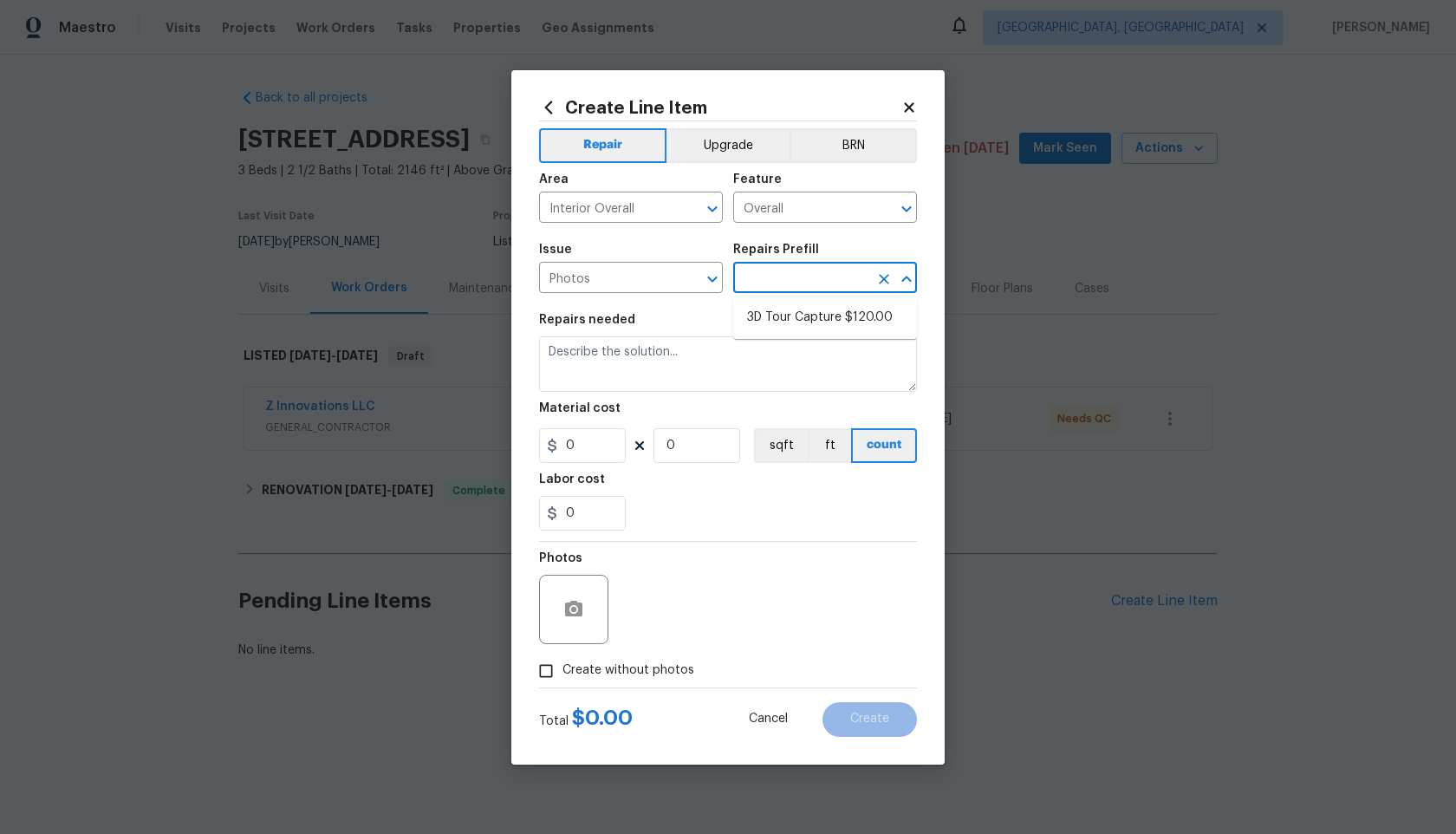
click at [800, 272] on input "text" at bounding box center [801, 279] width 136 height 27
click at [783, 300] on ul "3D Tour Capture $120.00" at bounding box center [825, 318] width 184 height 42
click at [783, 314] on li "3D Tour Capture $120.00" at bounding box center [825, 317] width 184 height 28
type input "3D Tour Capture $120.00"
type textarea "Capture 3D tour of home"
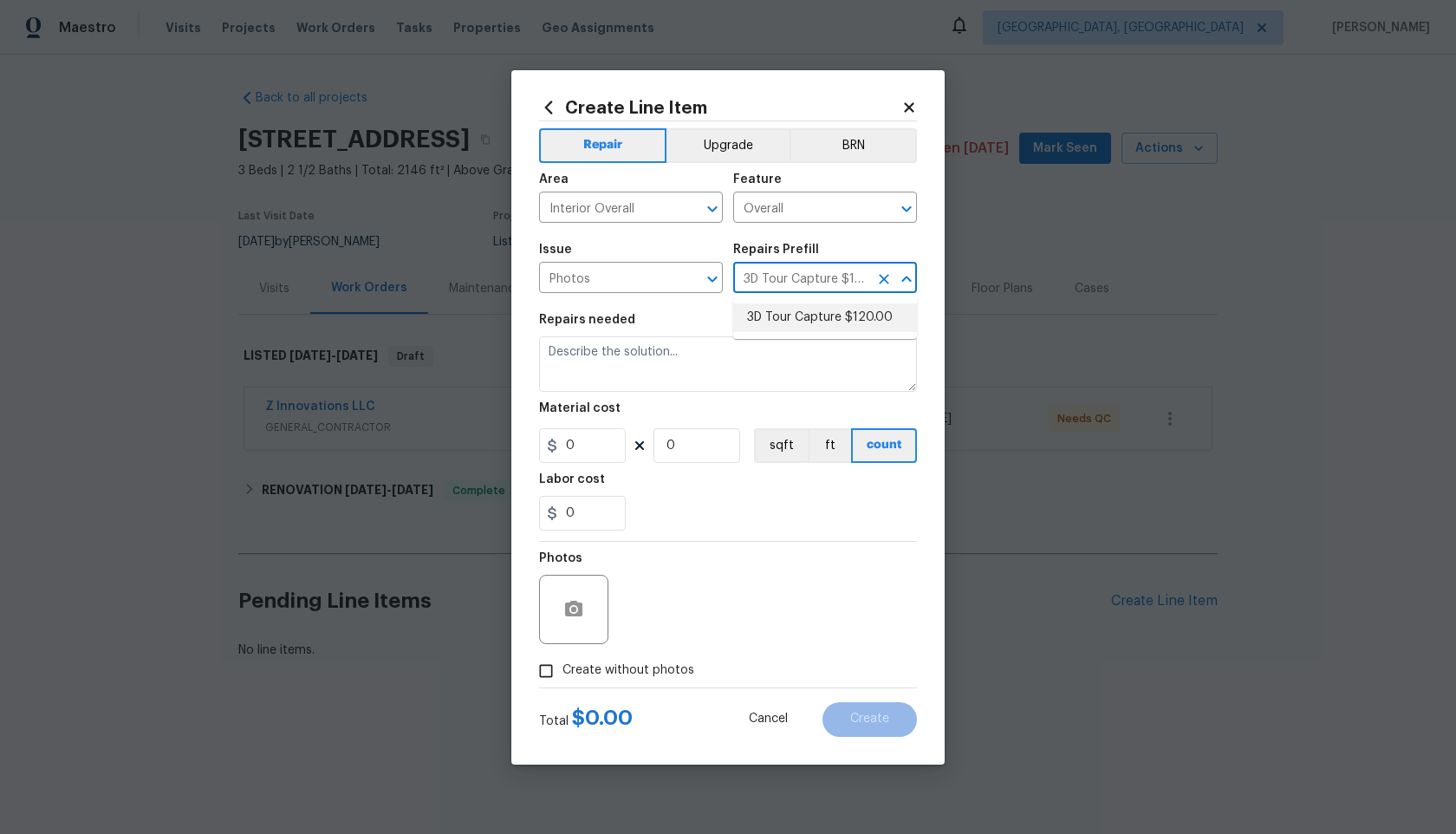
type input "1"
type input "120"
click at [542, 665] on input "Create without photos" at bounding box center [546, 671] width 33 height 33
checkbox input "true"
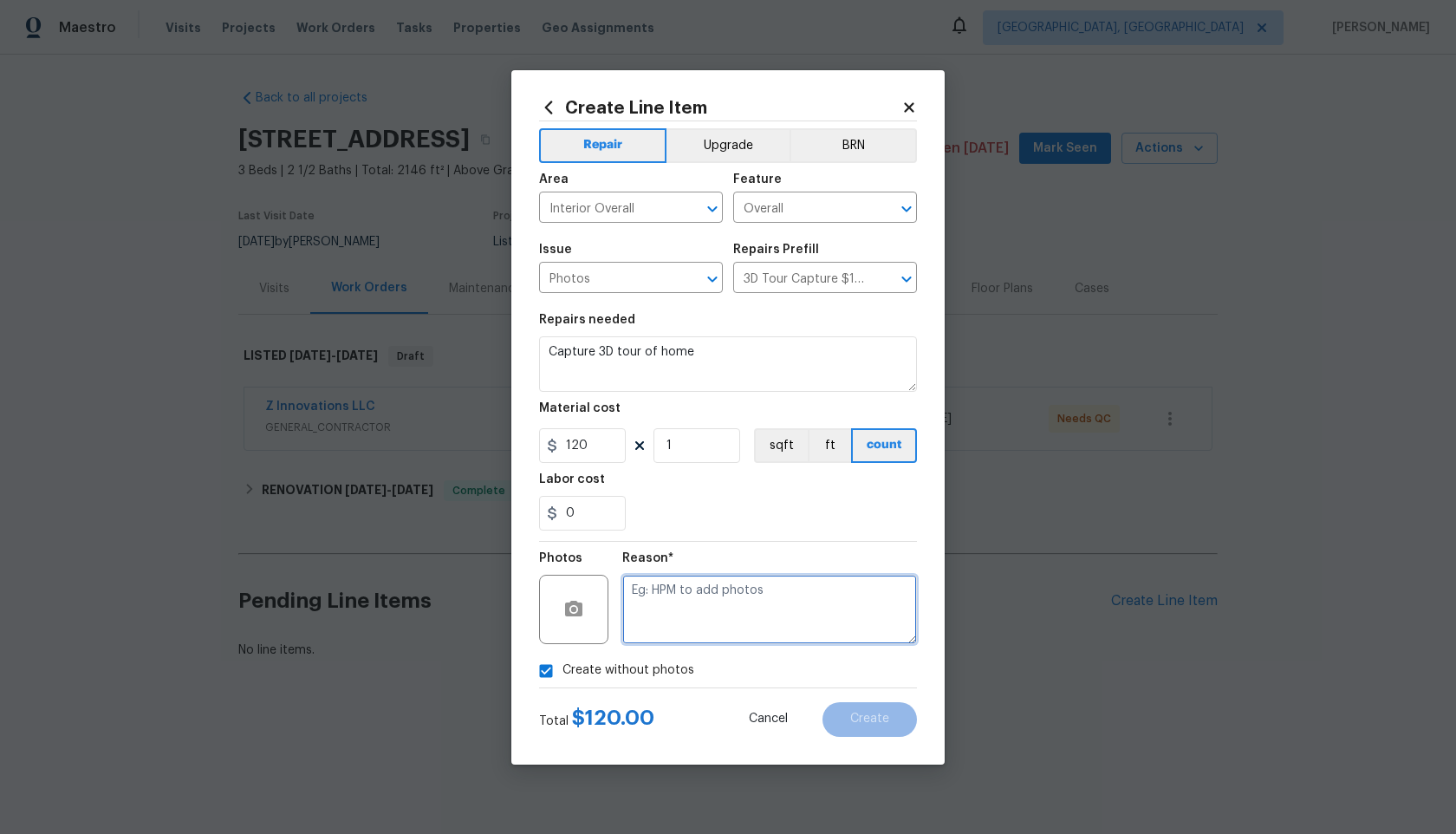
click at [723, 629] on textarea at bounding box center [770, 610] width 295 height 70
type textarea "."
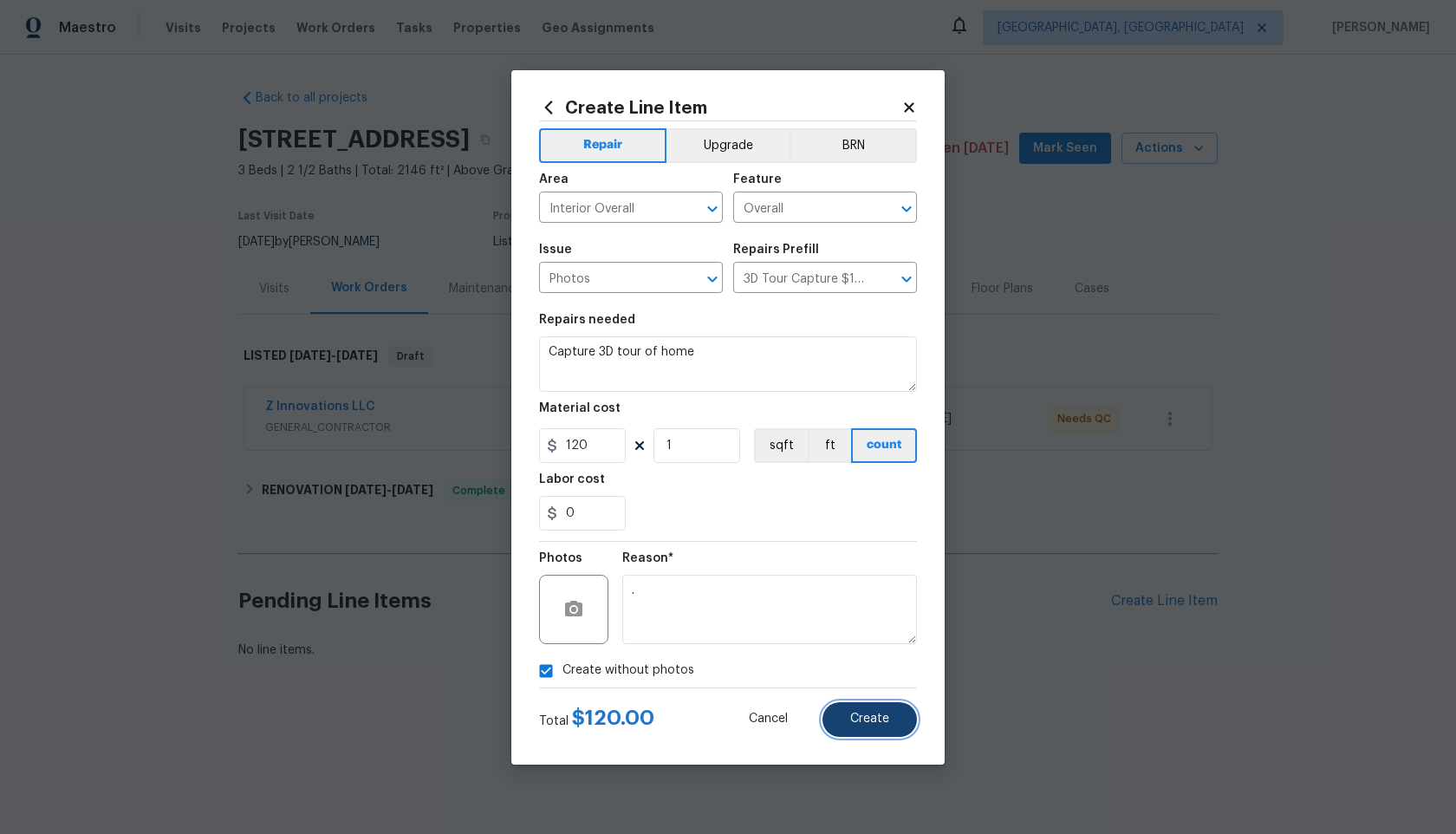
click at [871, 723] on span "Create" at bounding box center [870, 719] width 39 height 13
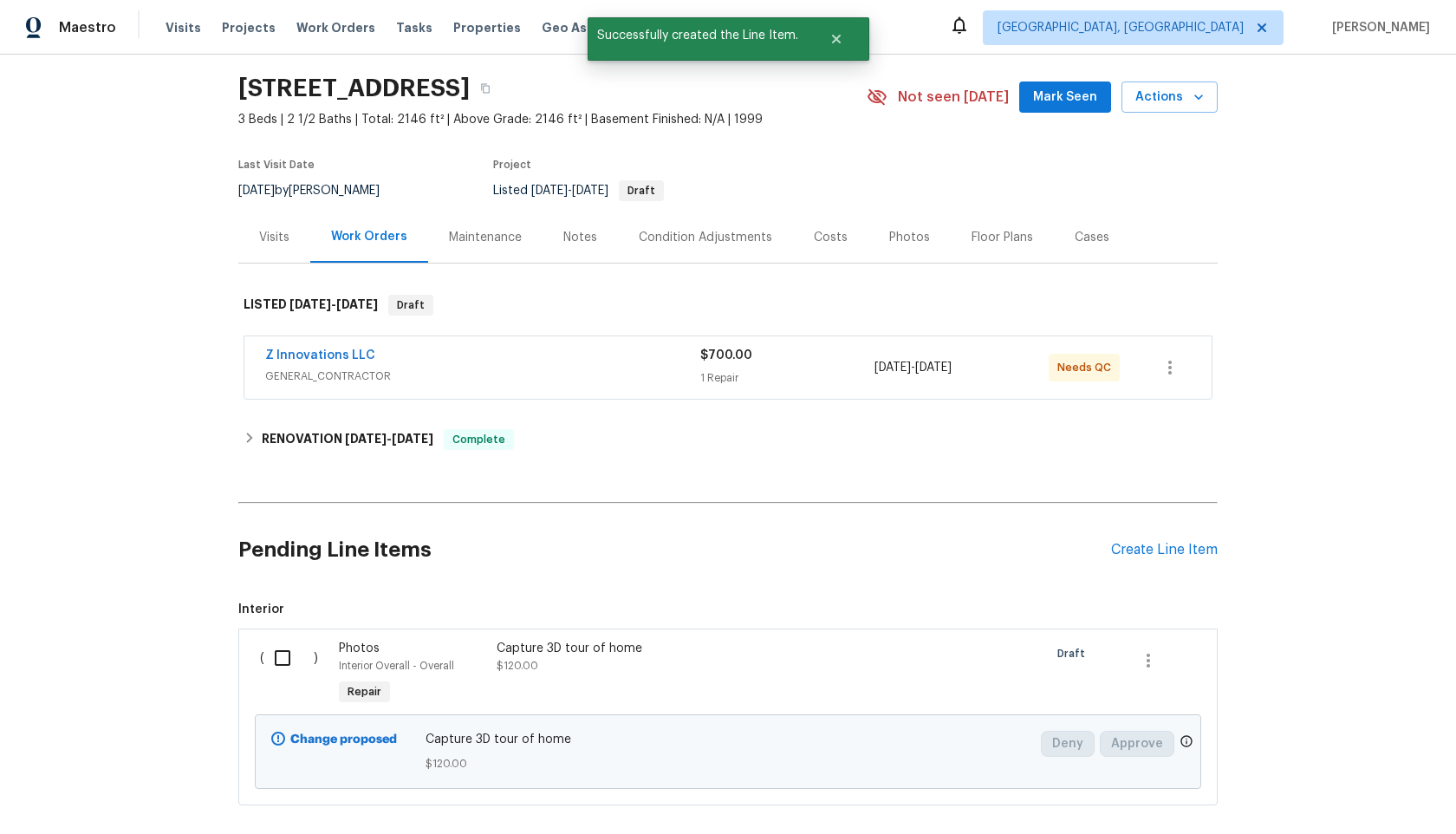
scroll to position [85, 0]
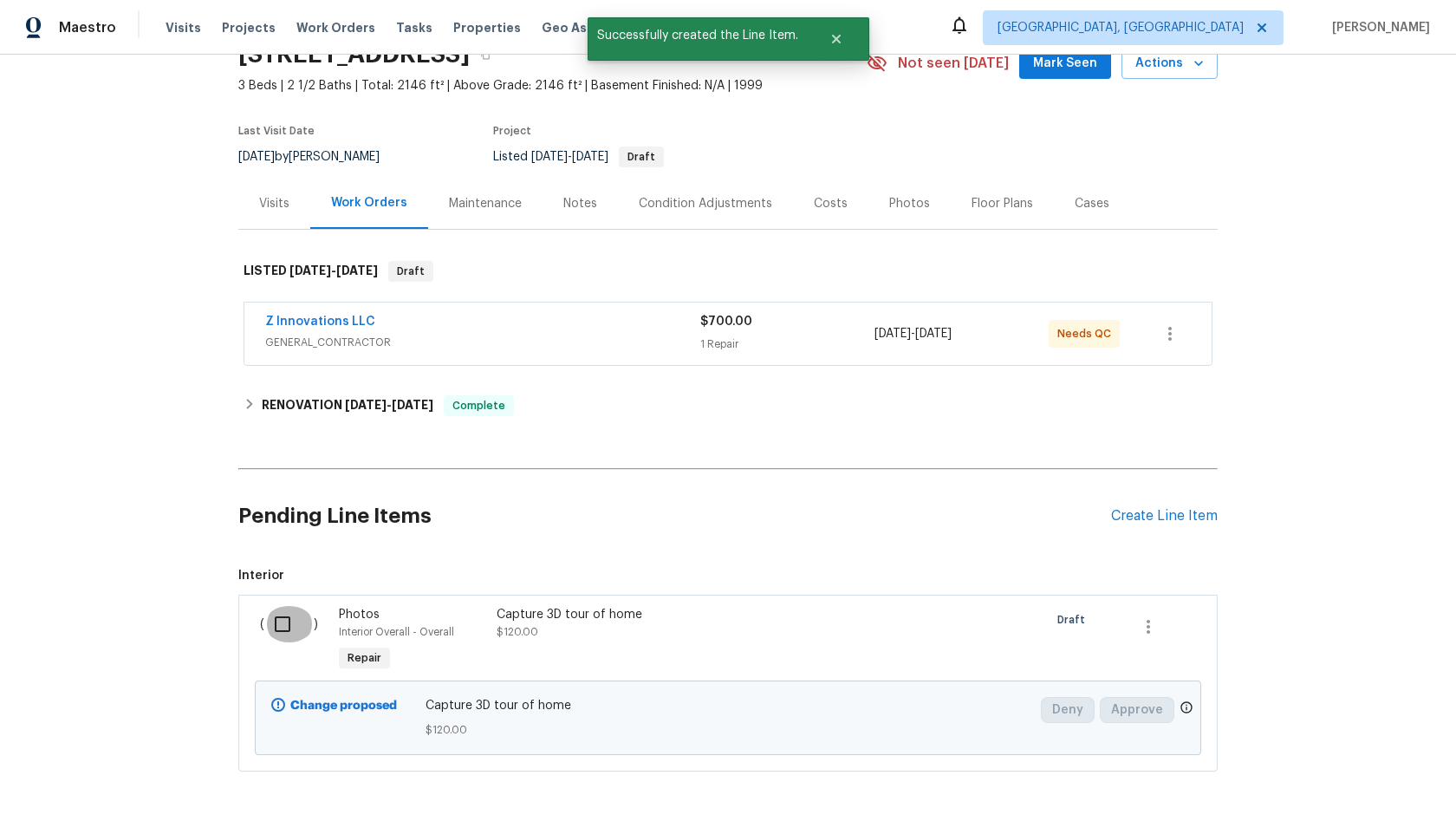
click at [293, 625] on input "checkbox" at bounding box center [289, 624] width 49 height 37
checkbox input "true"
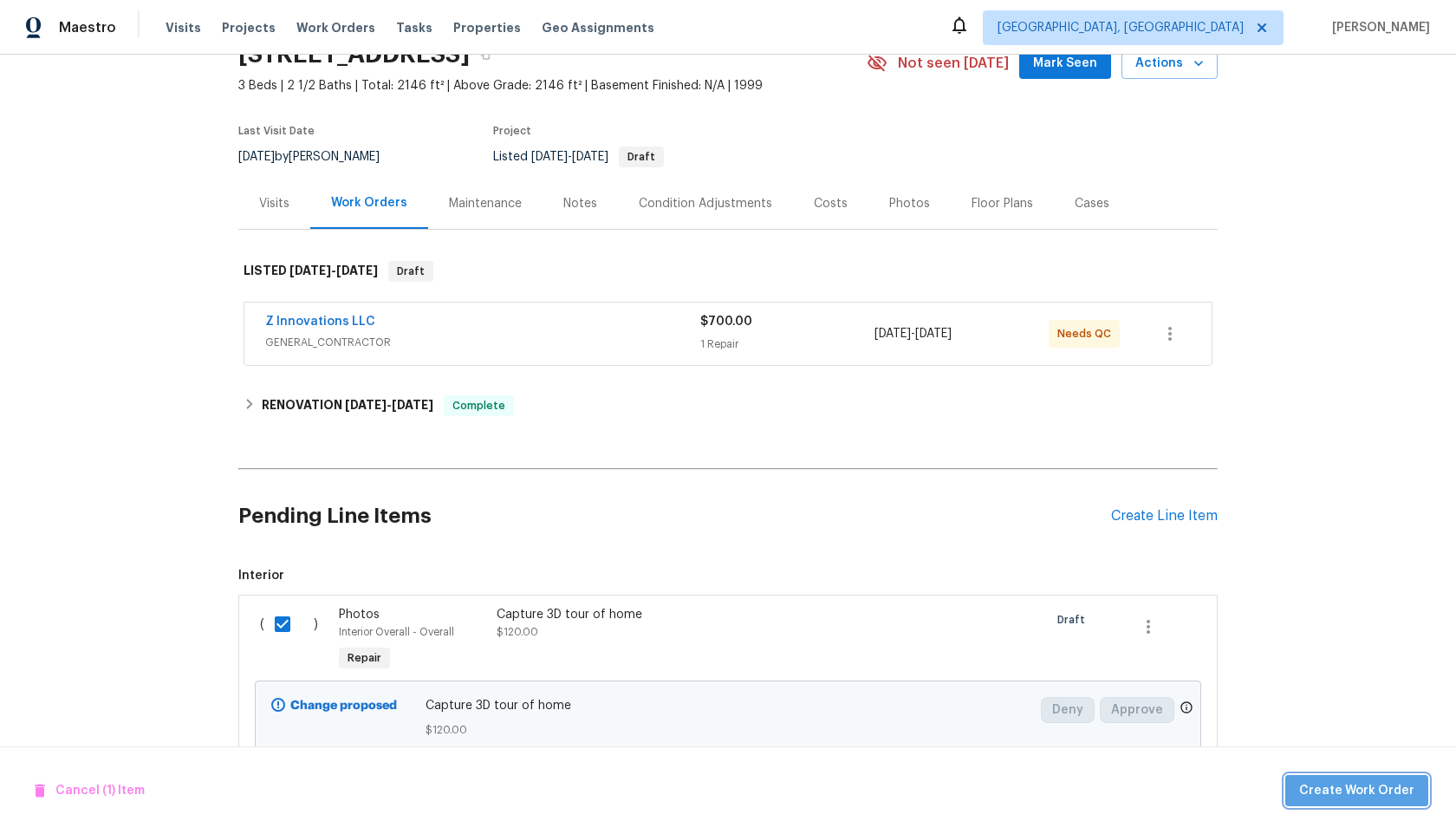
click at [1395, 791] on span "Create Work Order" at bounding box center [1357, 791] width 115 height 22
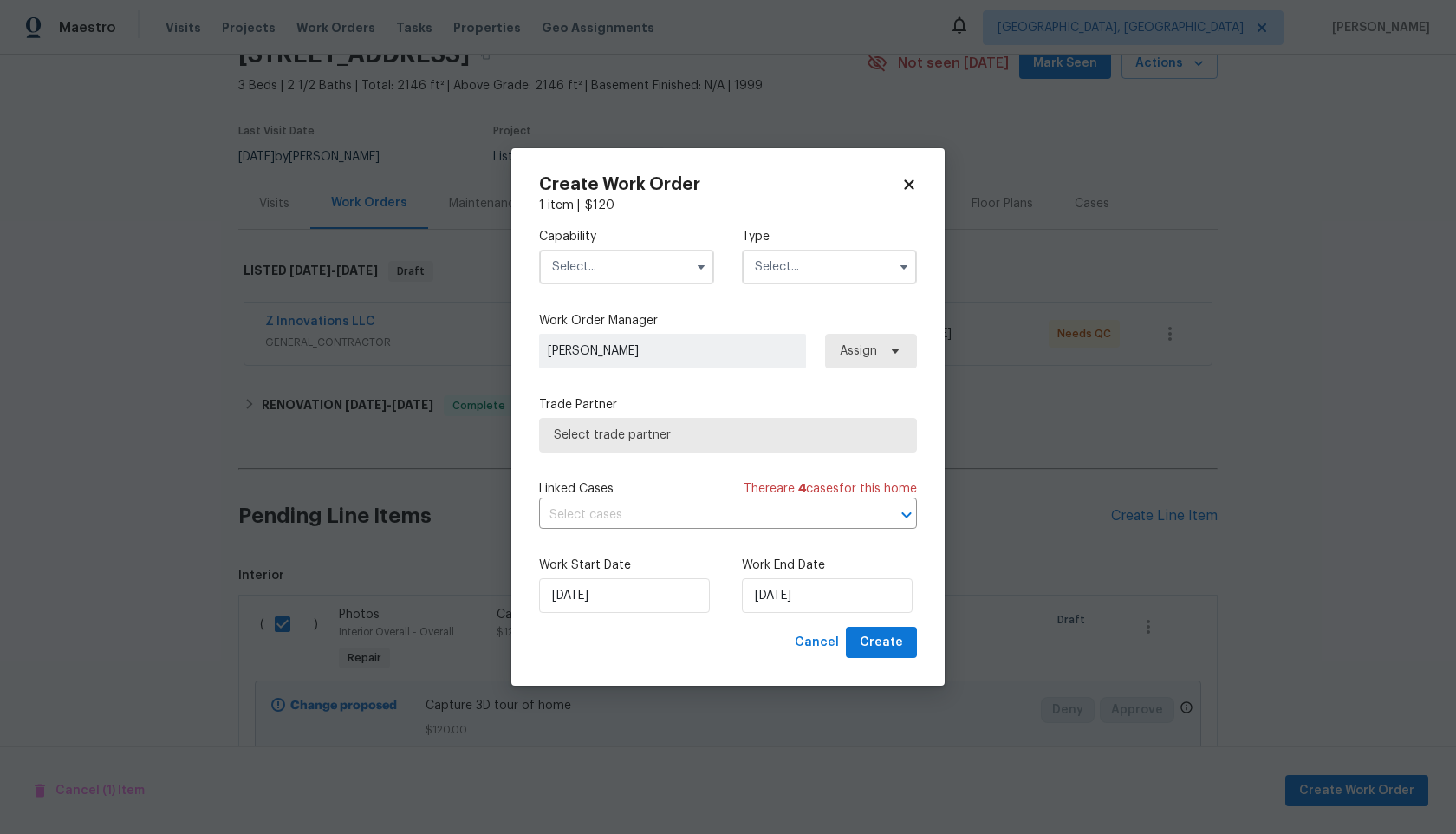
click at [599, 264] on input "text" at bounding box center [626, 267] width 175 height 35
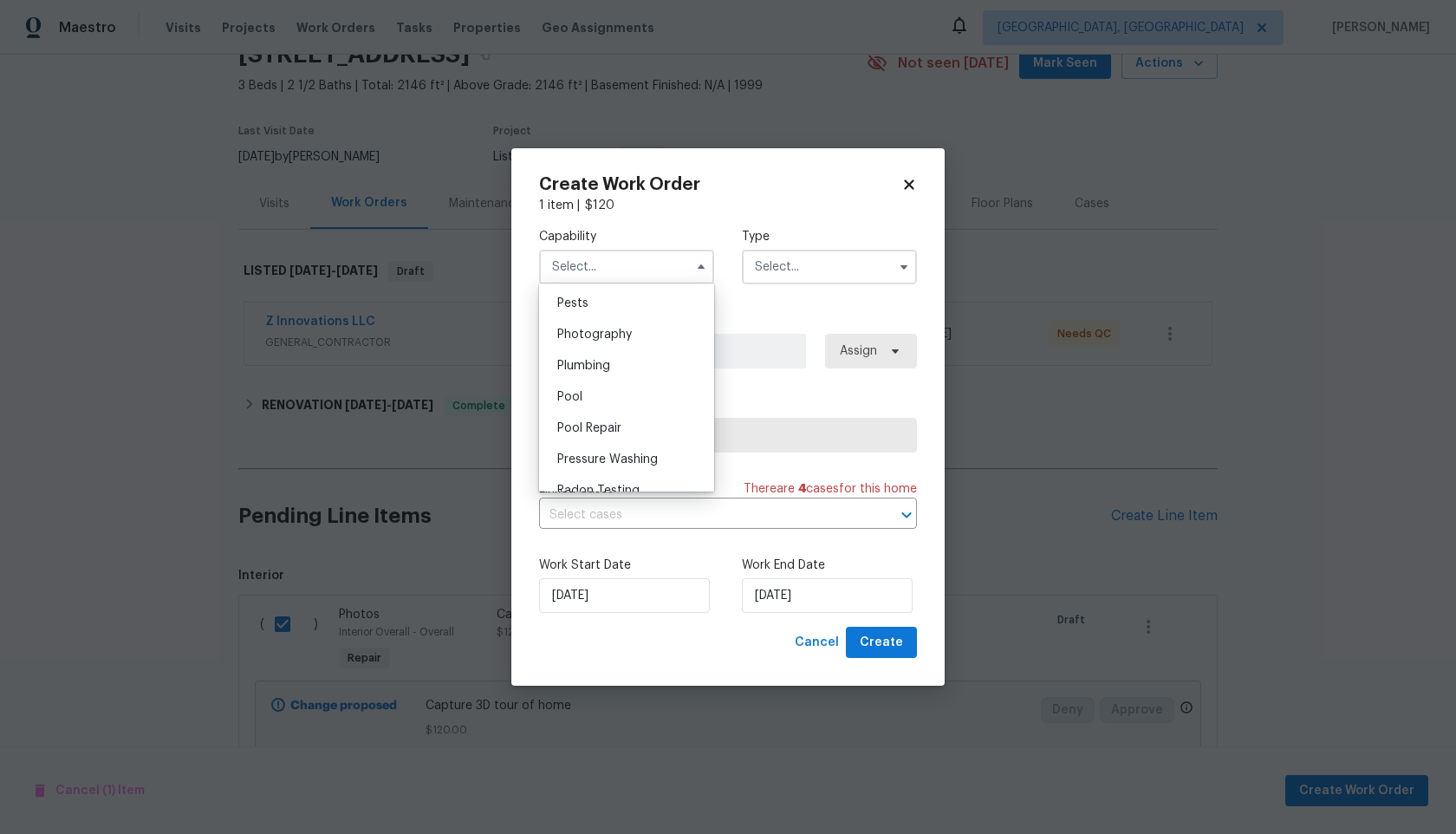
scroll to position [1477, 0]
click at [597, 345] on span "Photography" at bounding box center [594, 344] width 74 height 12
type input "Photography"
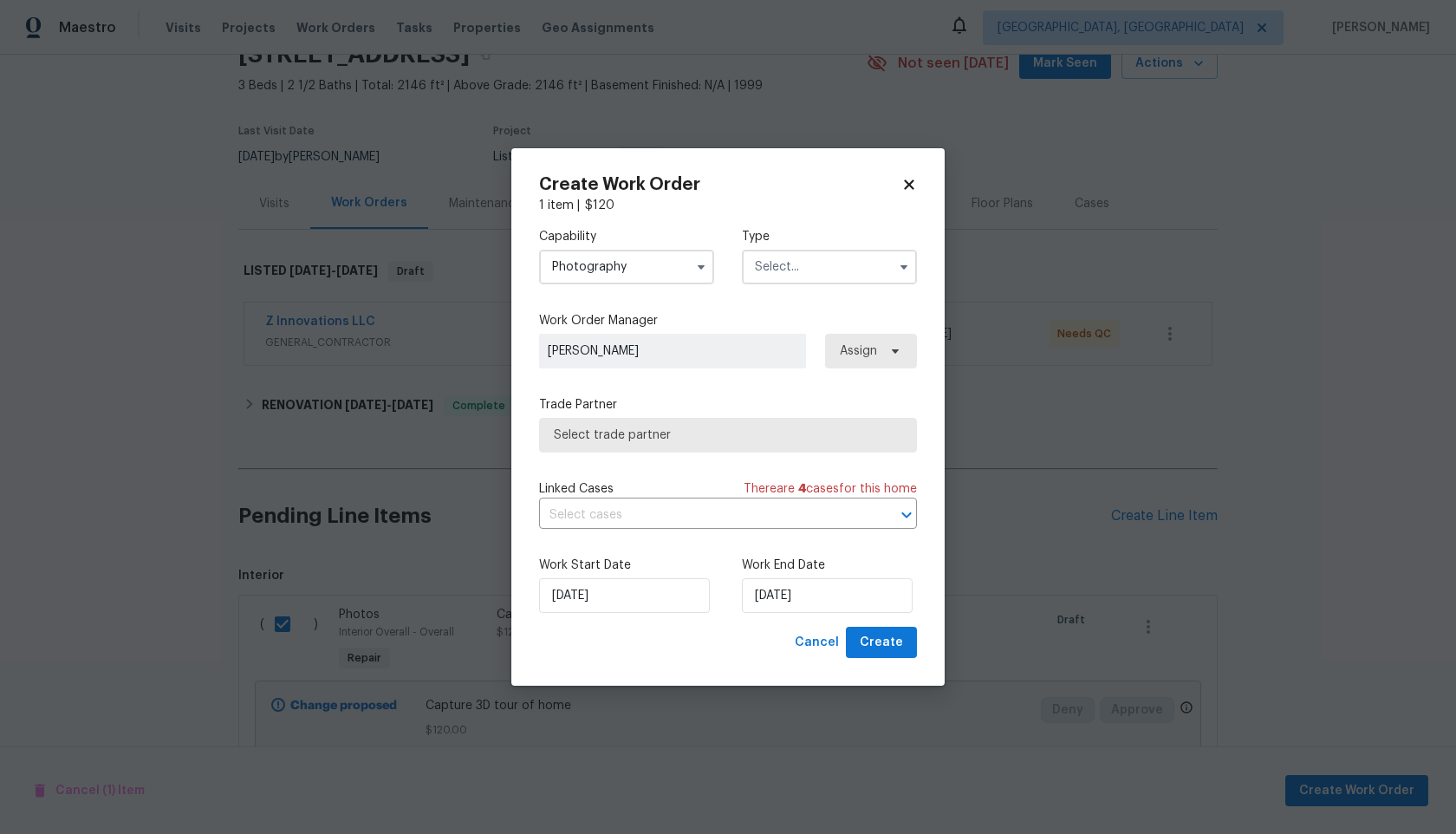
click at [832, 267] on input "text" at bounding box center [829, 267] width 175 height 35
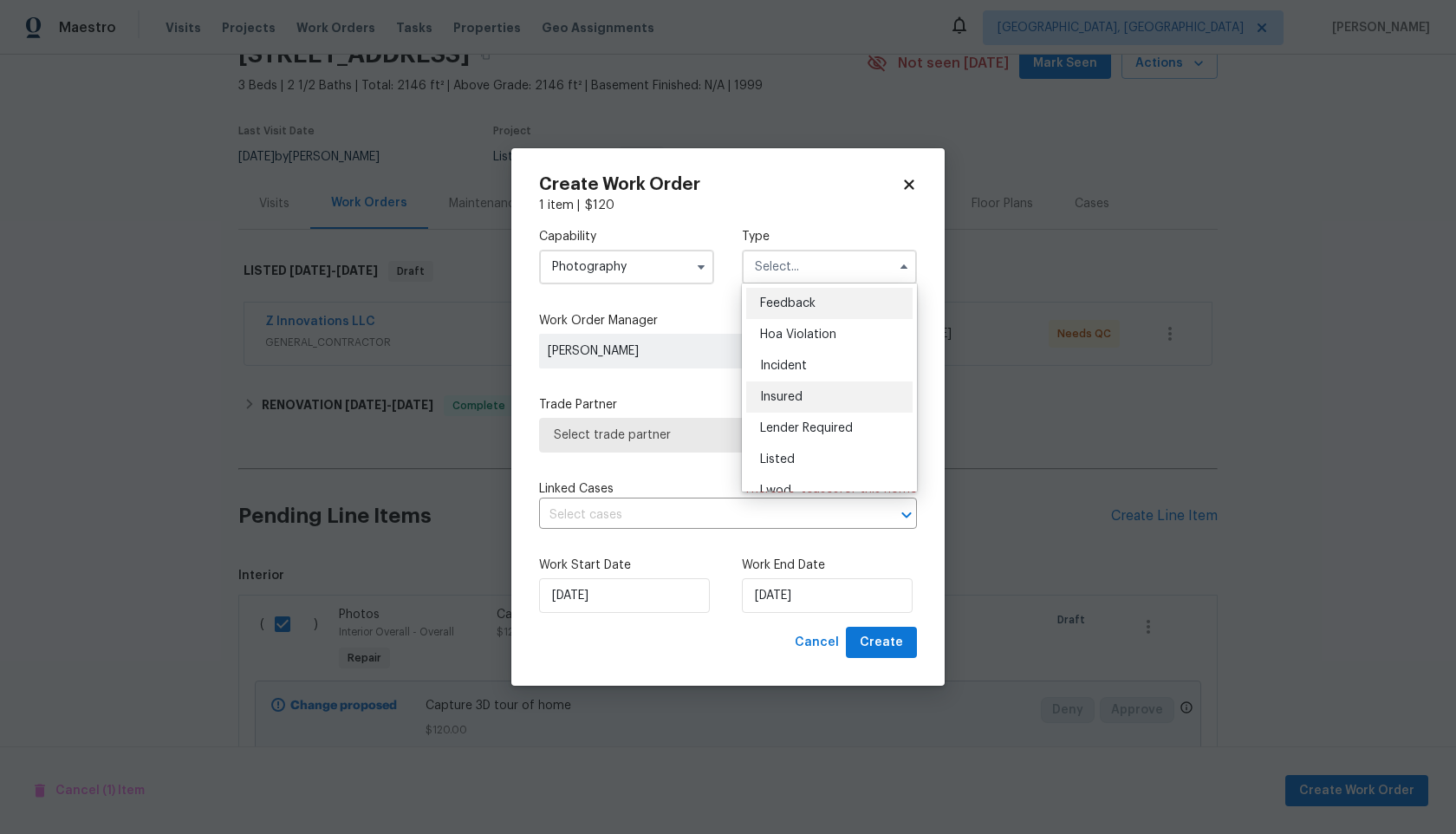
scroll to position [206, 0]
click at [788, 312] on span "Other" at bounding box center [777, 315] width 34 height 12
type input "Other"
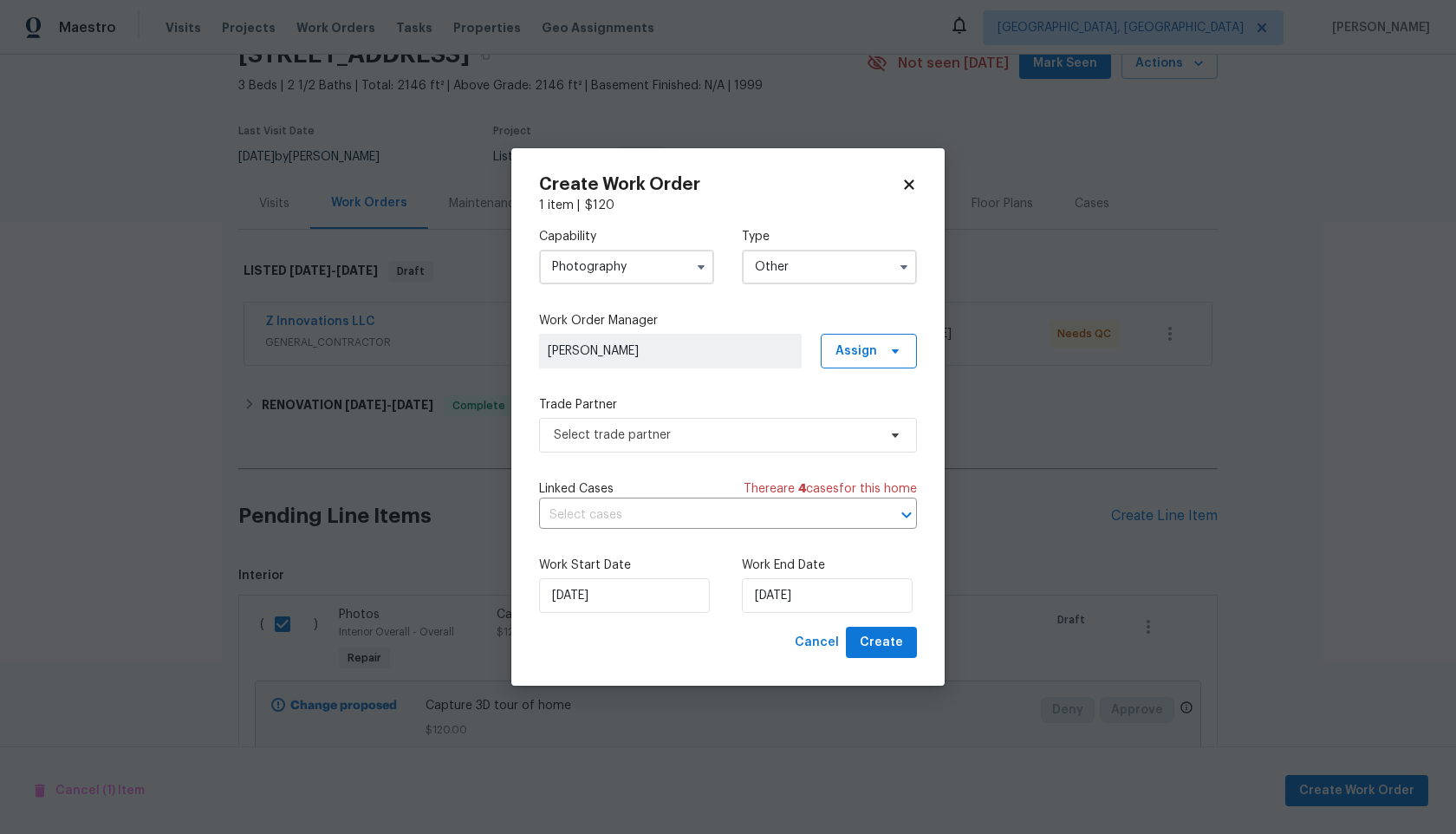
click at [662, 415] on div "Trade Partner Select trade partner" at bounding box center [728, 425] width 378 height 57
click at [662, 437] on span "Select trade partner" at bounding box center [715, 435] width 323 height 17
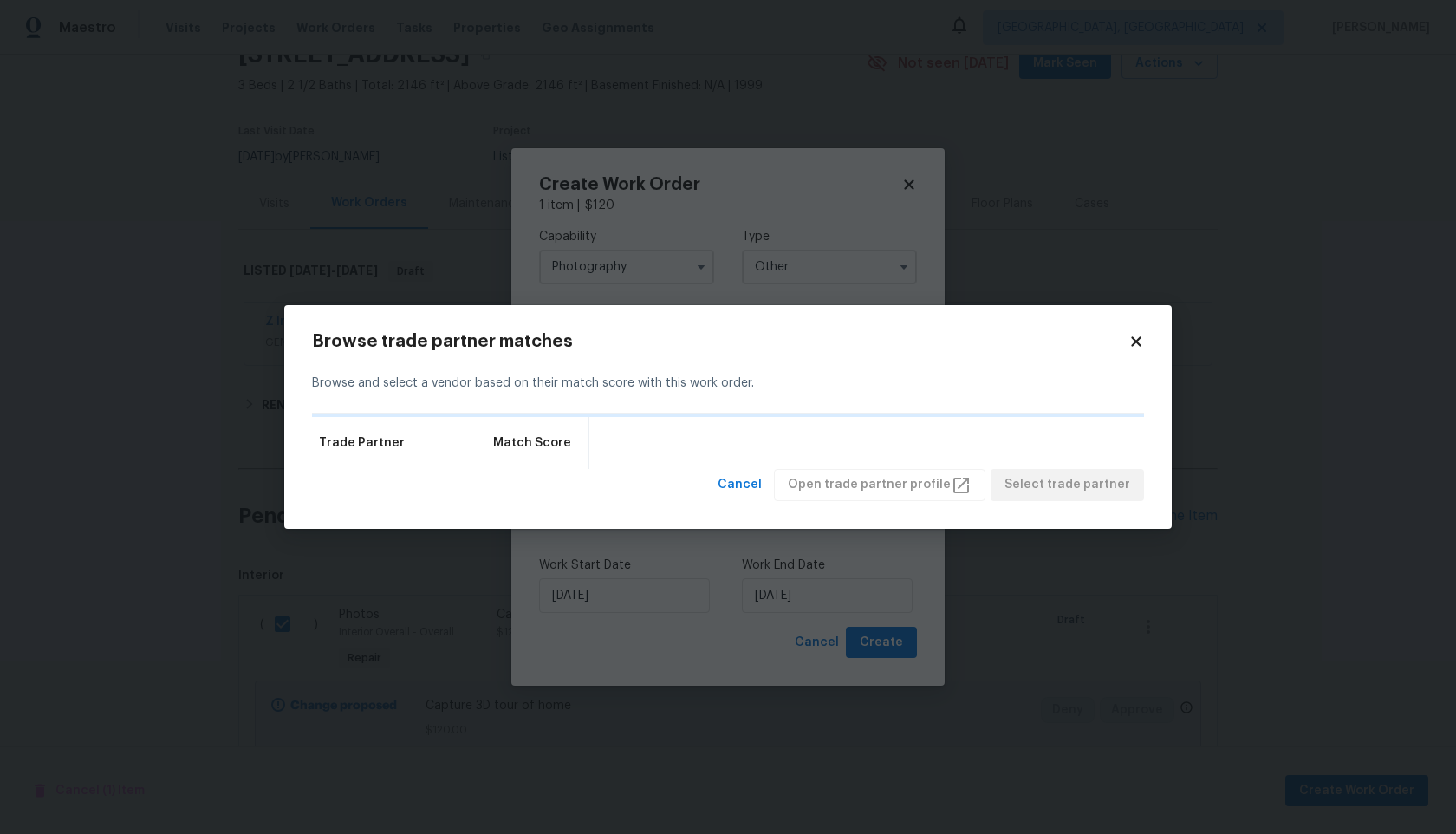
click at [1136, 340] on icon at bounding box center [1135, 341] width 9 height 9
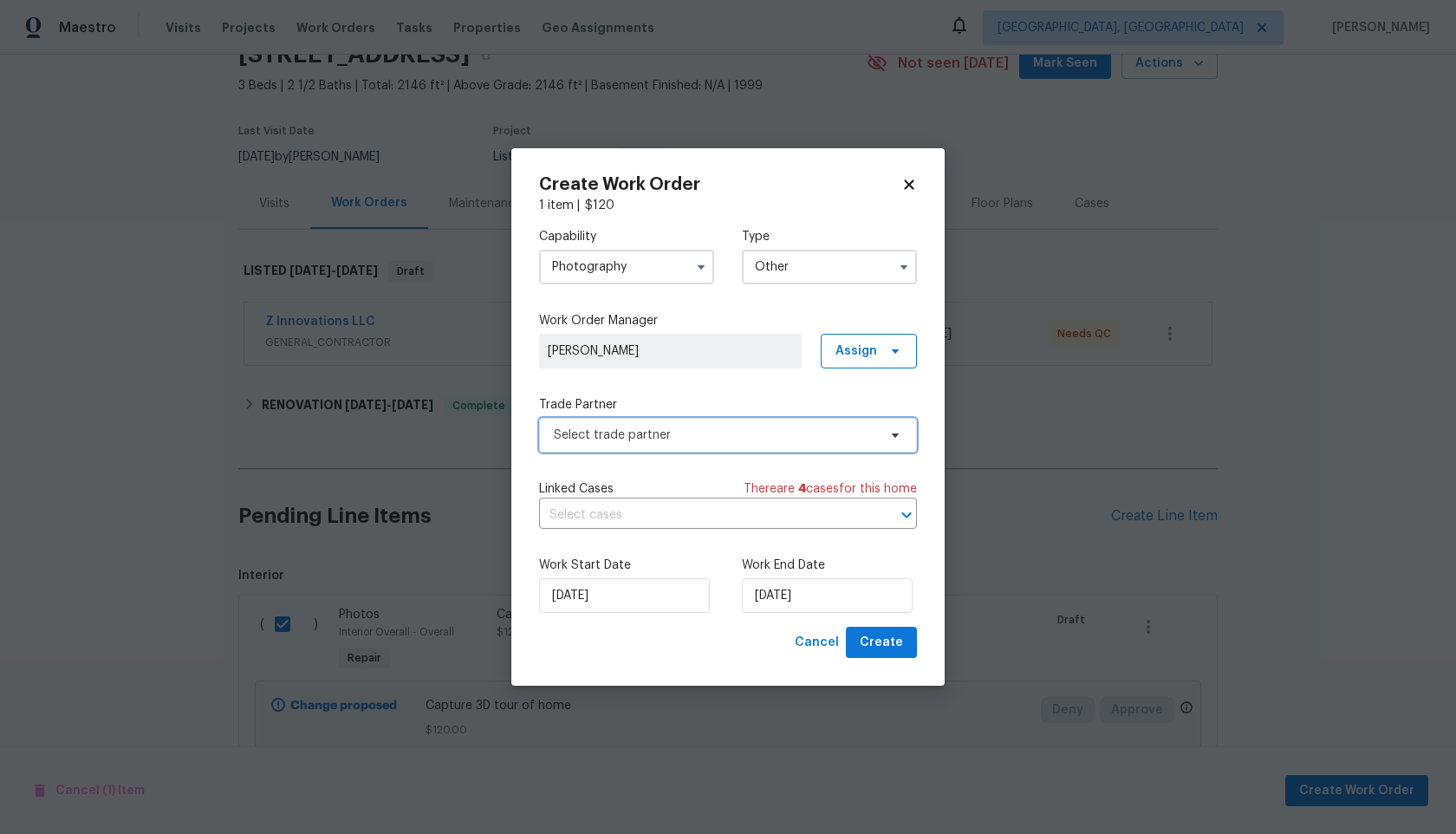
click at [720, 430] on span "Select trade partner" at bounding box center [715, 435] width 323 height 17
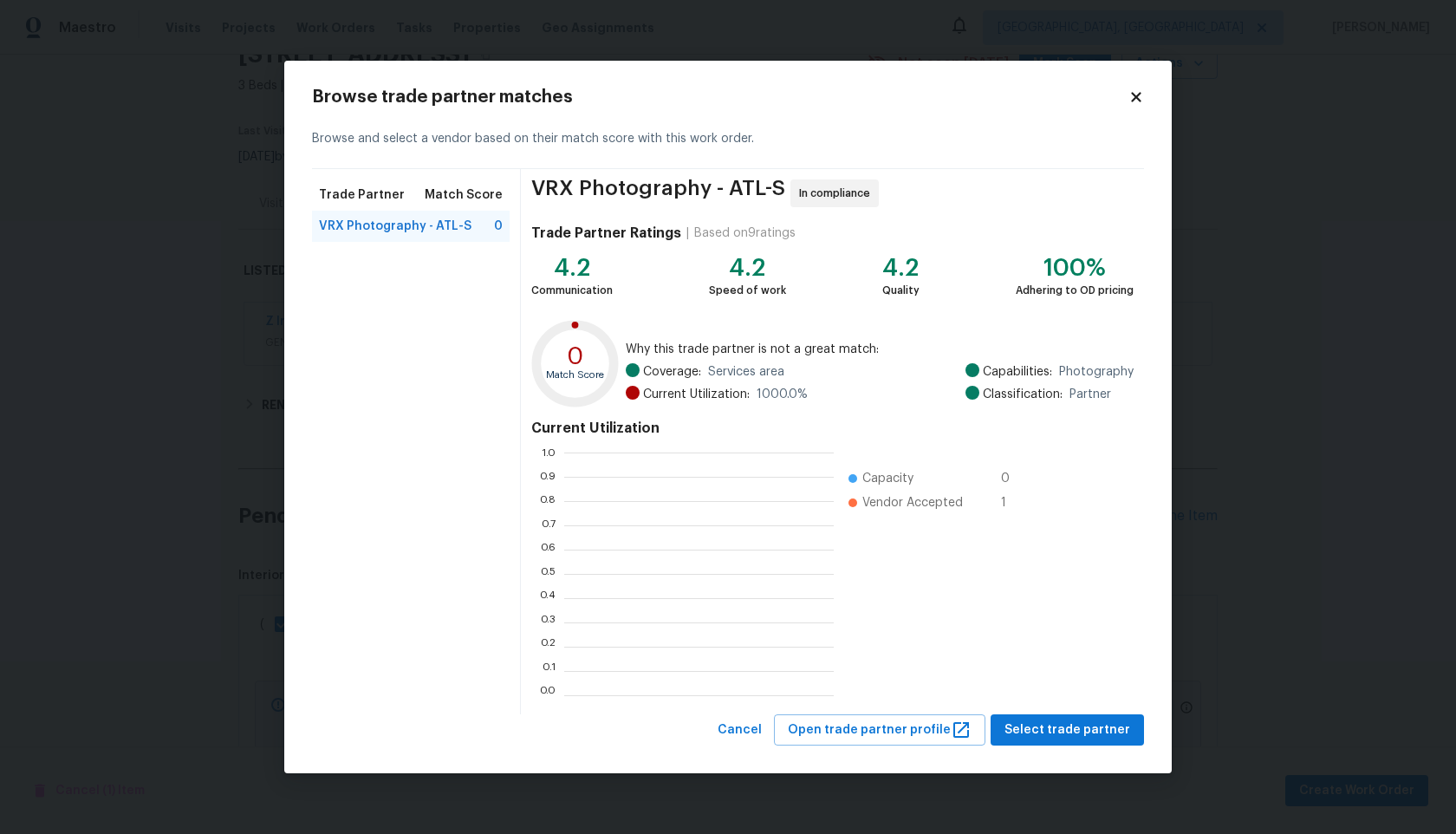
scroll to position [243, 269]
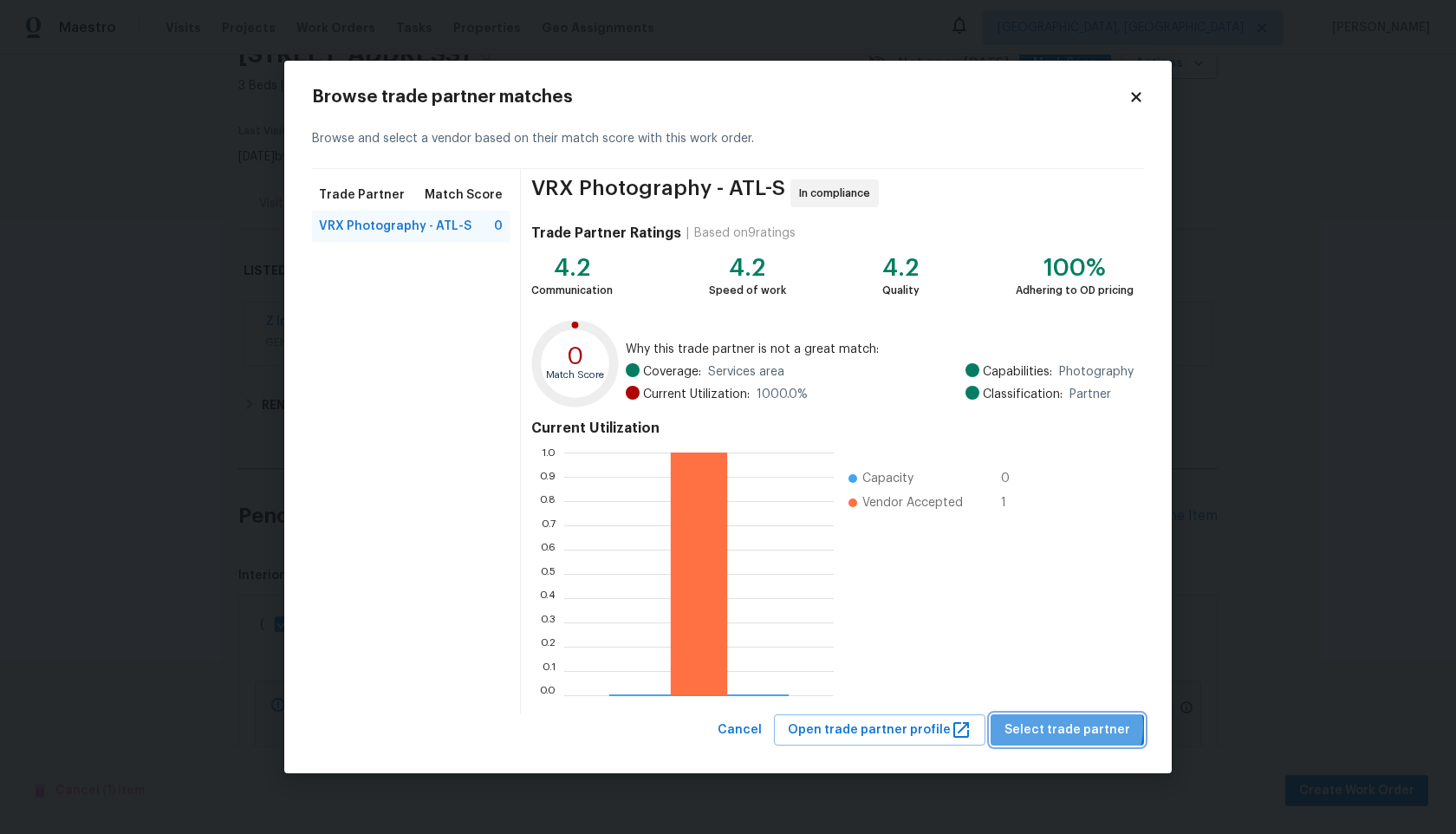
click at [1075, 727] on span "Select trade partner" at bounding box center [1067, 731] width 125 height 22
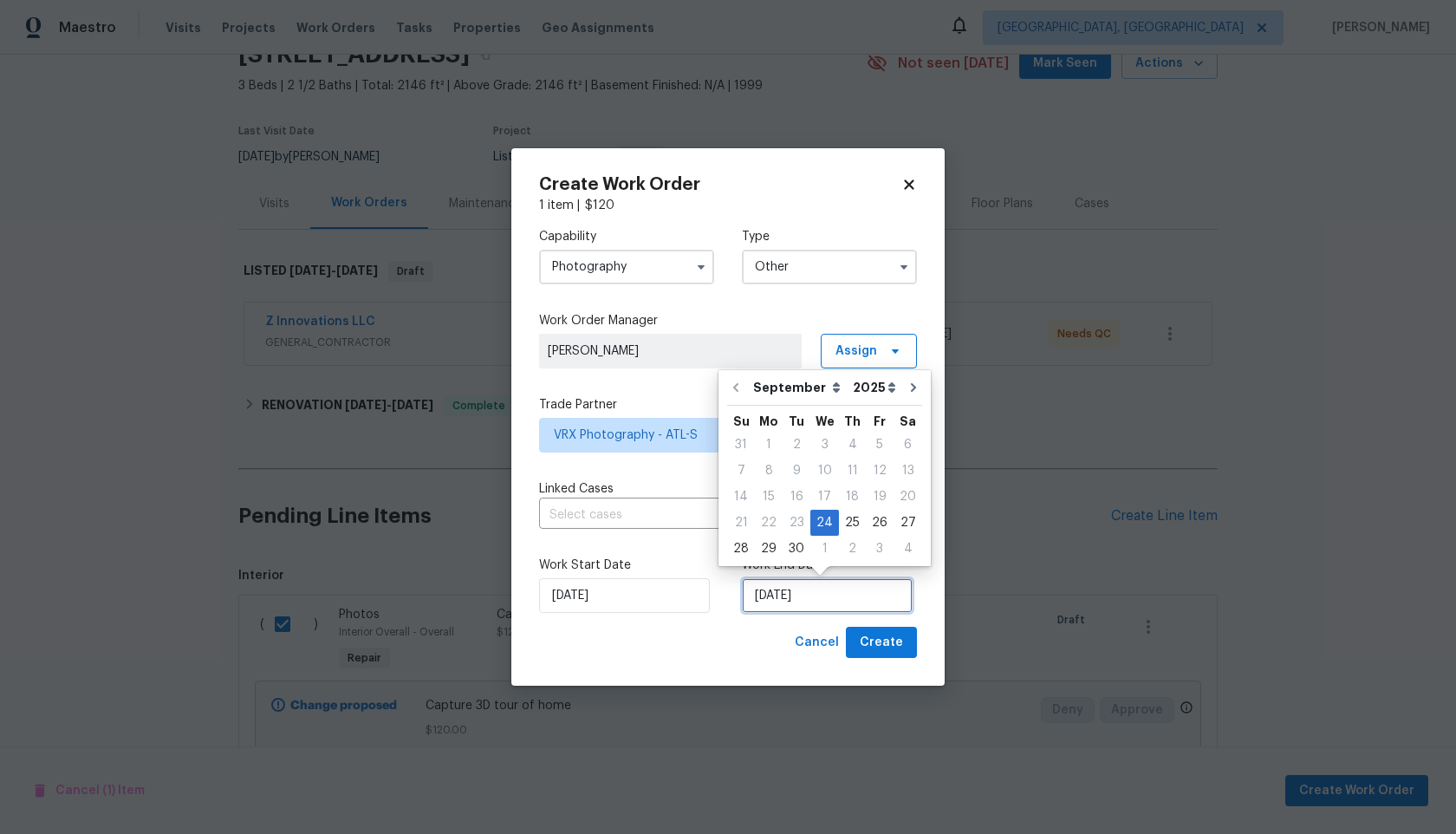
click at [864, 607] on input "[DATE]" at bounding box center [827, 595] width 171 height 35
click at [855, 526] on div "25" at bounding box center [852, 523] width 27 height 25
type input "[DATE]"
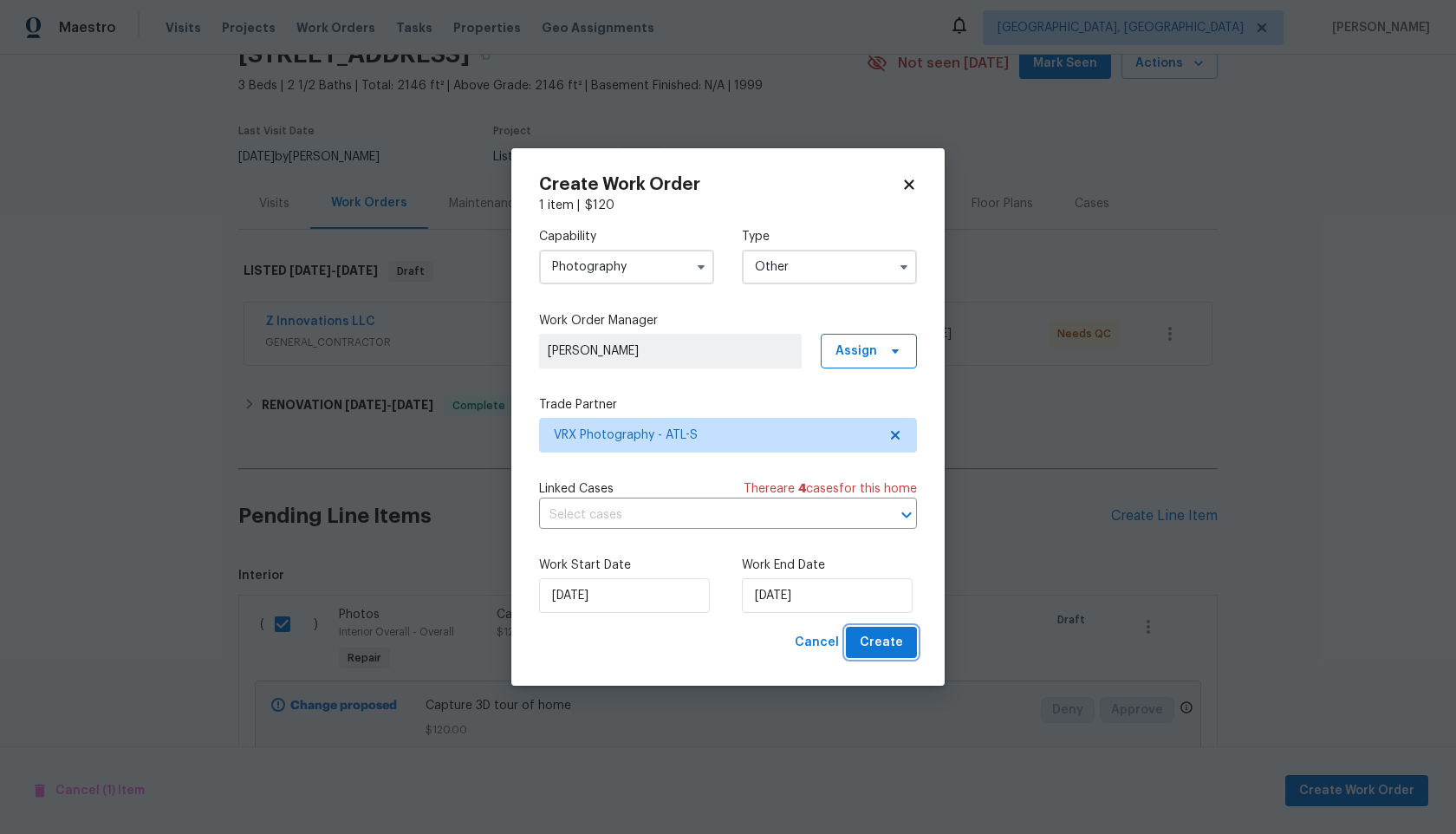
click at [881, 629] on button "Create" at bounding box center [882, 642] width 71 height 32
checkbox input "false"
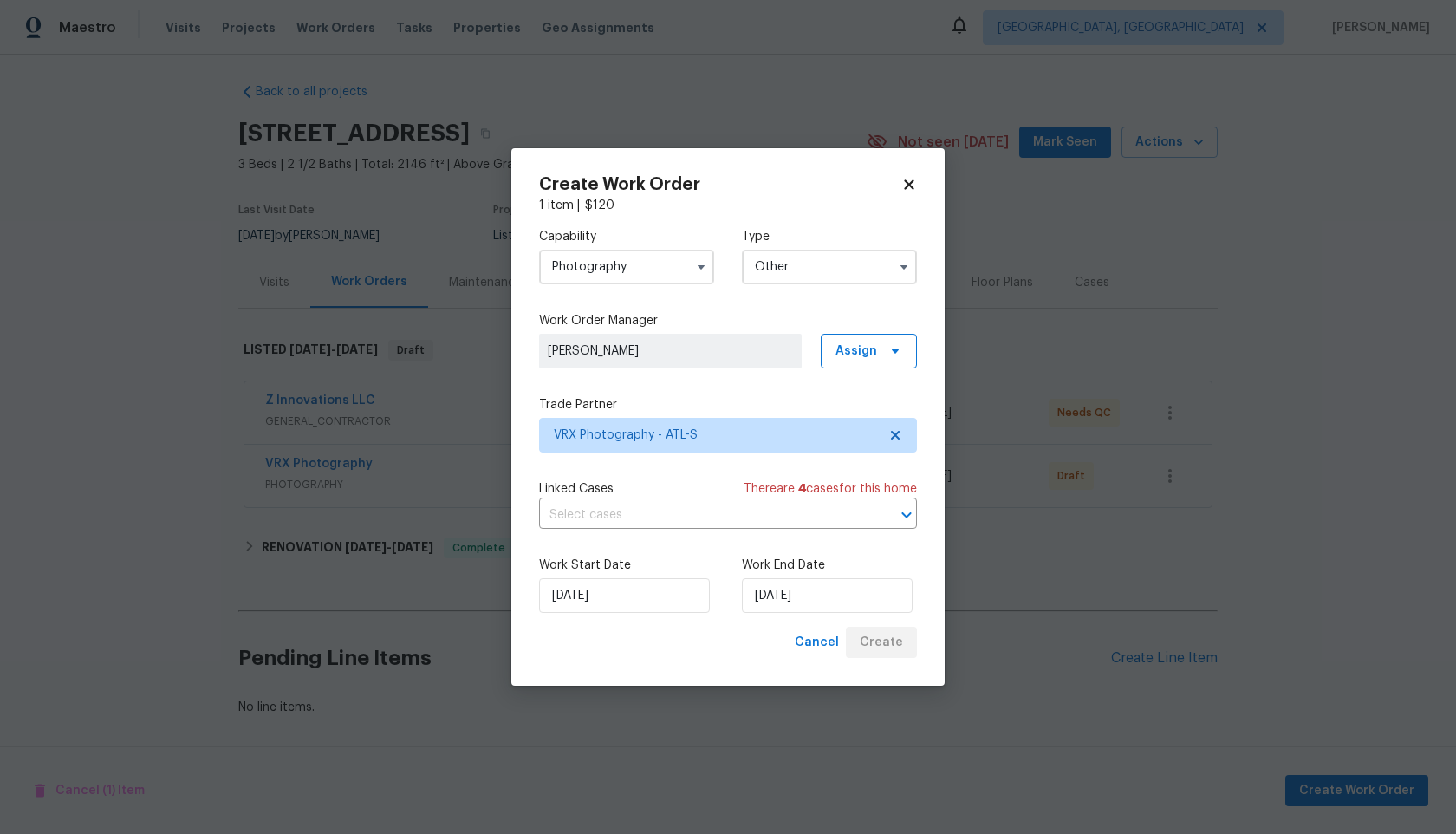
scroll to position [6, 0]
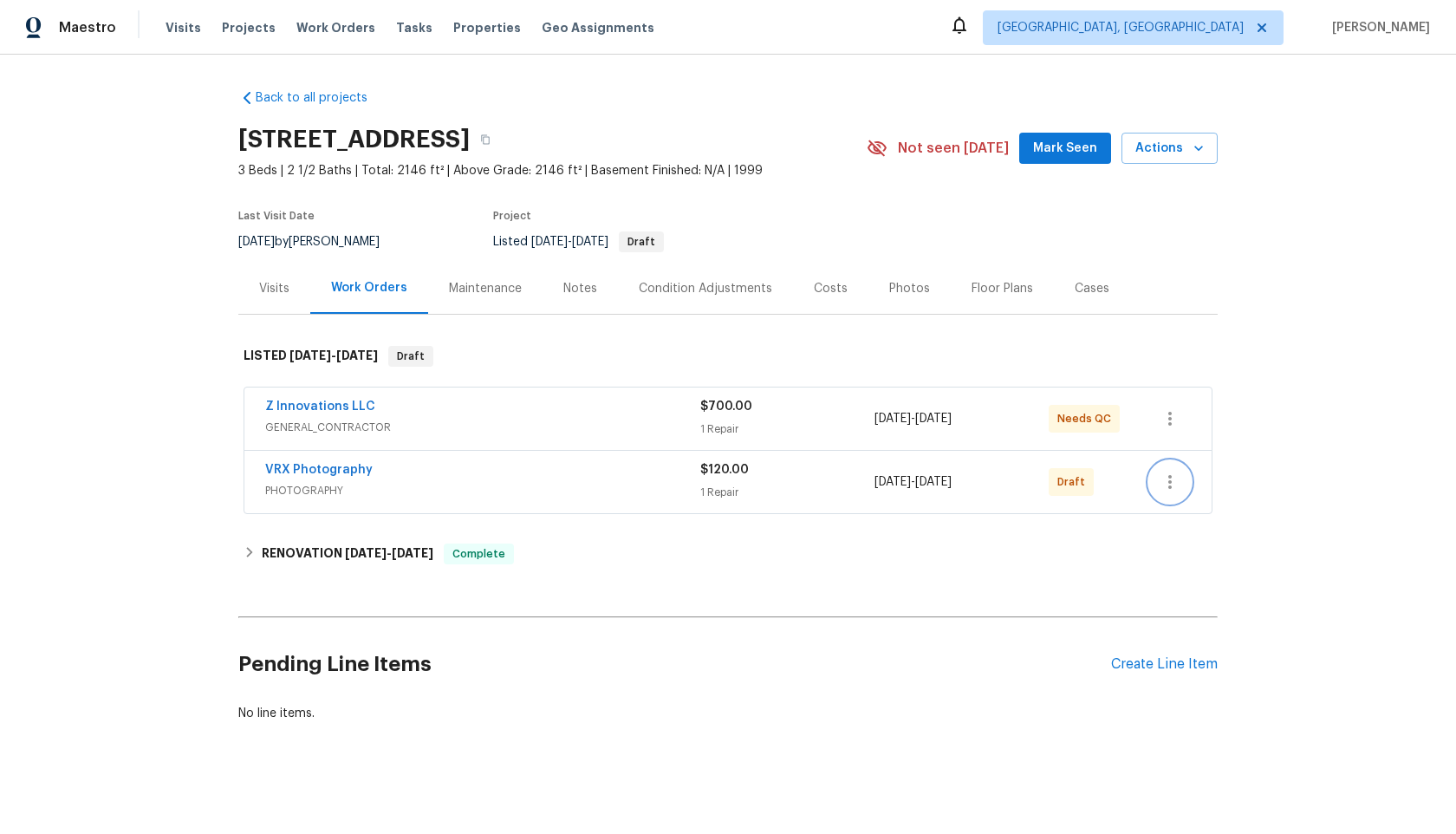
click at [1172, 485] on icon "button" at bounding box center [1170, 482] width 21 height 21
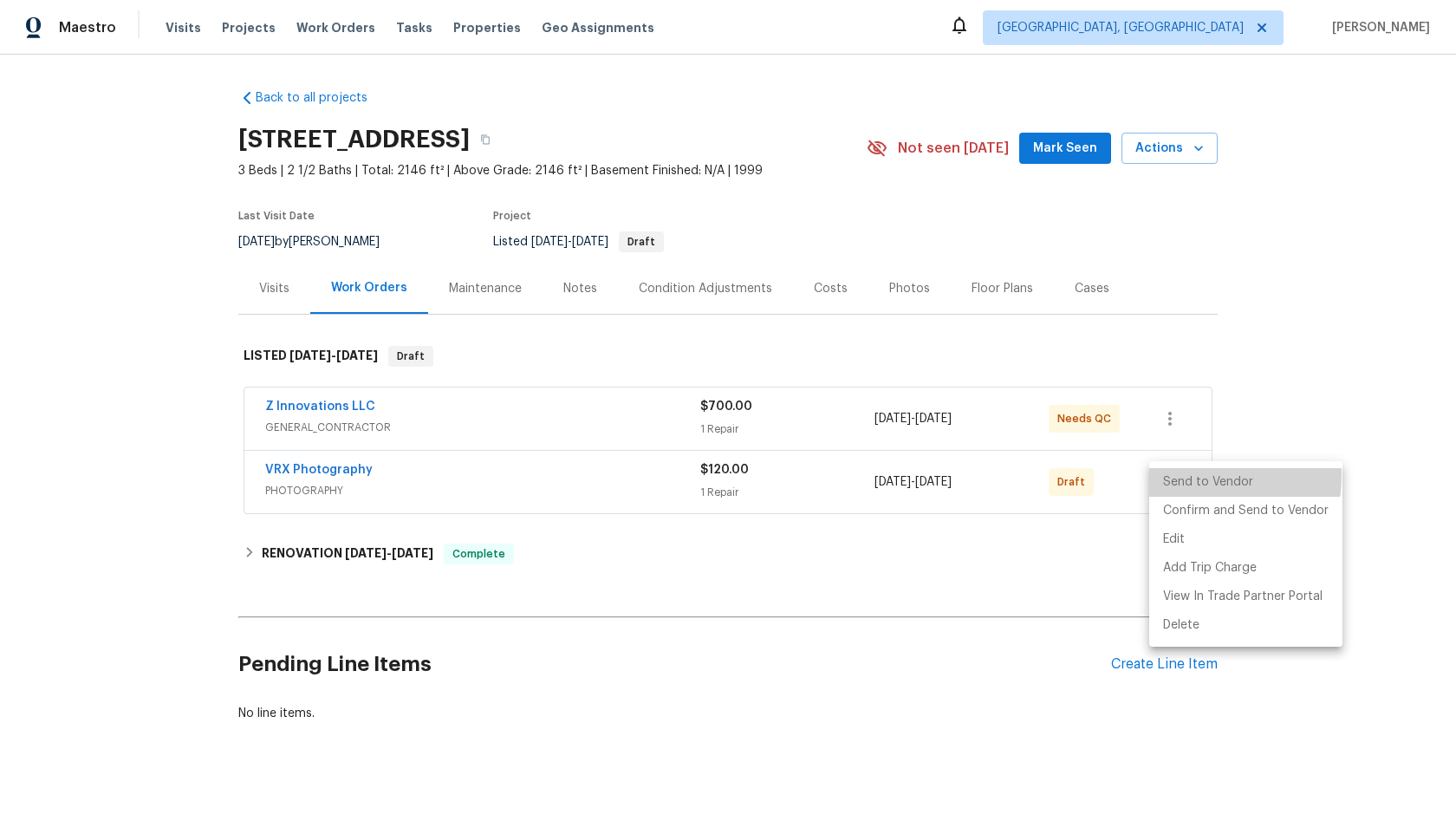
click at [1179, 475] on li "Send to Vendor" at bounding box center [1245, 482] width 193 height 28
click at [1179, 477] on li "Send to Vendor" at bounding box center [1245, 482] width 193 height 28
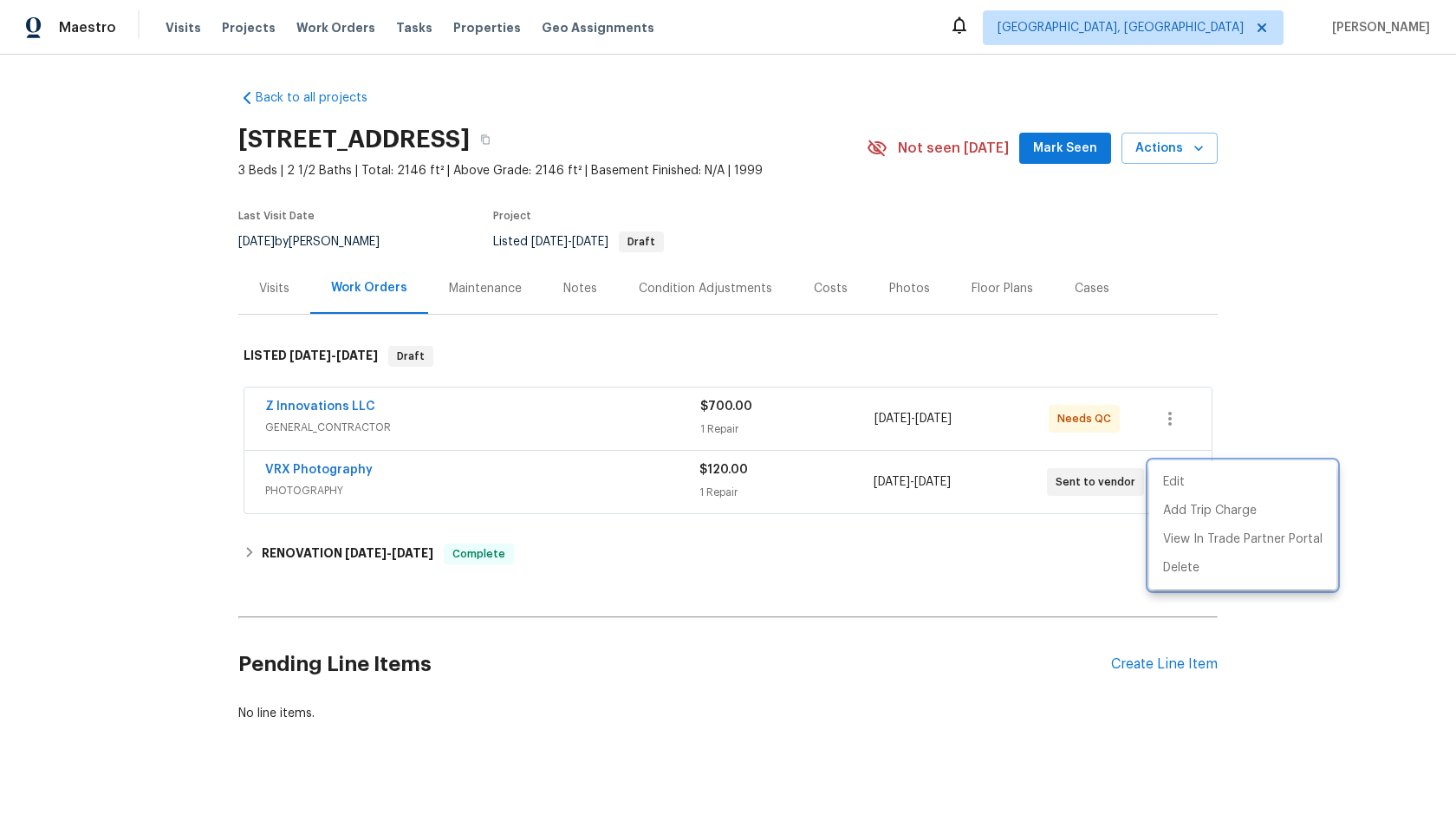
click at [1273, 373] on div at bounding box center [728, 417] width 1456 height 834
click at [1176, 484] on icon "button" at bounding box center [1170, 482] width 21 height 21
click at [1198, 575] on li "Delete" at bounding box center [1243, 568] width 187 height 28
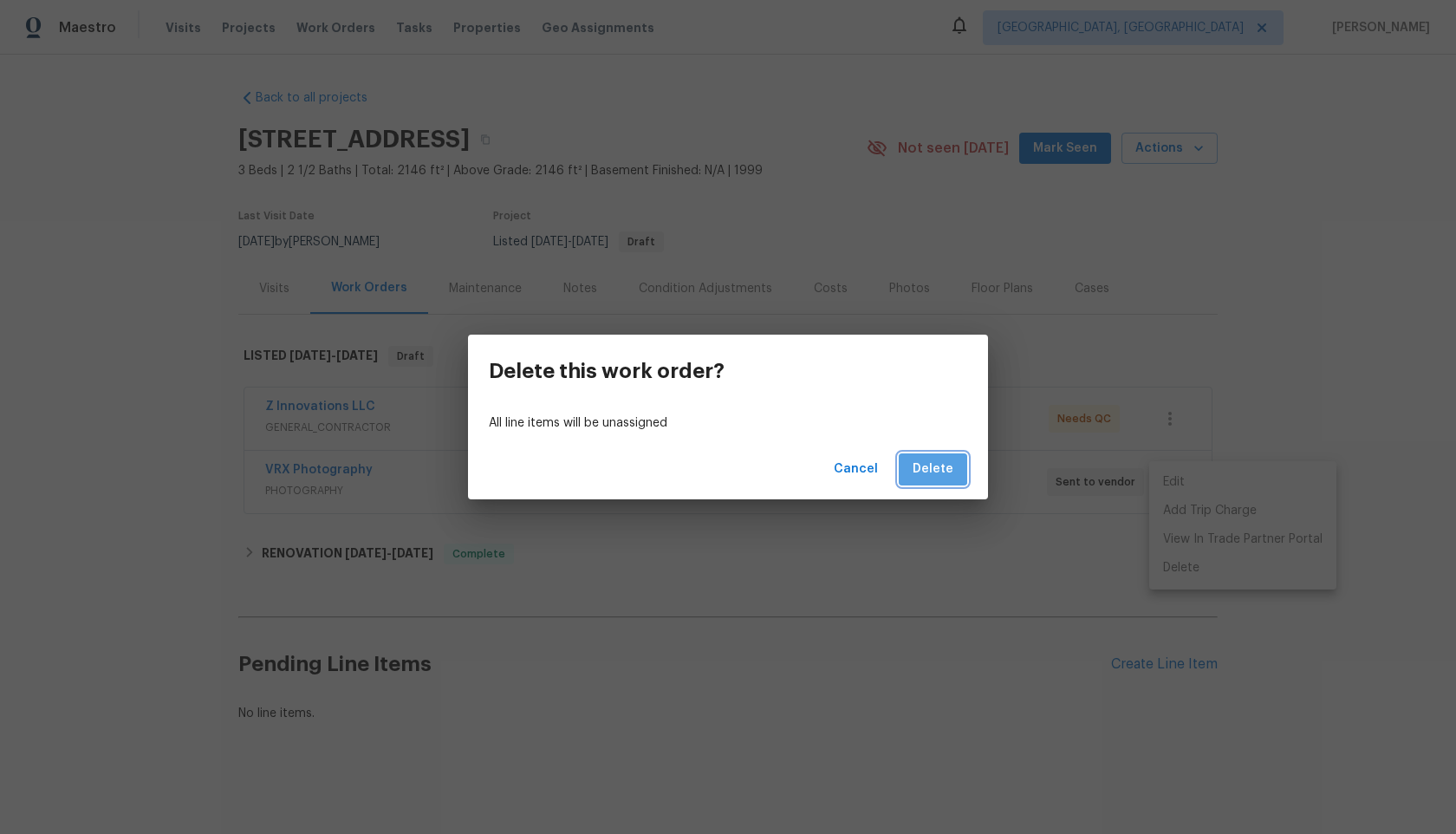
click at [924, 455] on button "Delete" at bounding box center [933, 469] width 69 height 32
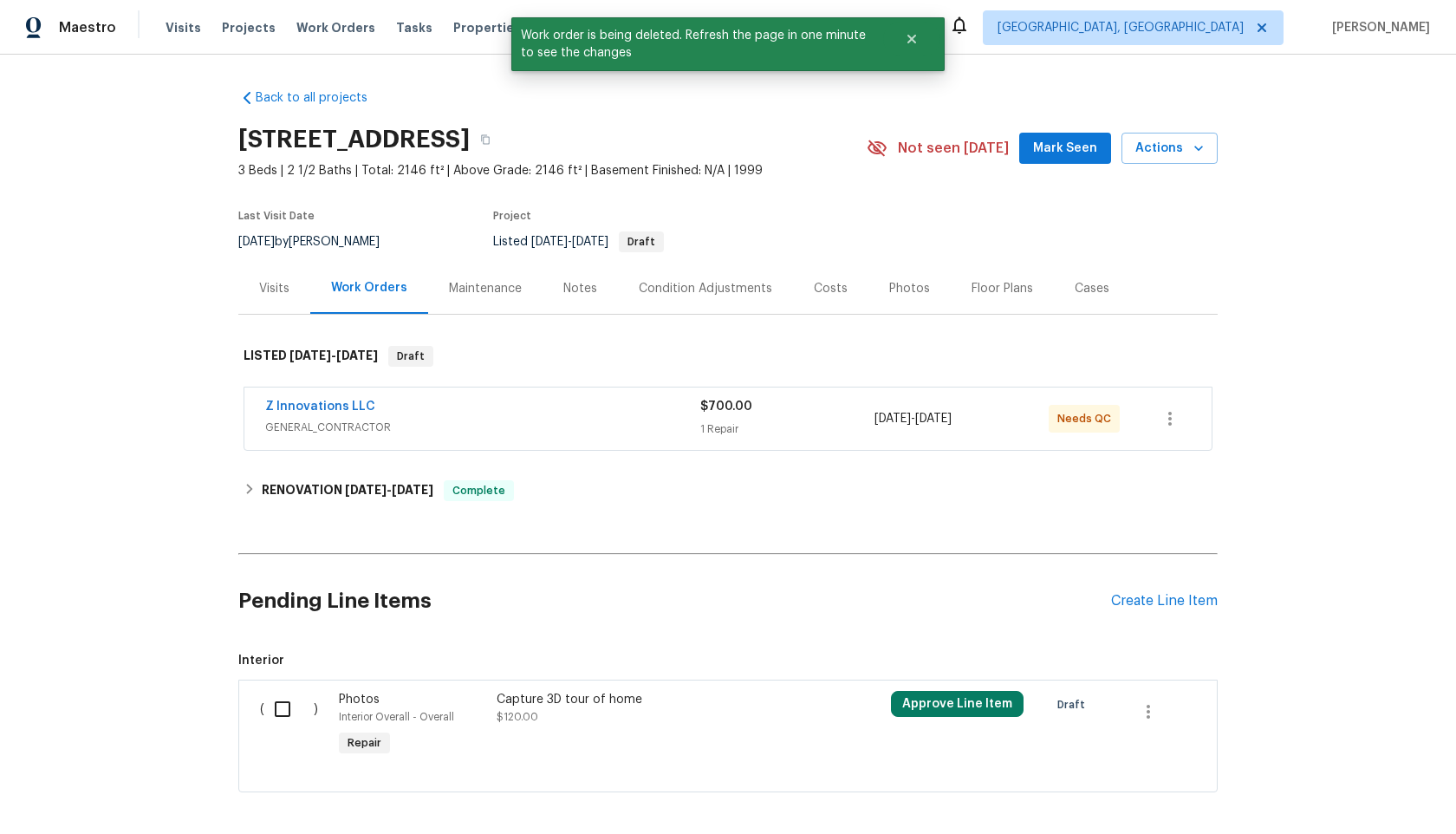
click at [293, 711] on input "checkbox" at bounding box center [289, 709] width 49 height 37
checkbox input "true"
click at [1151, 713] on icon "button" at bounding box center [1148, 711] width 21 height 21
click at [1167, 711] on li "Cancel" at bounding box center [1161, 710] width 67 height 28
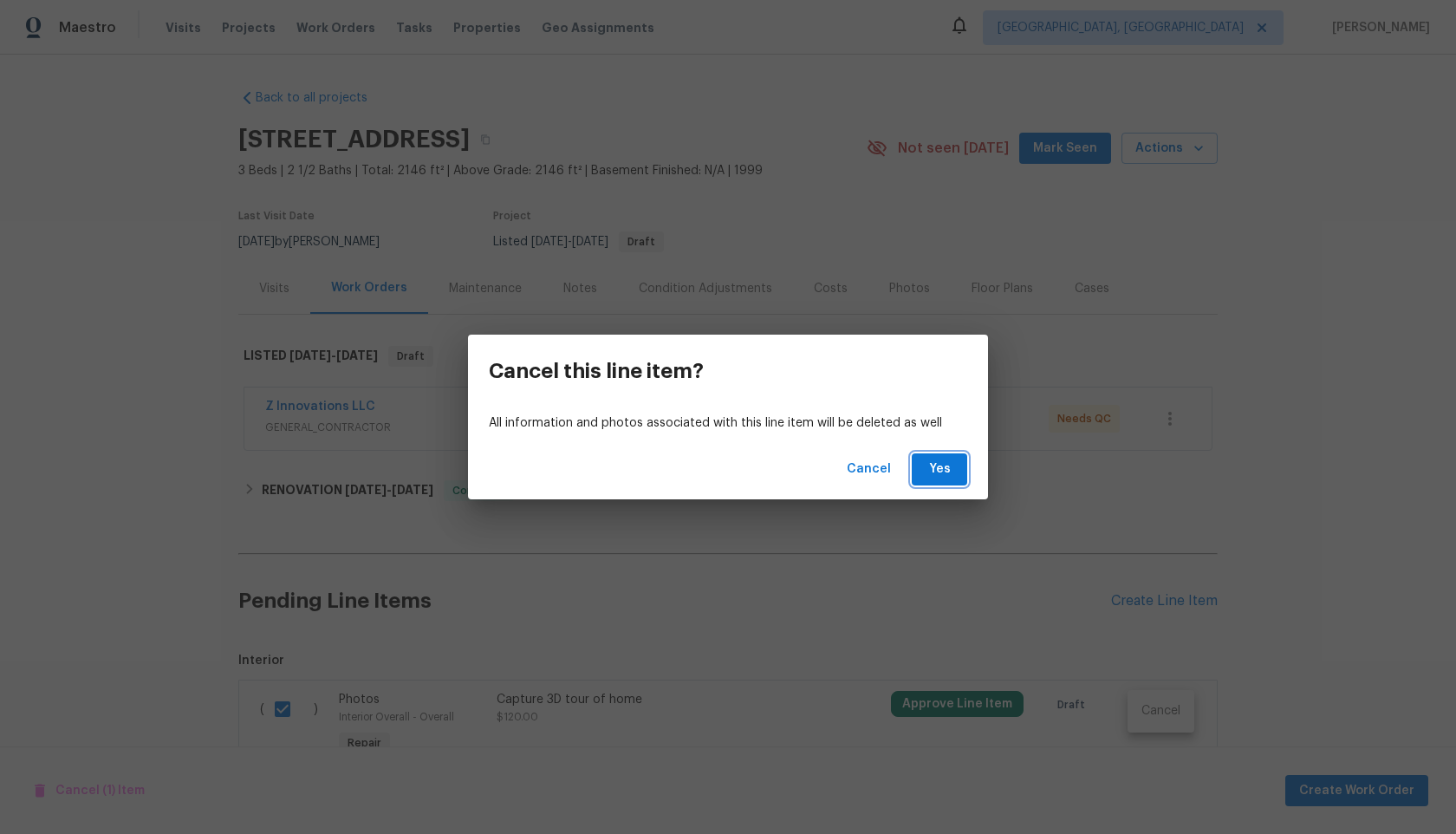
click at [951, 473] on span "Yes" at bounding box center [940, 470] width 27 height 22
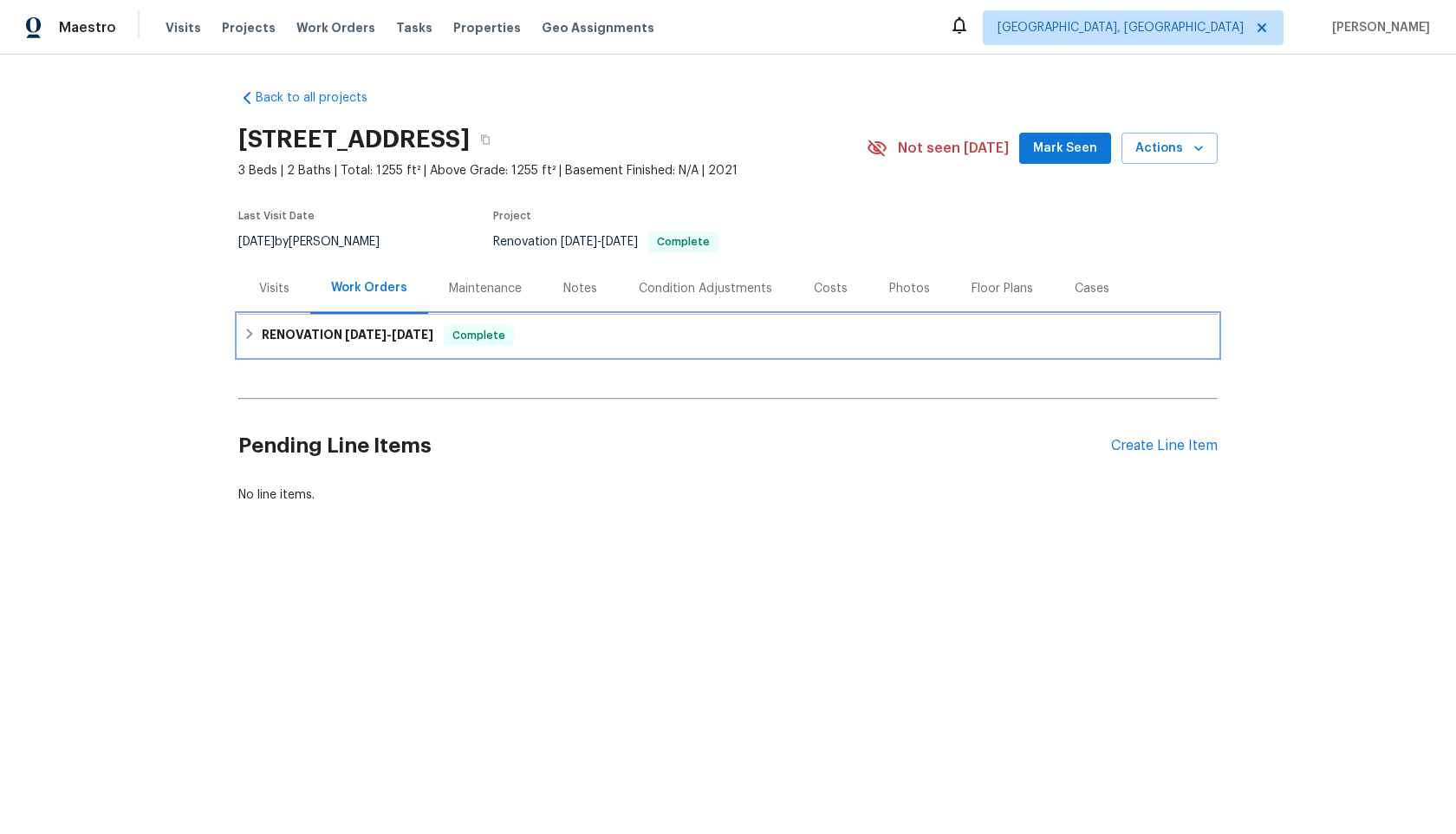
click at [565, 341] on div "RENOVATION [DATE] - [DATE] Complete" at bounding box center [728, 335] width 969 height 21
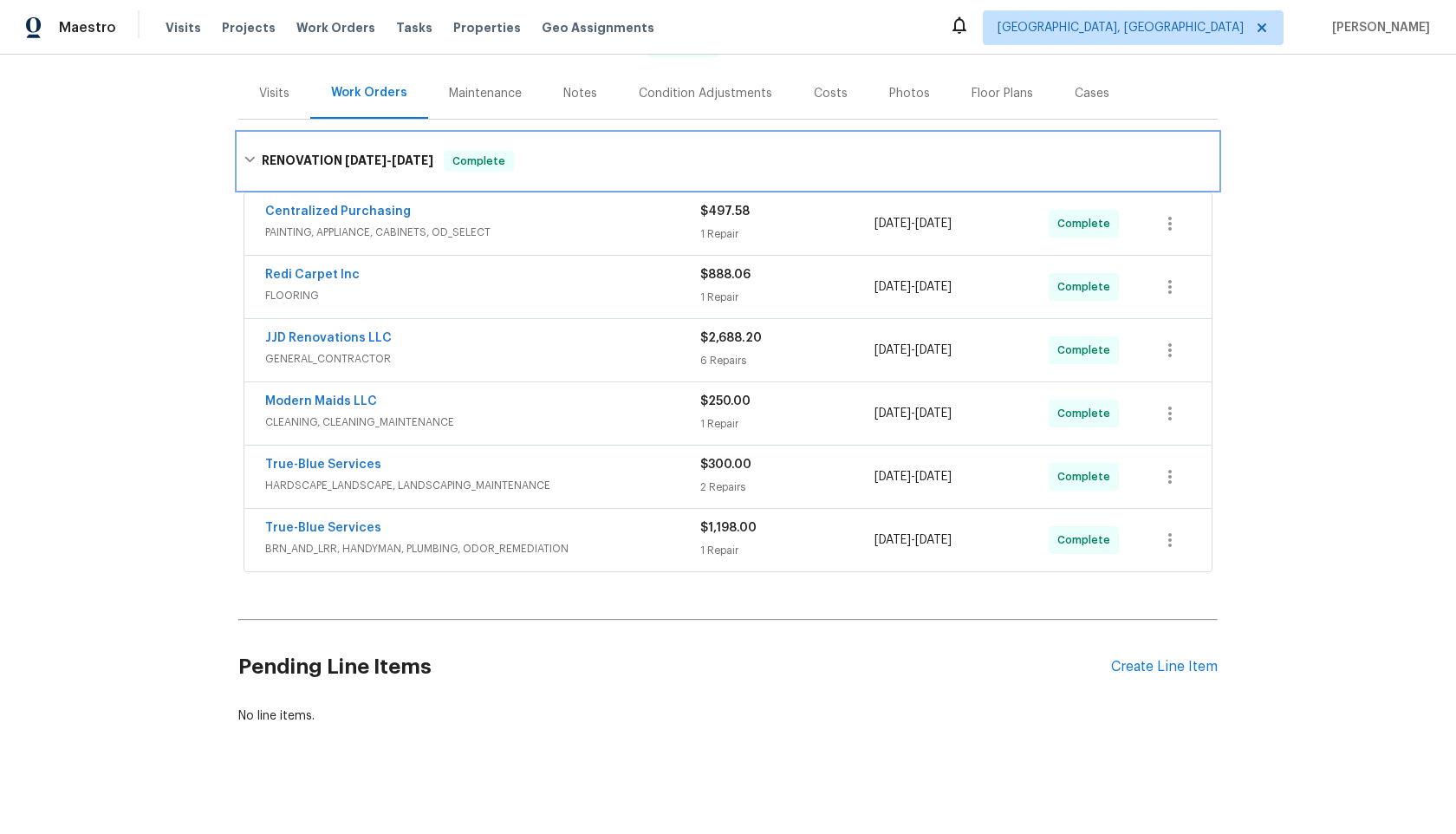
scroll to position [203, 0]
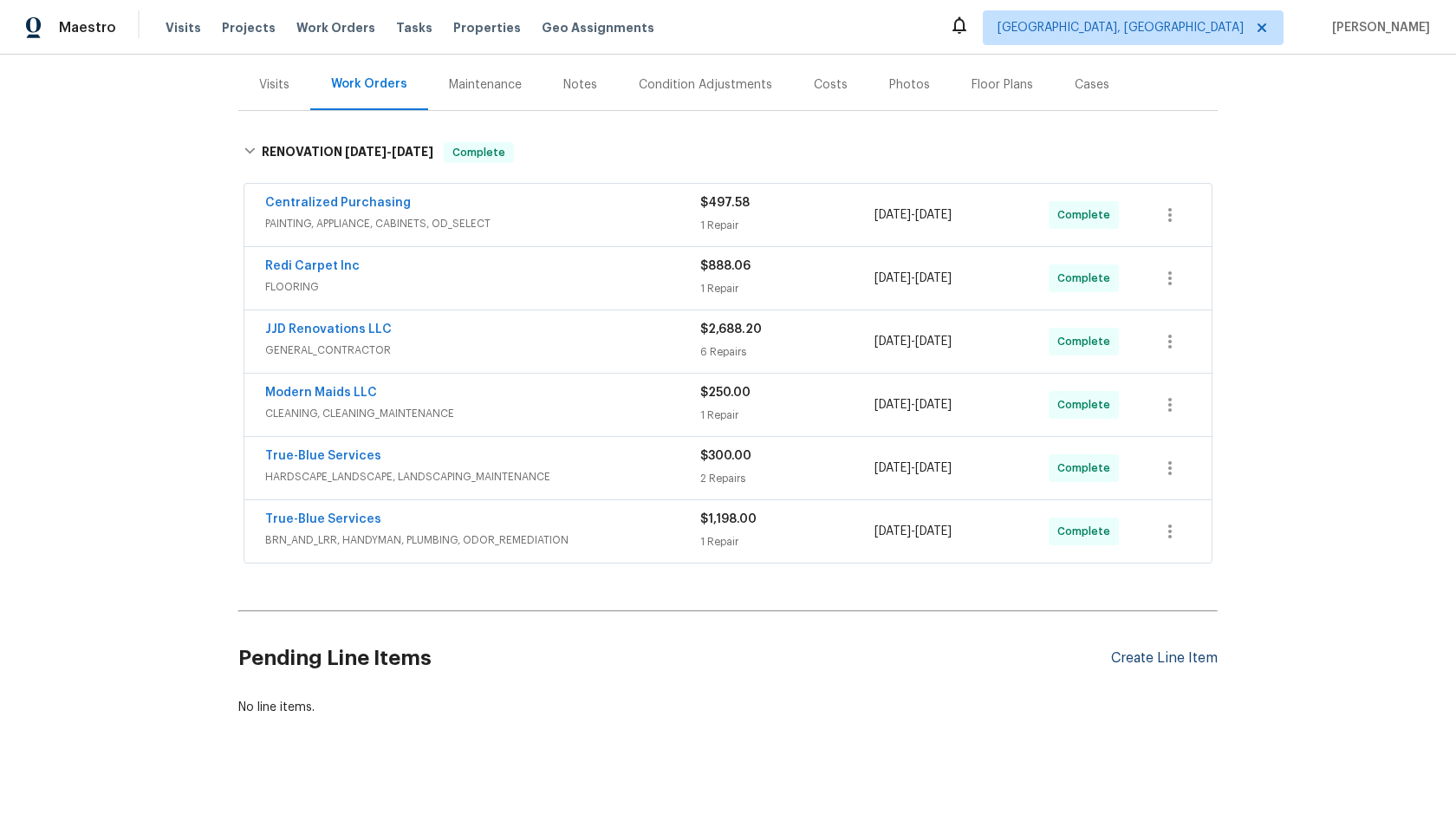
click at [1136, 658] on div "Create Line Item" at bounding box center [1165, 658] width 106 height 16
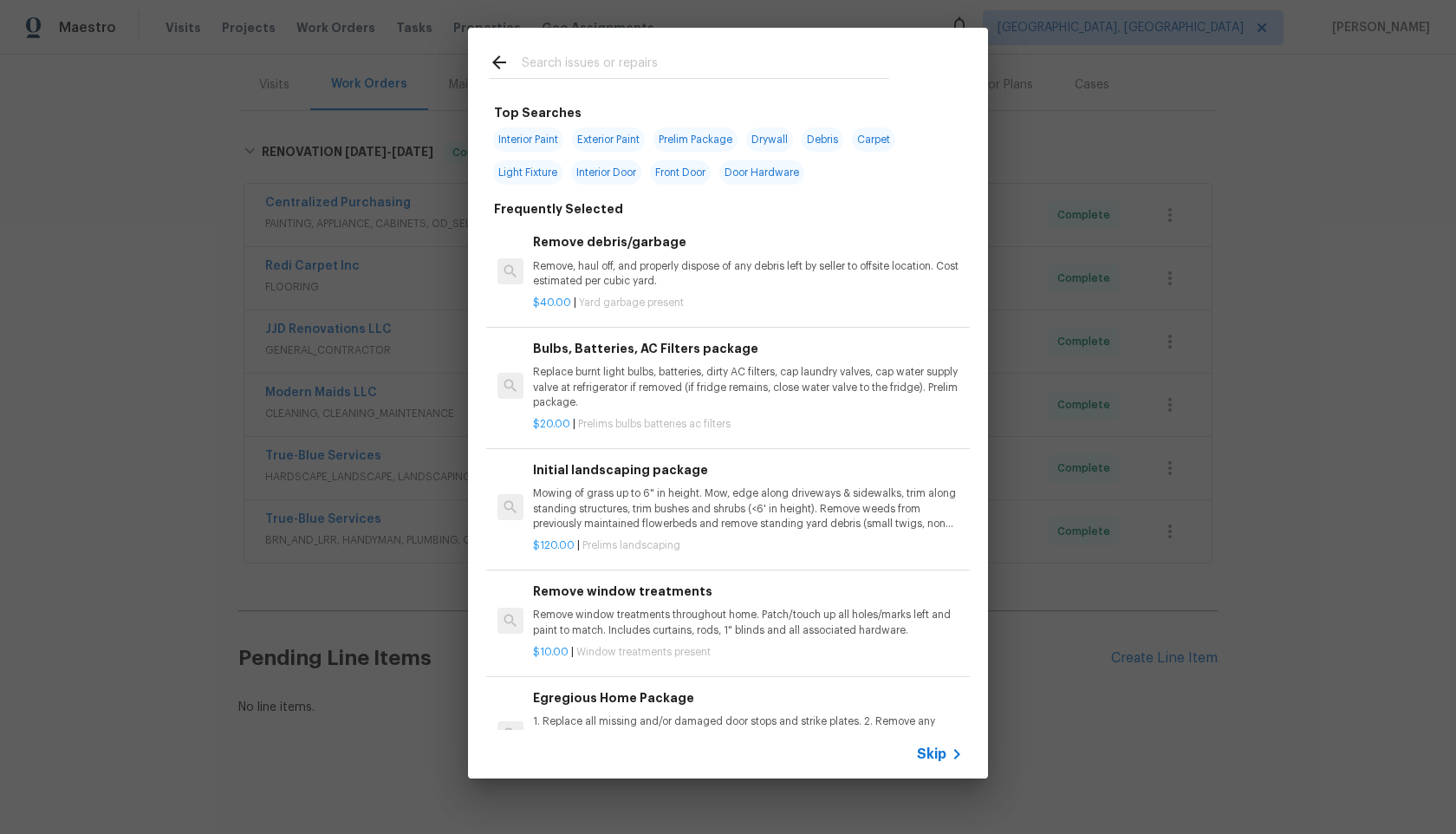
click at [940, 754] on span "Skip" at bounding box center [932, 753] width 29 height 17
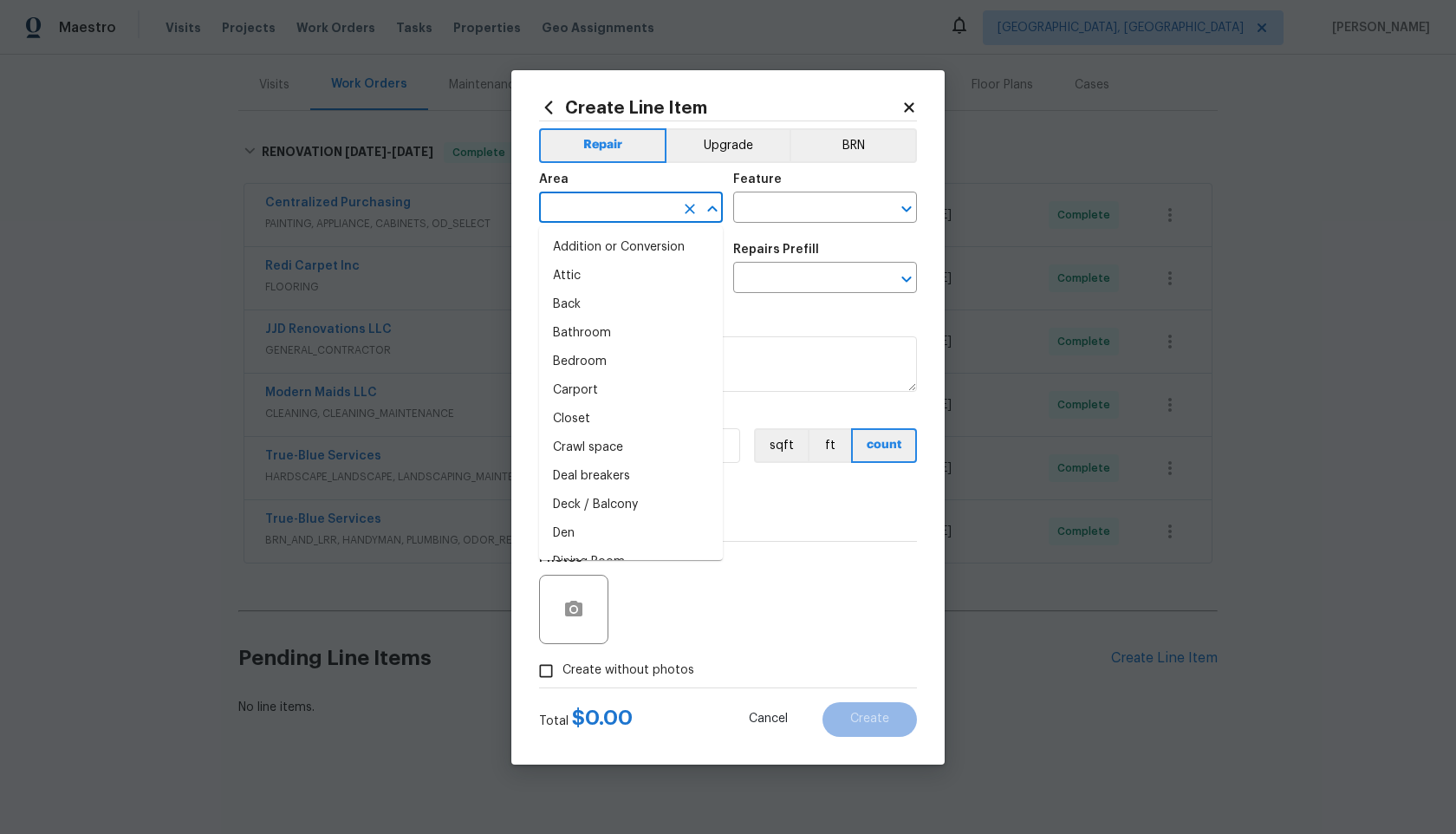
click at [631, 203] on input "text" at bounding box center [607, 209] width 136 height 27
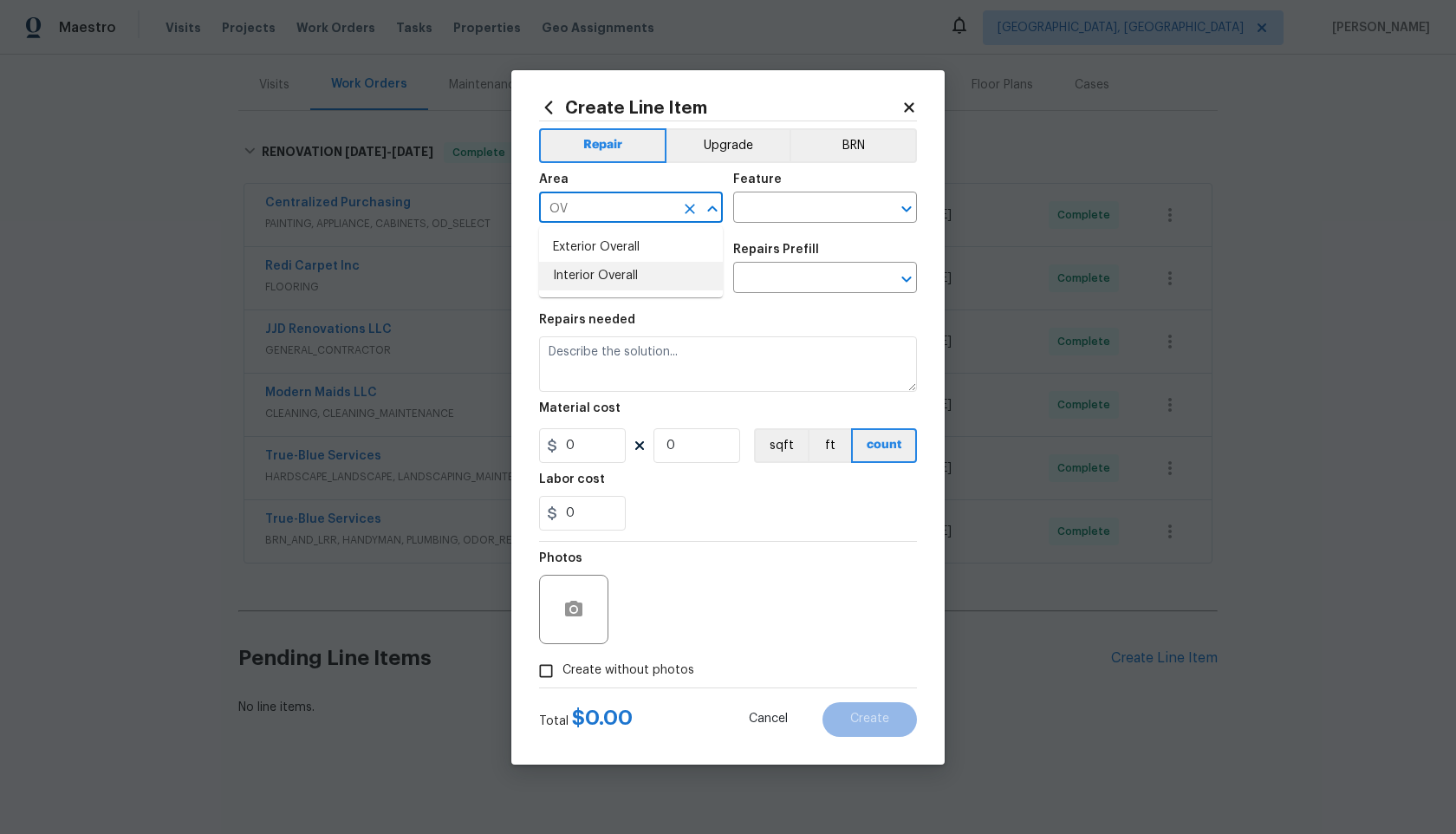
click at [619, 274] on li "Interior Overall" at bounding box center [631, 276] width 184 height 28
type input "Interior Overall"
click at [751, 226] on div "Area Interior Overall ​ Feature ​" at bounding box center [728, 198] width 378 height 70
click at [766, 211] on input "text" at bounding box center [801, 209] width 136 height 27
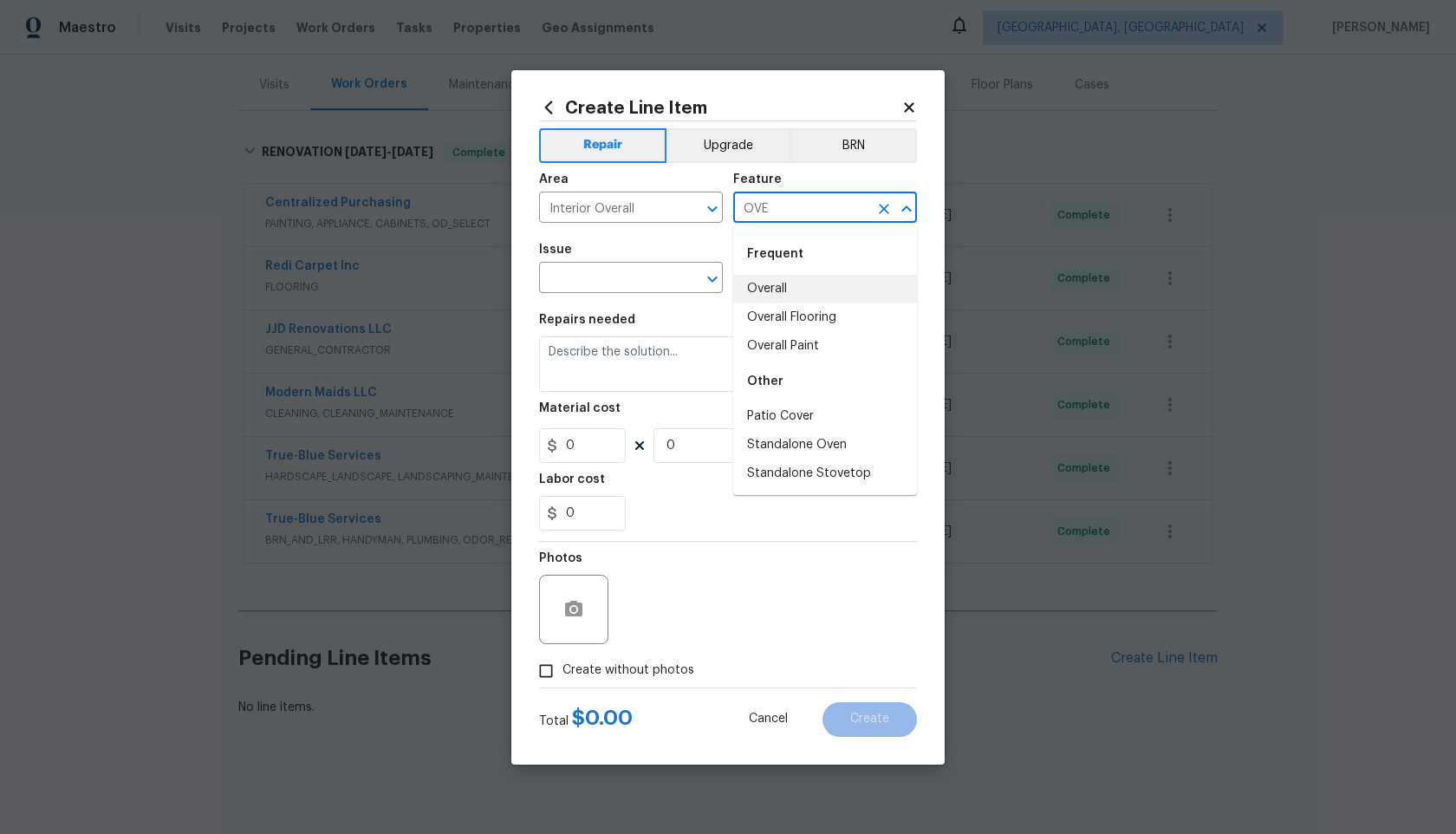
click at [775, 298] on li "Overall" at bounding box center [825, 288] width 184 height 28
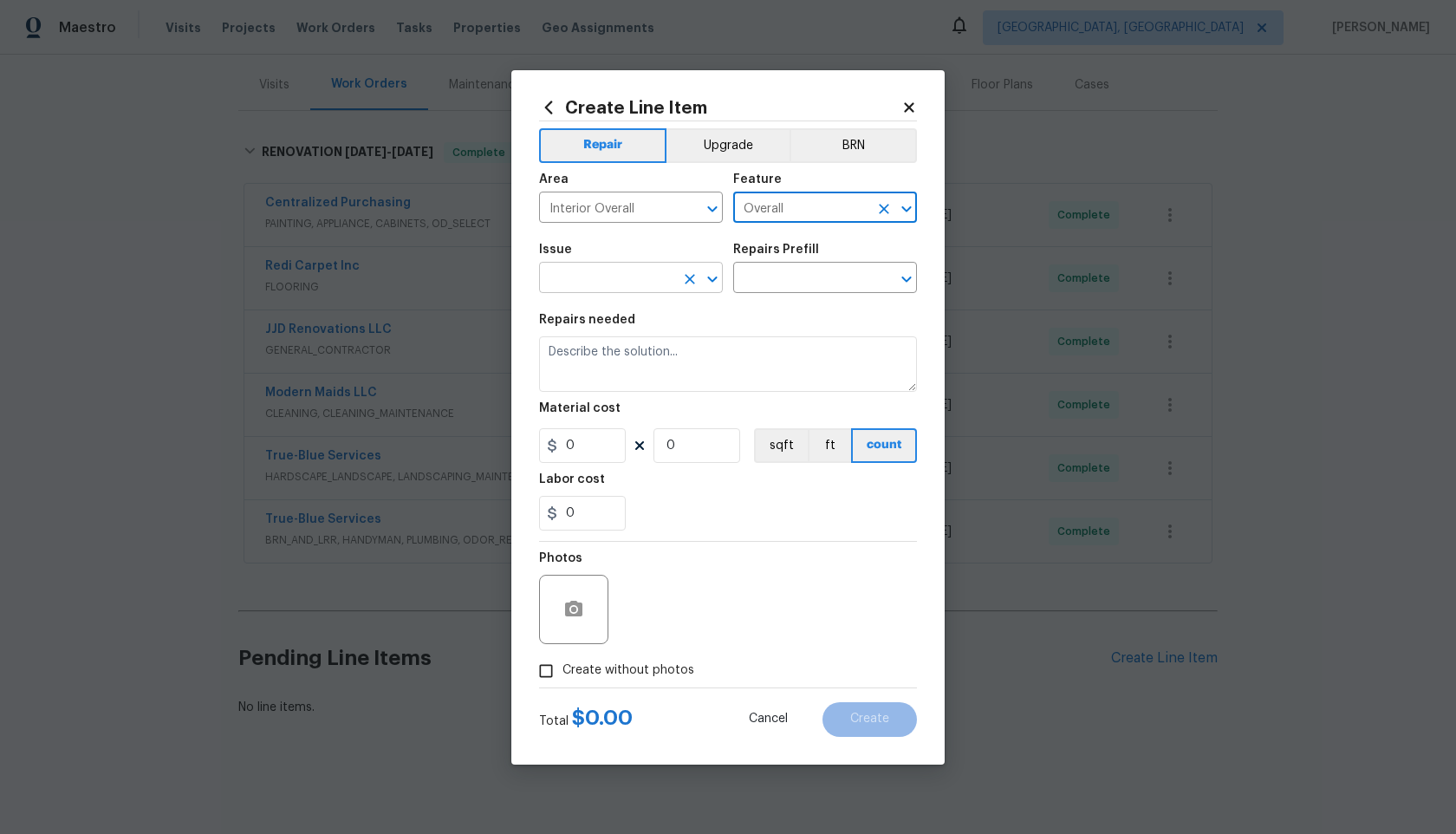
type input "Overall"
click at [639, 282] on input "text" at bounding box center [607, 279] width 136 height 27
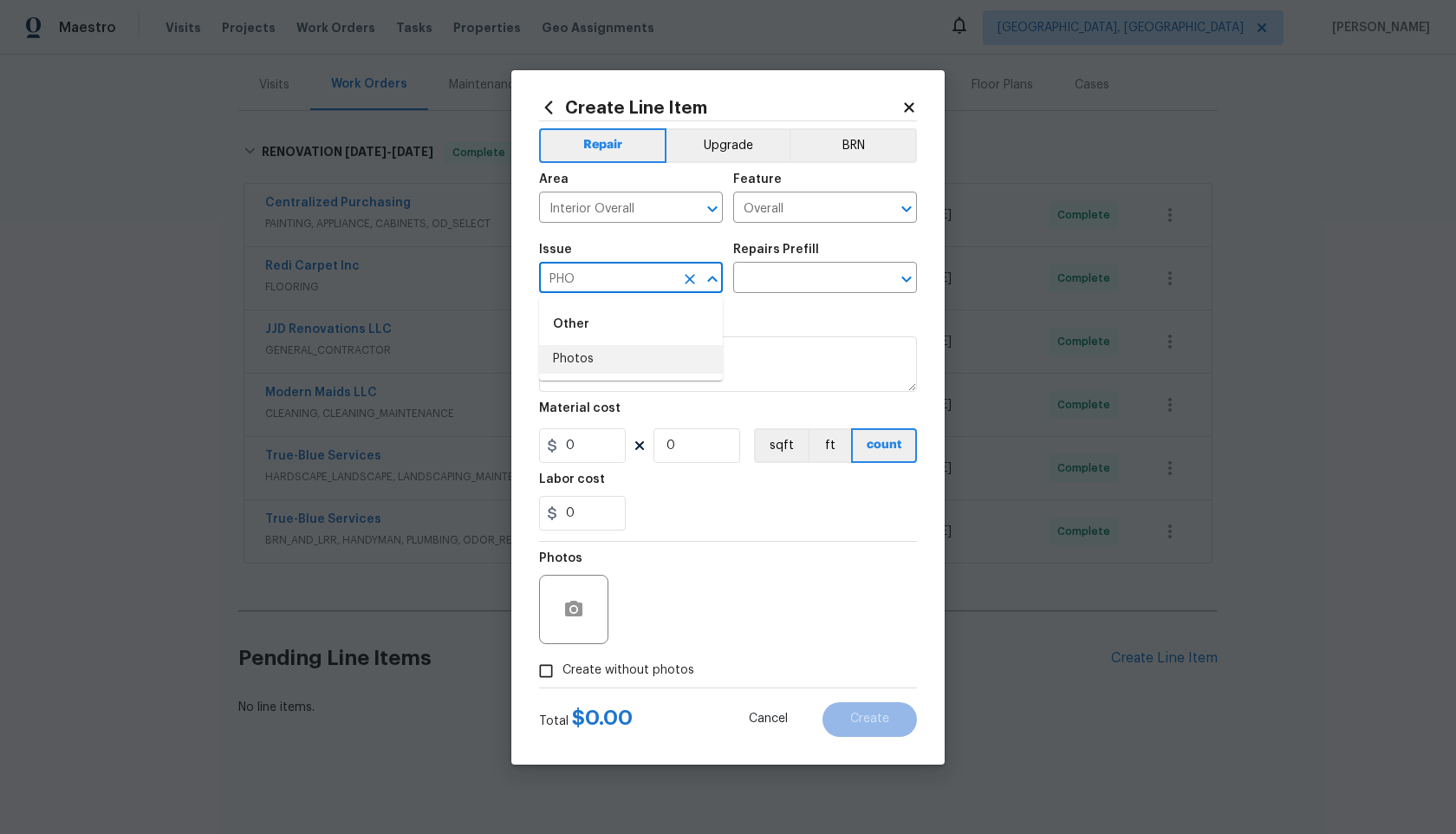
click at [607, 367] on li "Photos" at bounding box center [631, 359] width 184 height 28
type input "Photos"
click at [810, 279] on input "text" at bounding box center [801, 279] width 136 height 27
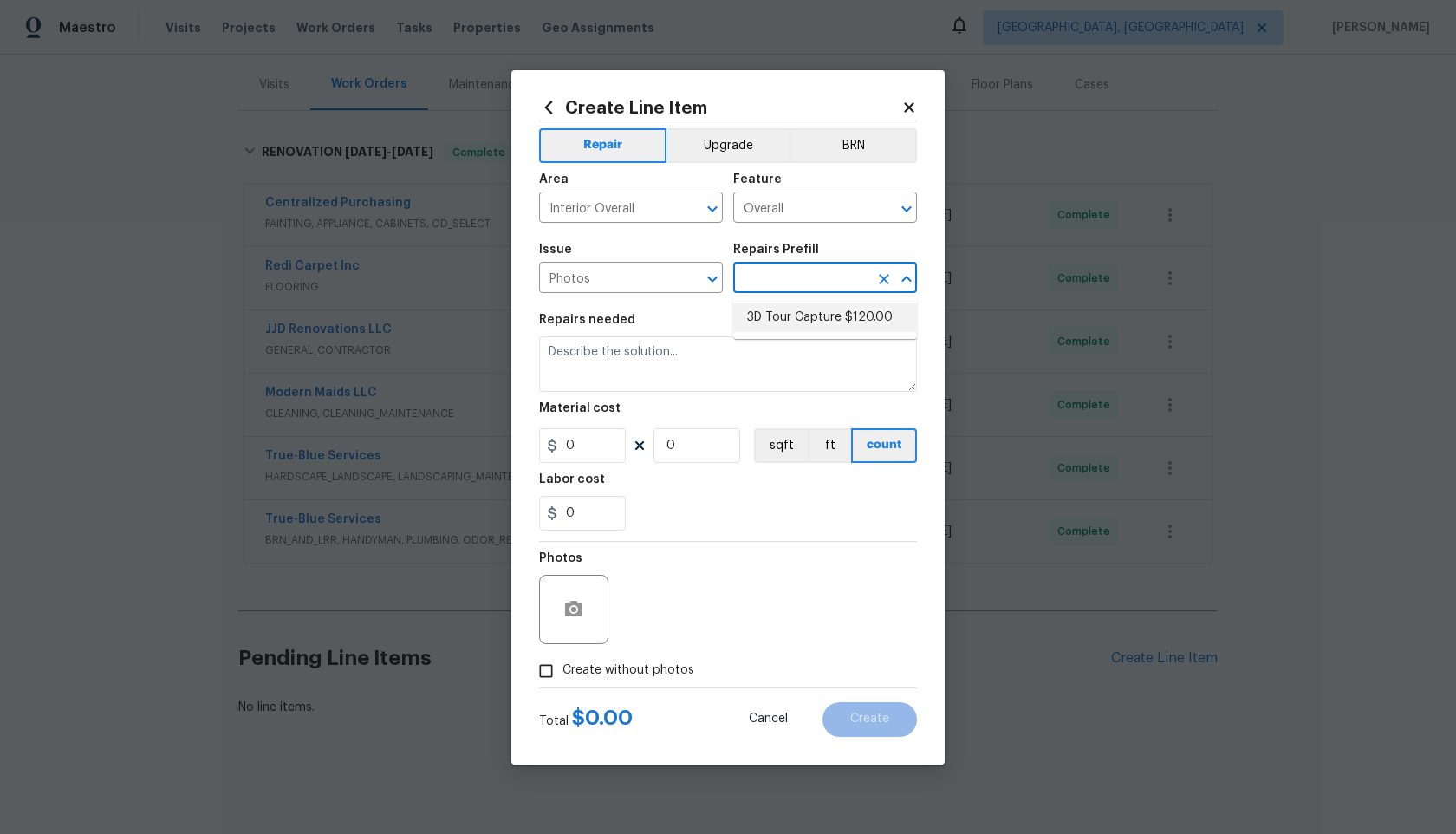
click at [778, 323] on li "3D Tour Capture $120.00" at bounding box center [825, 317] width 184 height 28
type input "3D Tour Capture $120.00"
type textarea "Capture 3D tour of home"
type input "1"
type input "120"
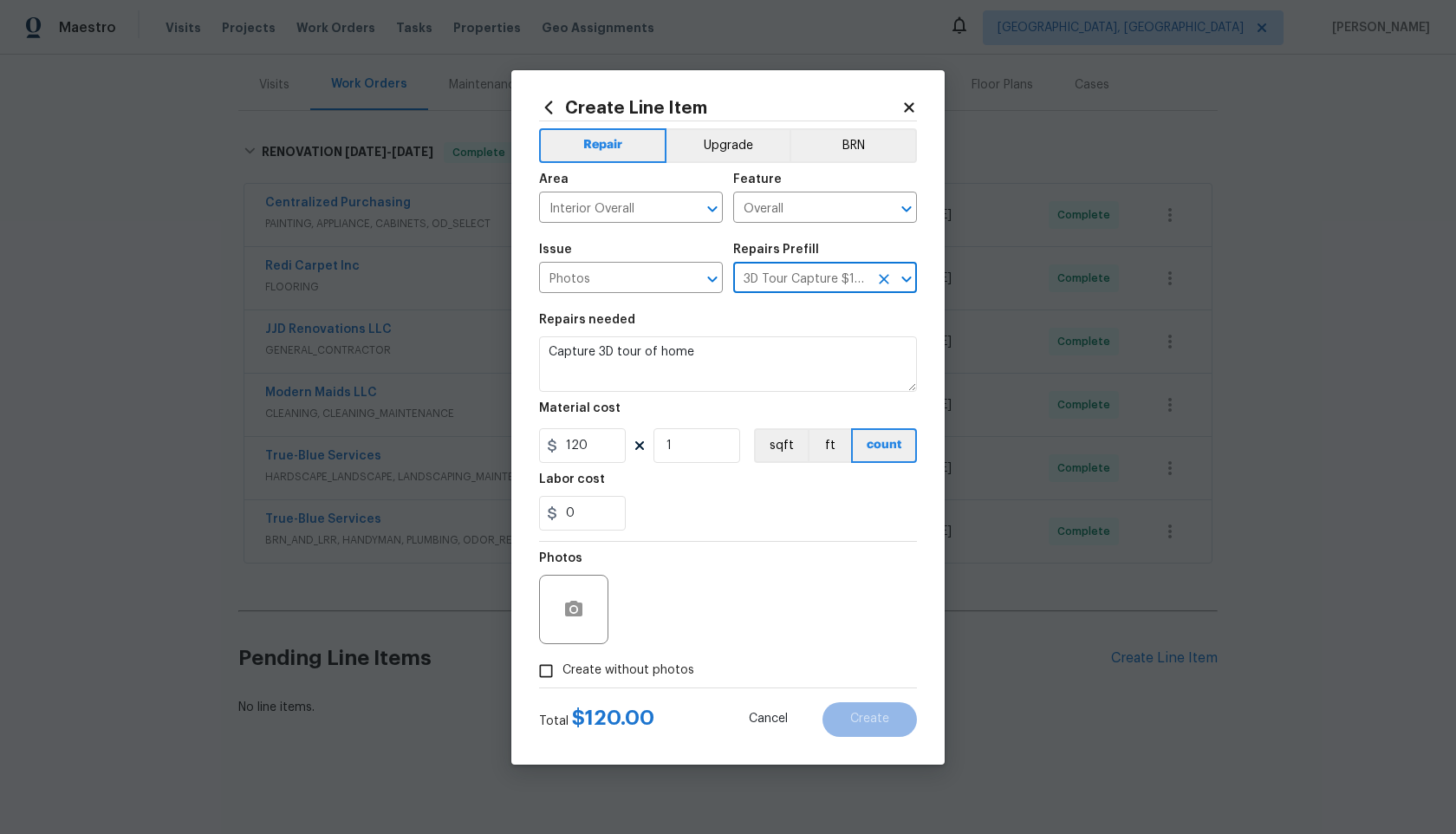
click at [711, 564] on div "Photos" at bounding box center [728, 598] width 378 height 113
click at [548, 673] on input "Create without photos" at bounding box center [546, 671] width 33 height 33
checkbox input "true"
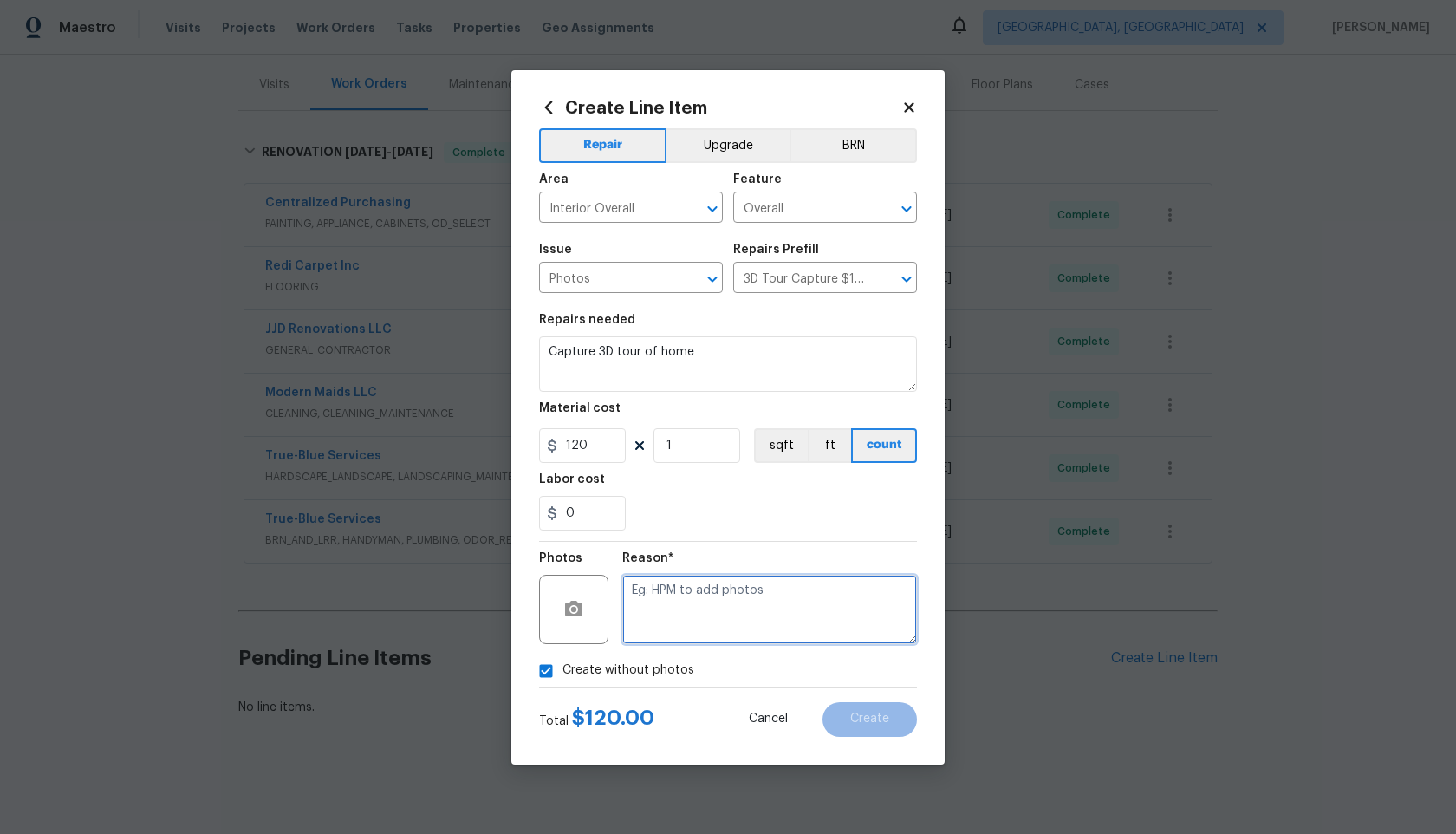
click at [763, 630] on textarea at bounding box center [770, 610] width 295 height 70
type textarea "."
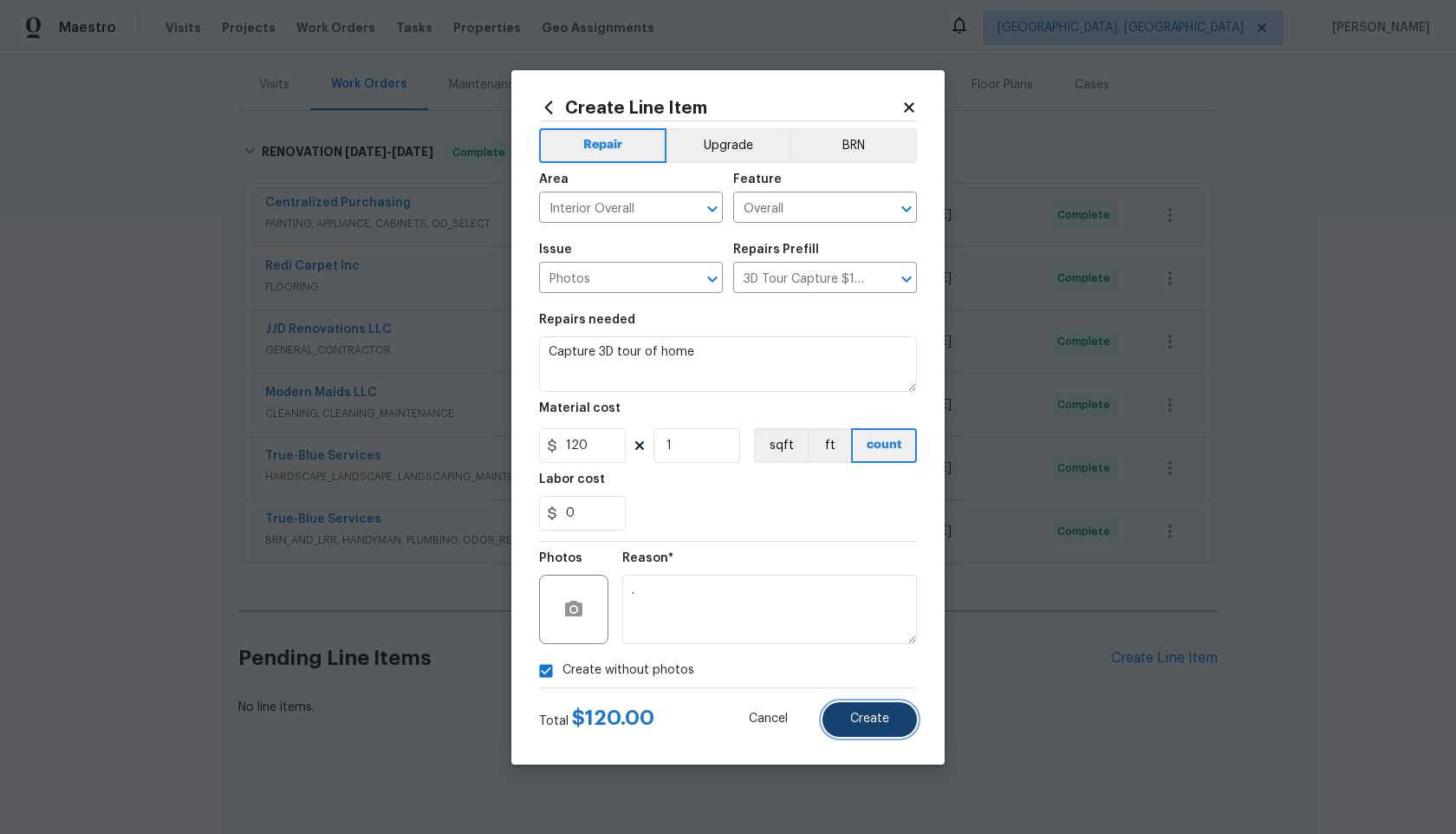
click at [864, 729] on button "Create" at bounding box center [869, 720] width 94 height 35
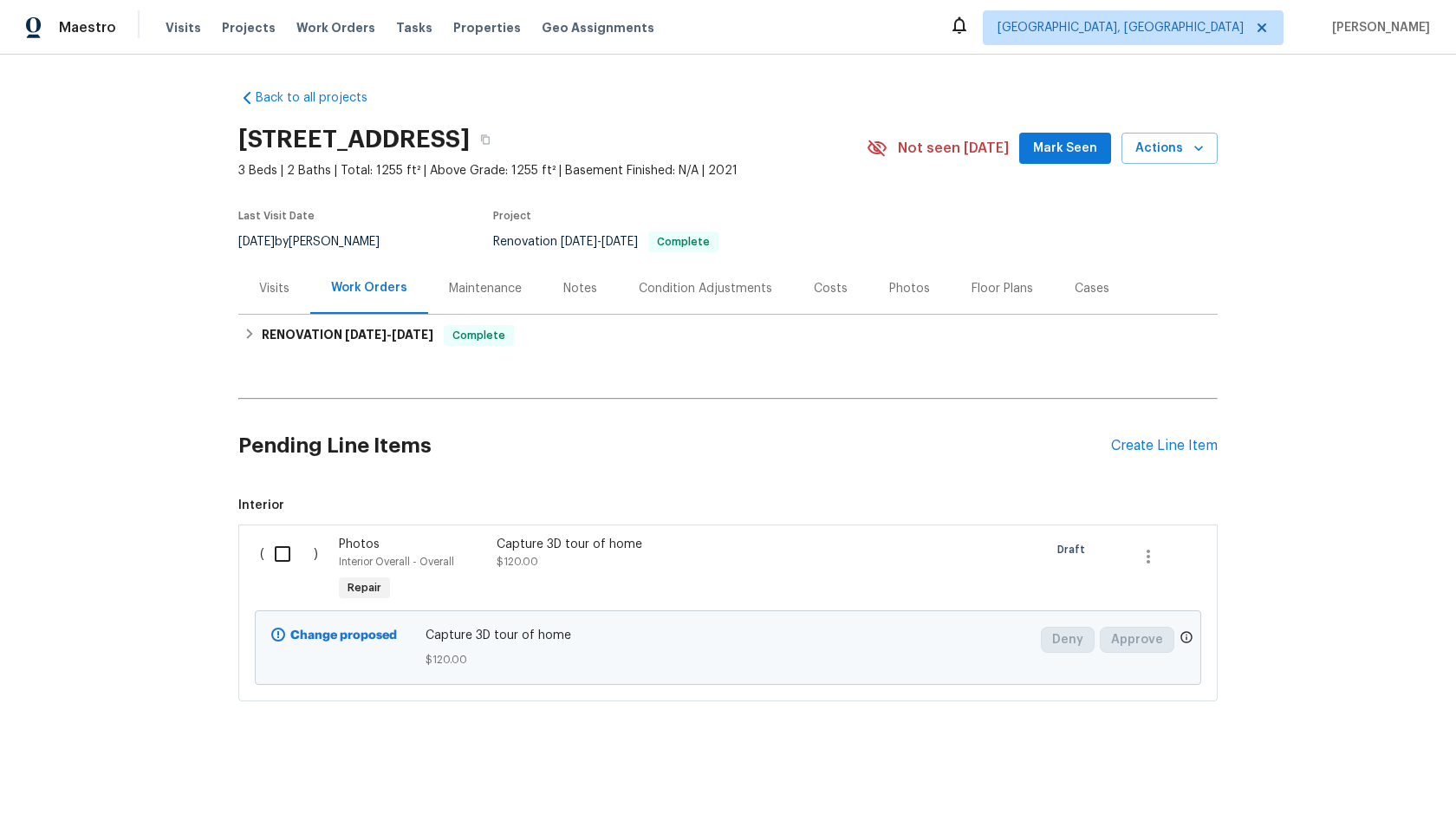
click at [283, 554] on input "checkbox" at bounding box center [289, 554] width 49 height 37
checkbox input "true"
click at [1354, 785] on span "Create Work Order" at bounding box center [1357, 791] width 115 height 22
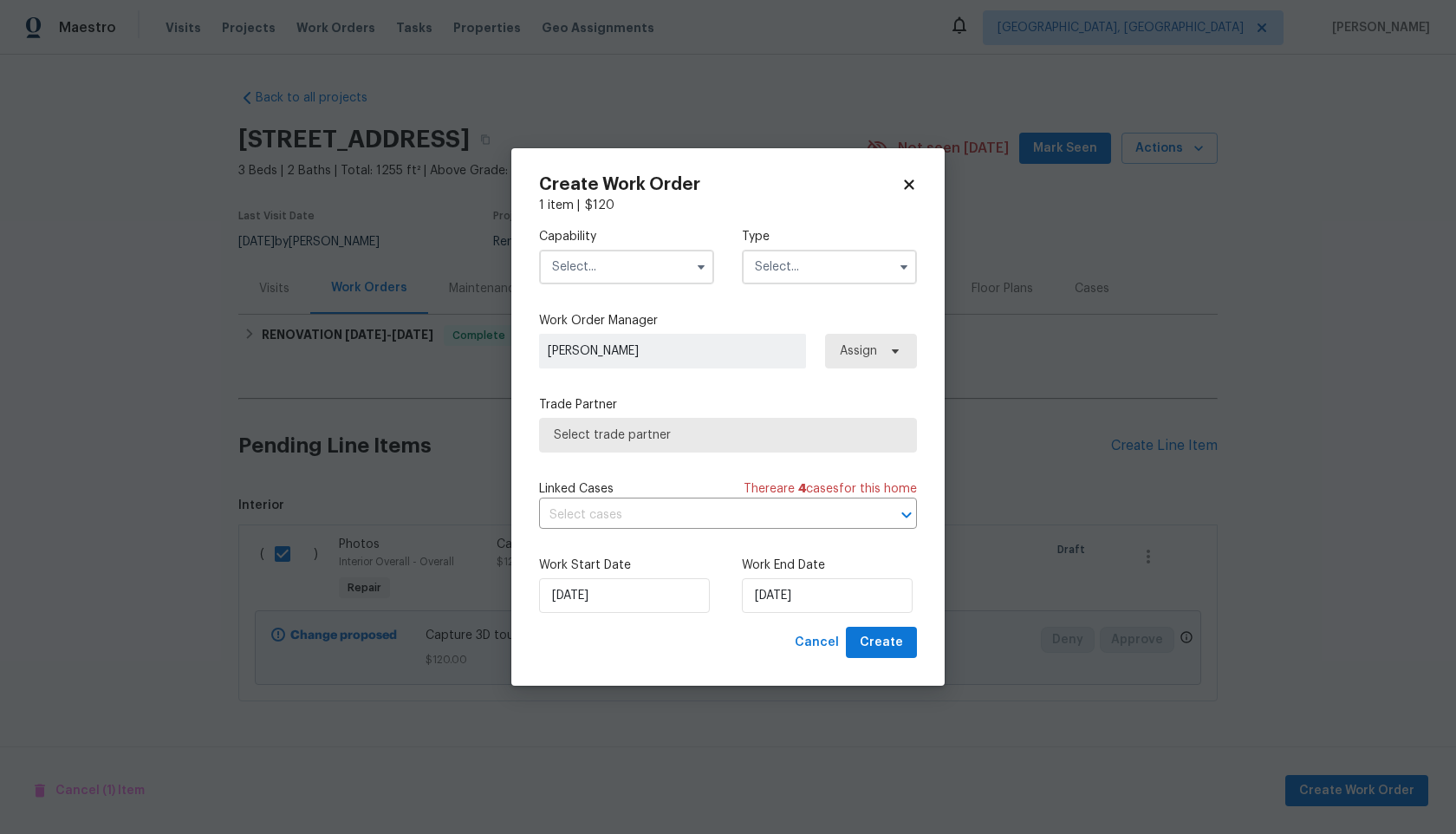
click at [688, 269] on input "text" at bounding box center [626, 267] width 175 height 35
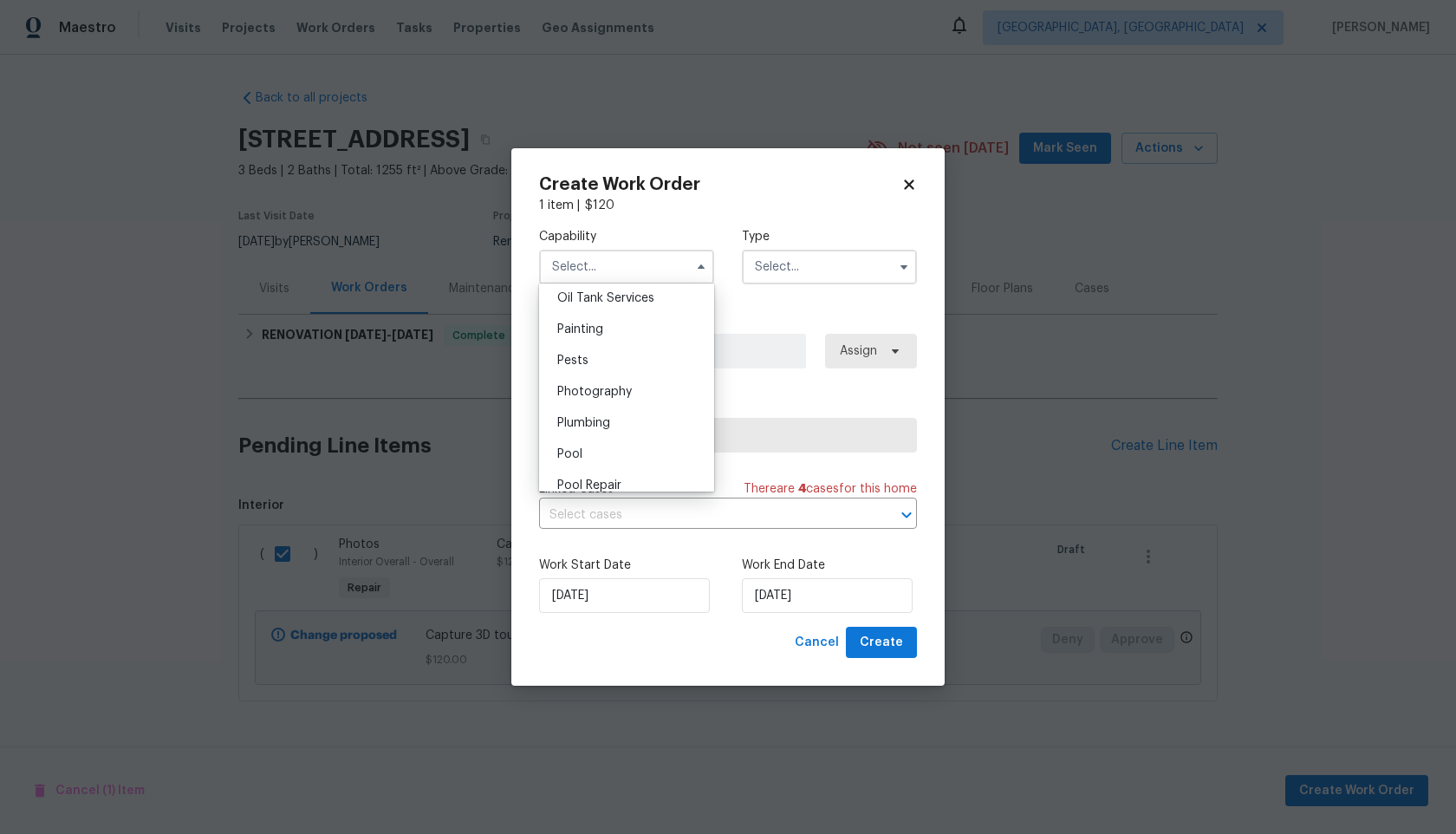
scroll to position [1396, 0]
click at [617, 435] on div "Photography" at bounding box center [627, 426] width 167 height 31
type input "Photography"
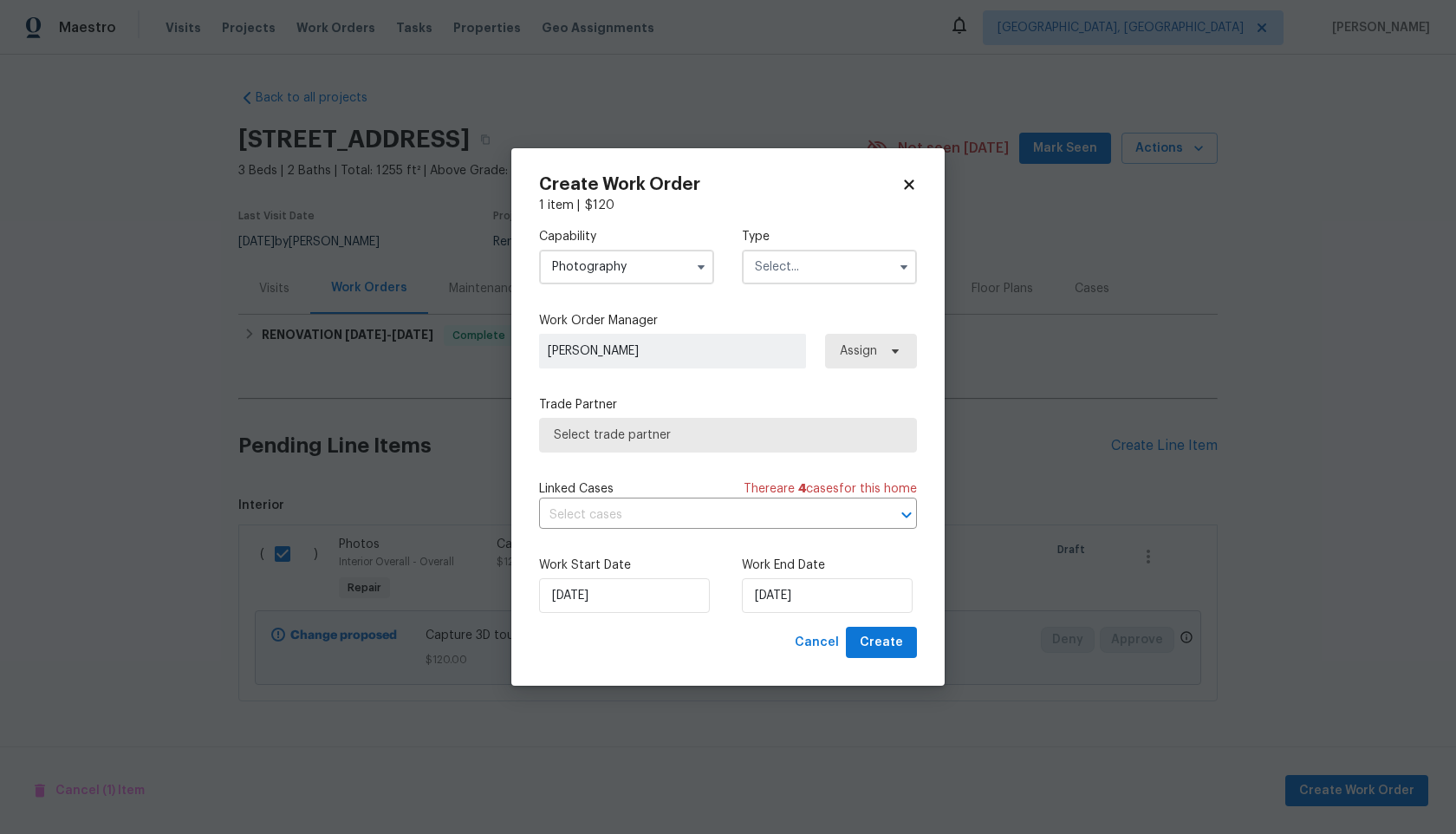
click at [828, 268] on input "text" at bounding box center [829, 267] width 175 height 35
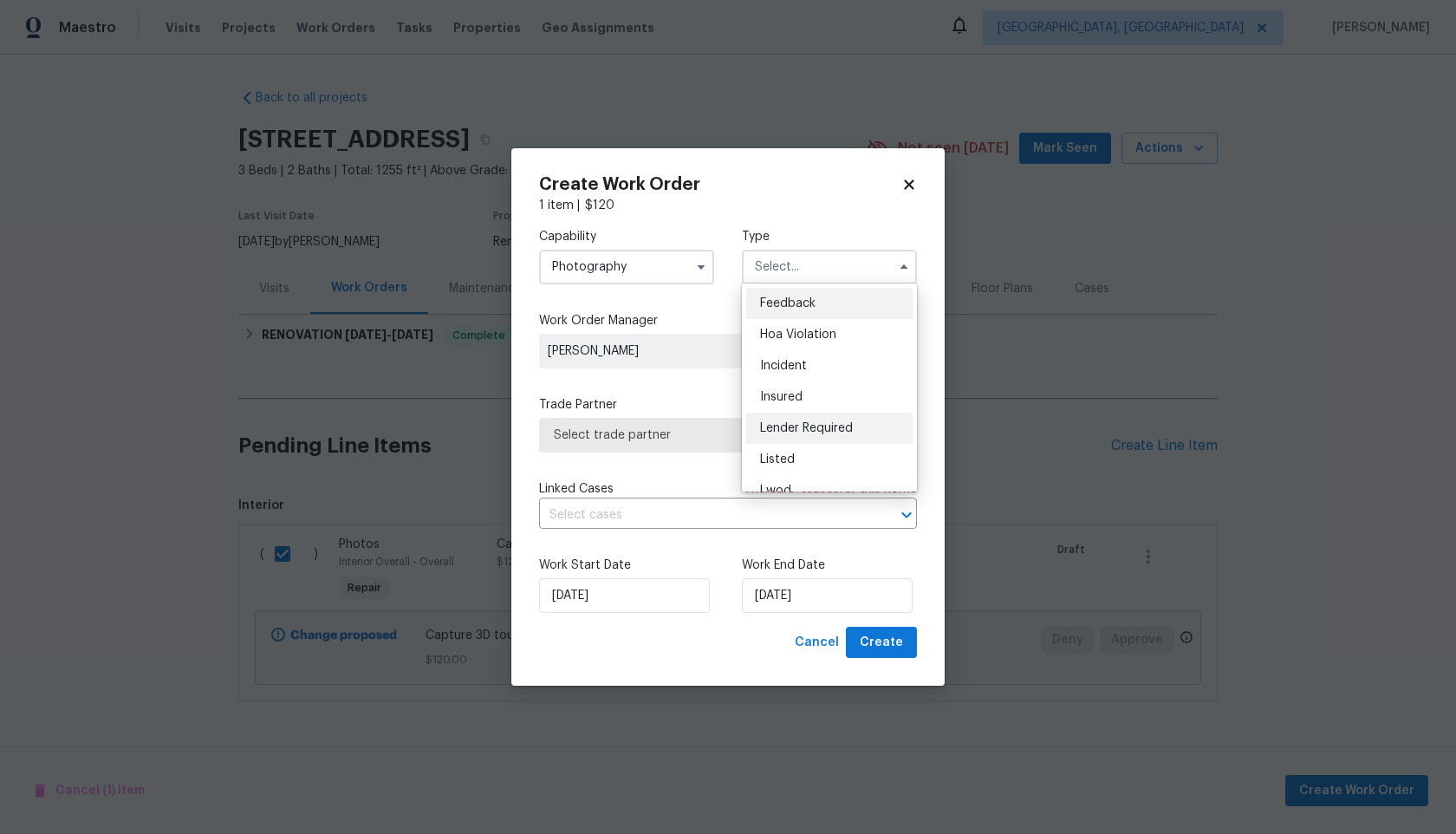
scroll to position [206, 0]
click at [796, 314] on div "Other" at bounding box center [830, 316] width 167 height 31
type input "Other"
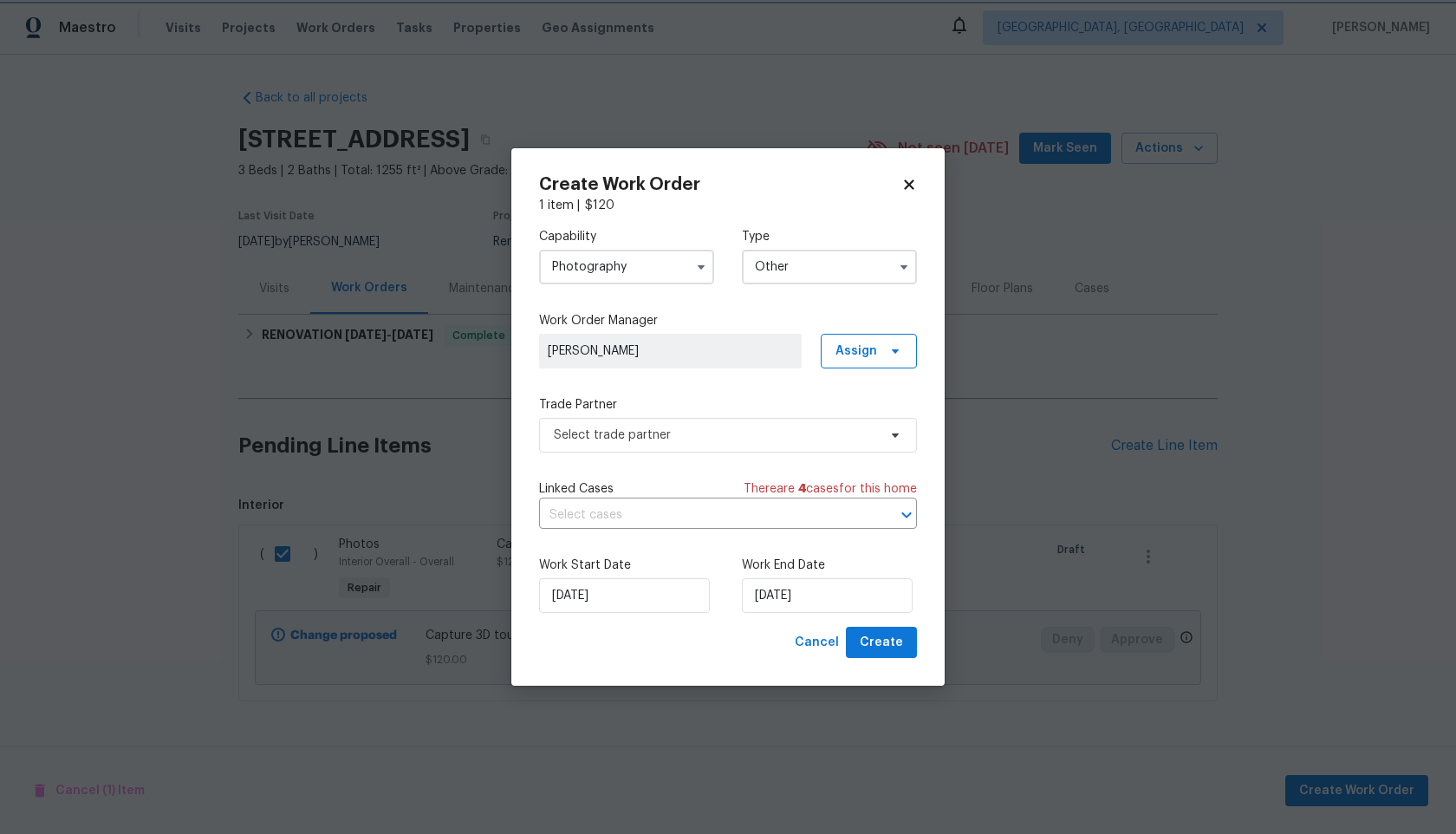
scroll to position [0, 0]
click at [731, 434] on span "Select trade partner" at bounding box center [715, 435] width 323 height 17
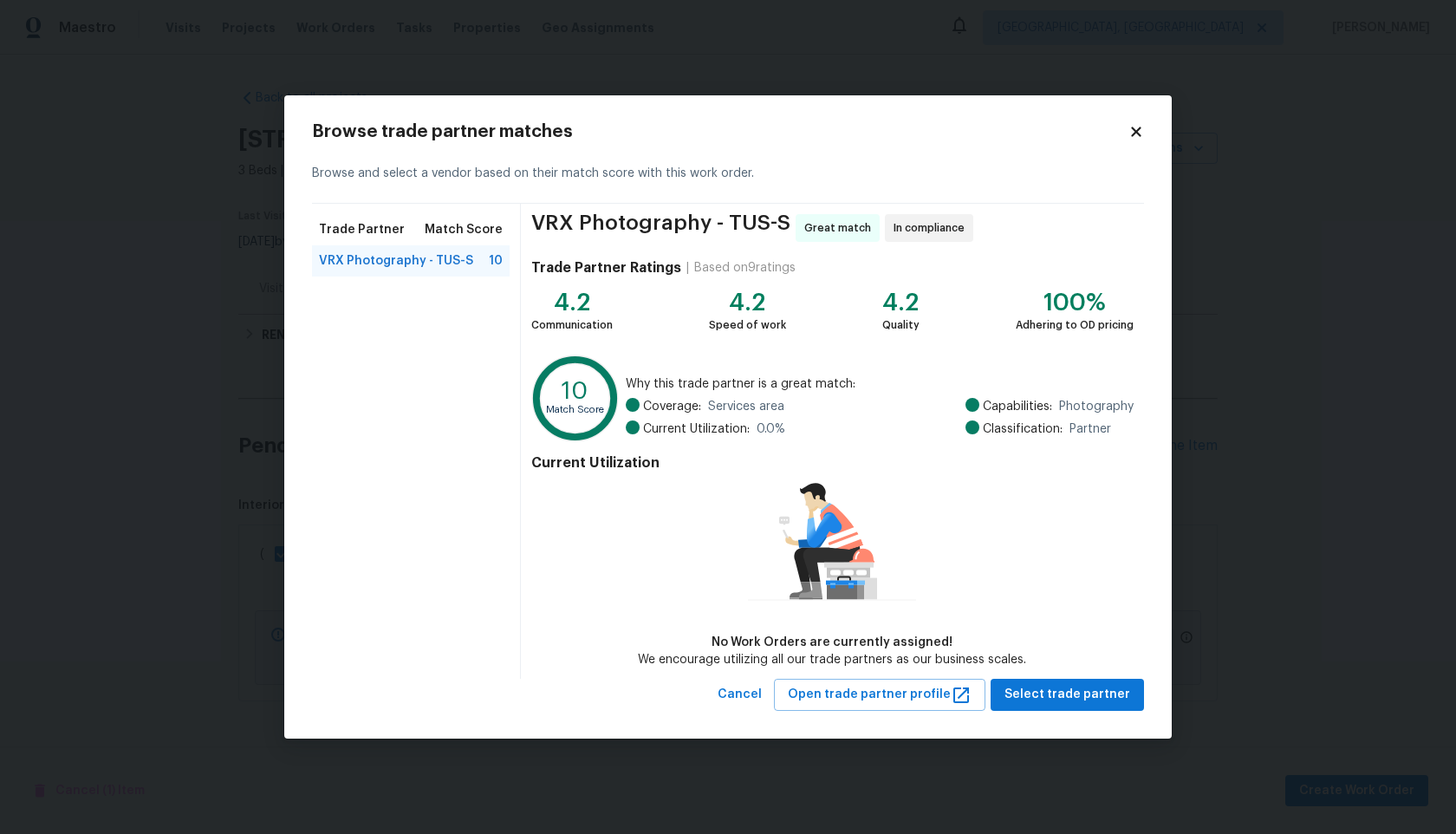
click at [1150, 692] on div "Browse trade partner matches Browse and select a vendor based on their match sc…" at bounding box center [728, 417] width 887 height 643
click at [1110, 696] on span "Select trade partner" at bounding box center [1067, 695] width 125 height 22
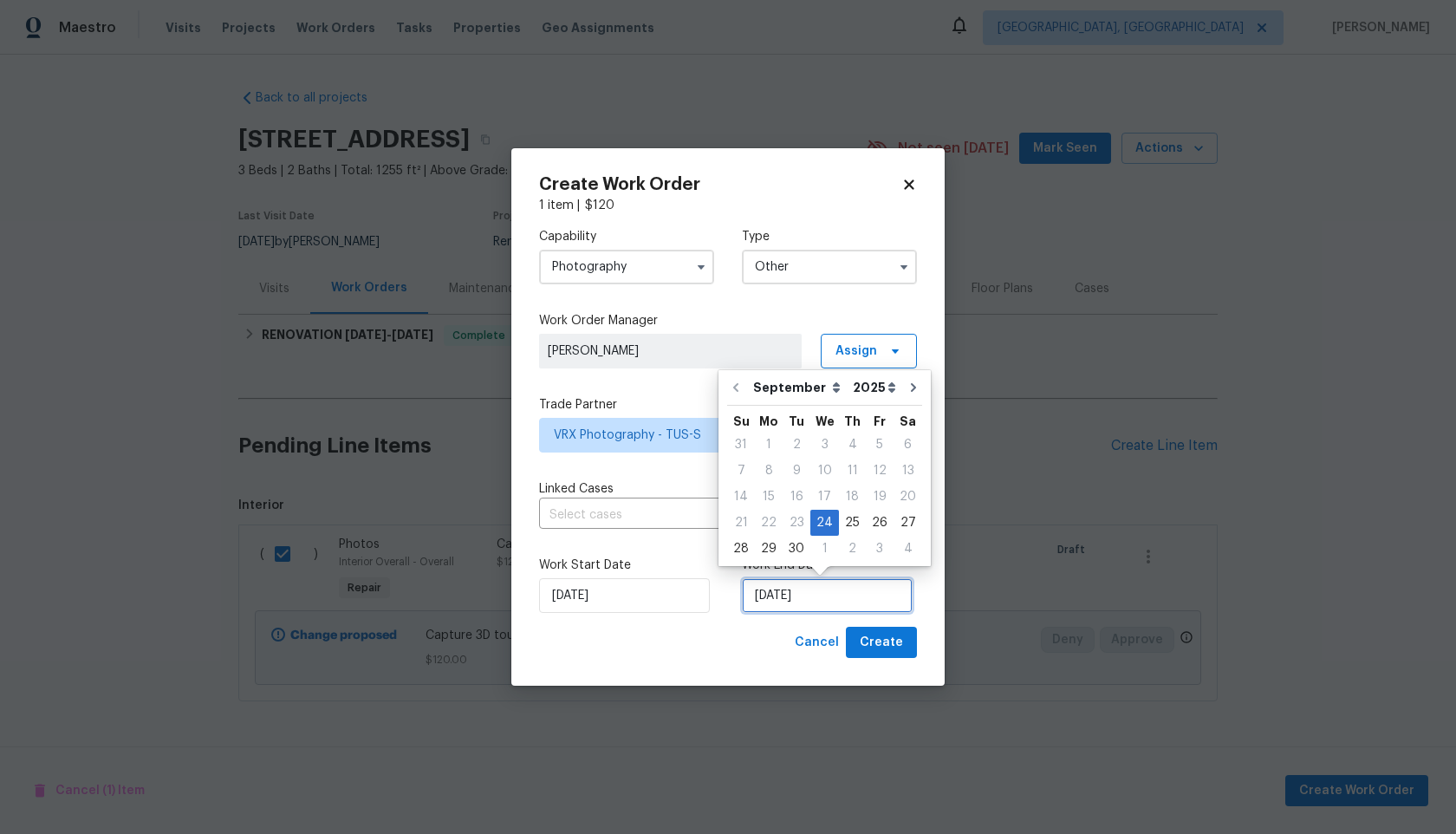
click at [854, 581] on input "[DATE]" at bounding box center [827, 595] width 171 height 35
click at [853, 527] on div "25" at bounding box center [852, 523] width 27 height 25
type input "[DATE]"
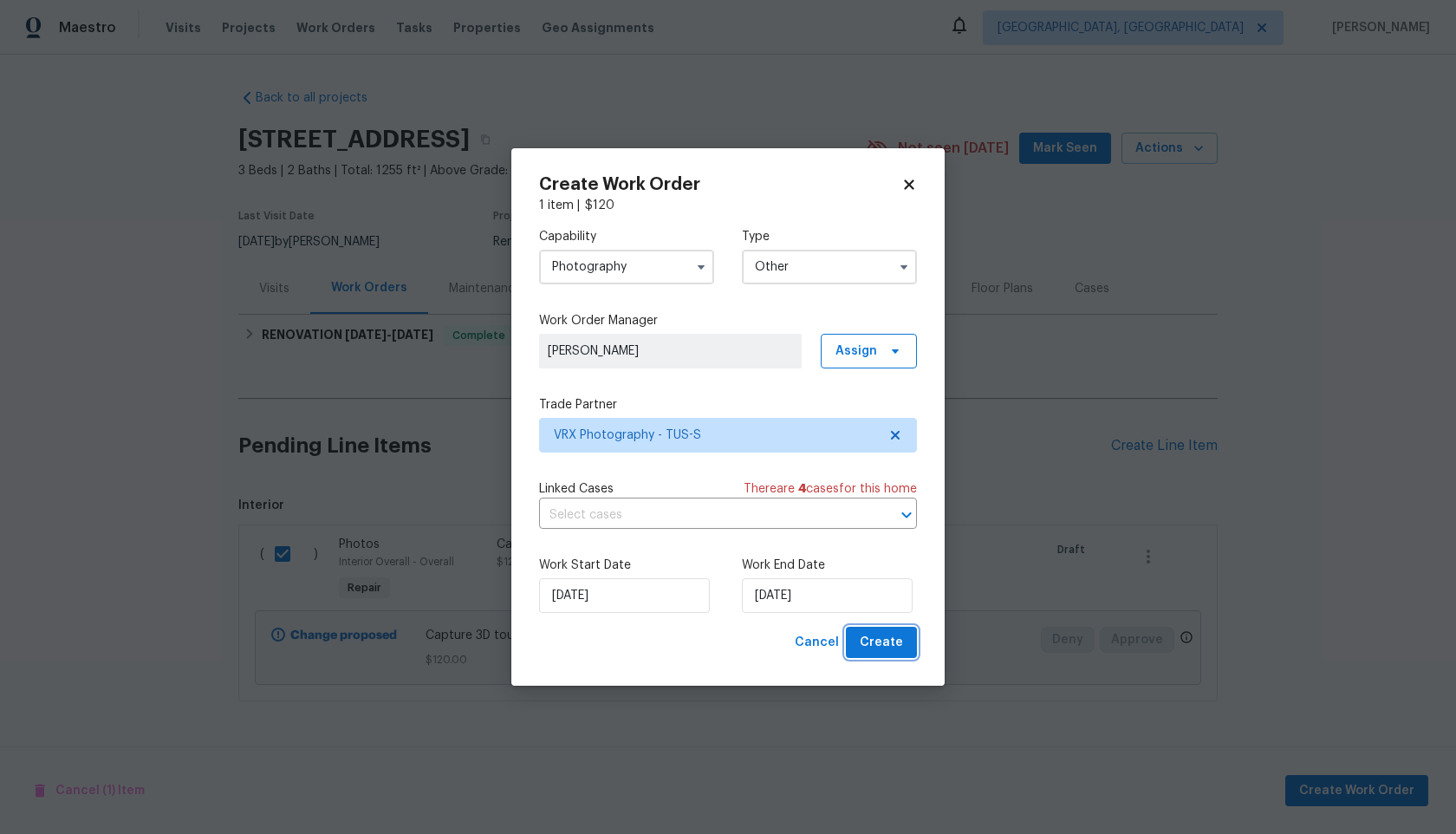
click at [891, 642] on span "Create" at bounding box center [881, 643] width 43 height 22
checkbox input "false"
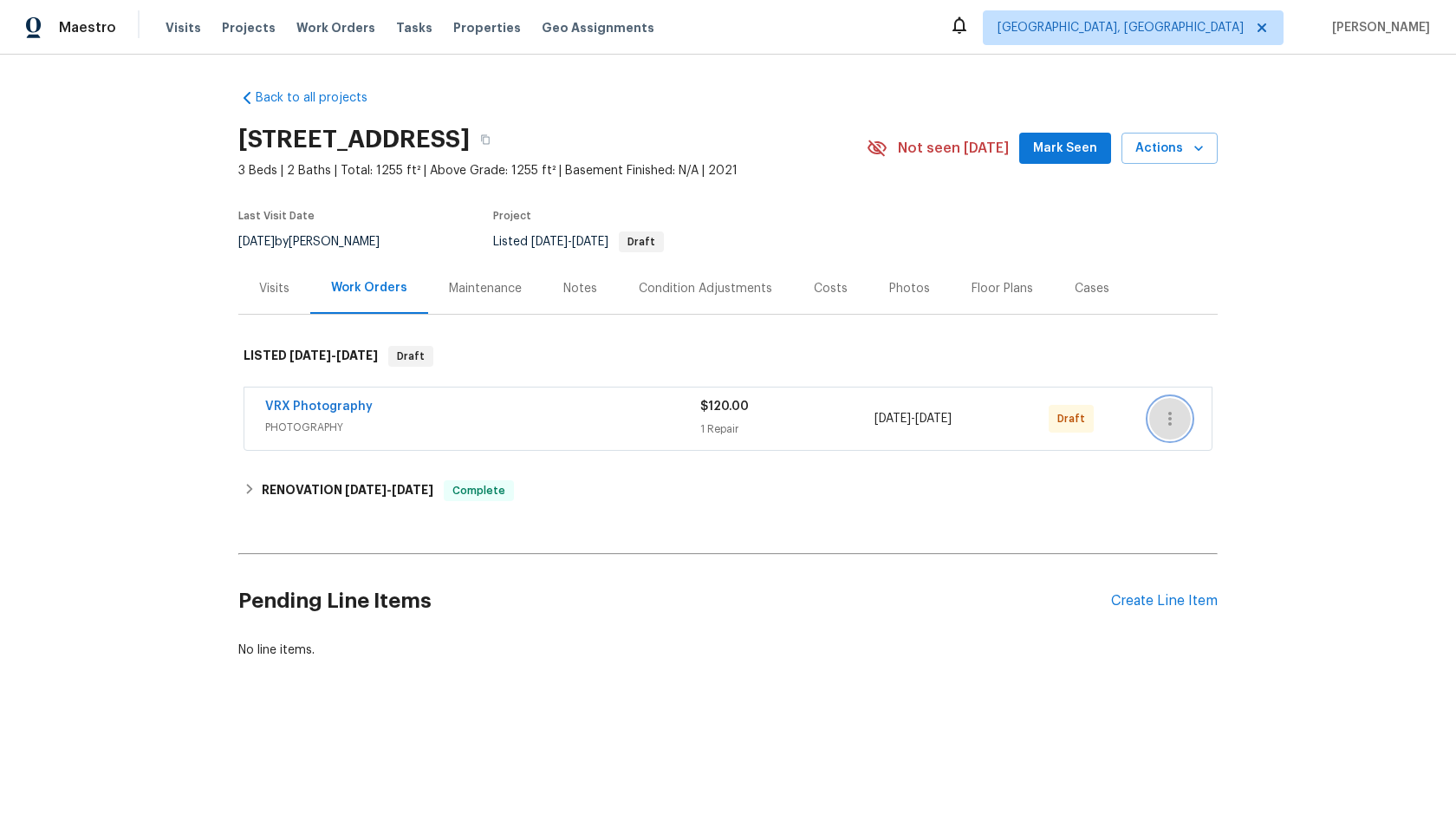
click at [1175, 418] on icon "button" at bounding box center [1170, 418] width 21 height 21
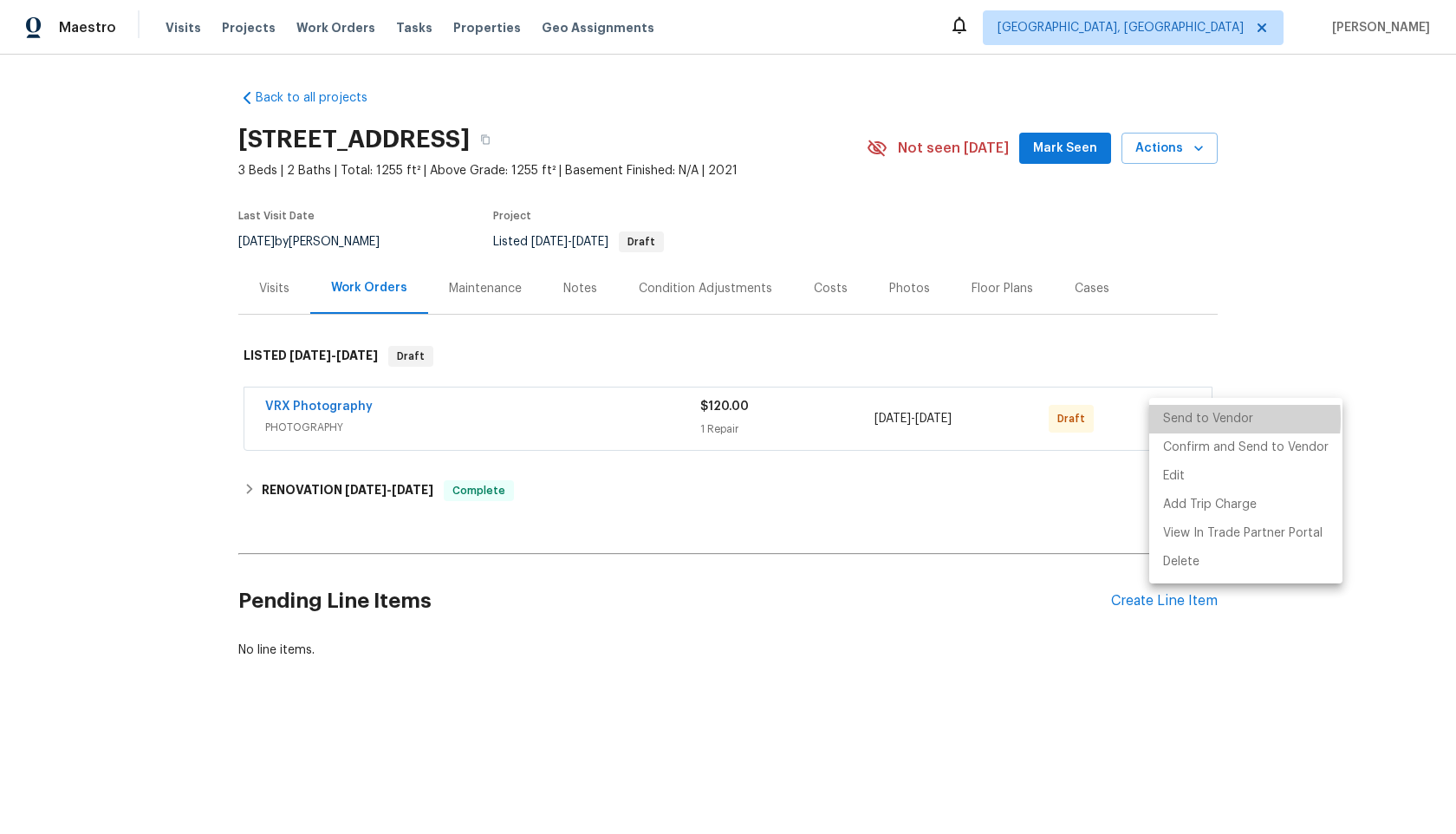
click at [1175, 418] on li "Send to Vendor" at bounding box center [1245, 418] width 193 height 28
